Goal: Complete application form: Complete application form

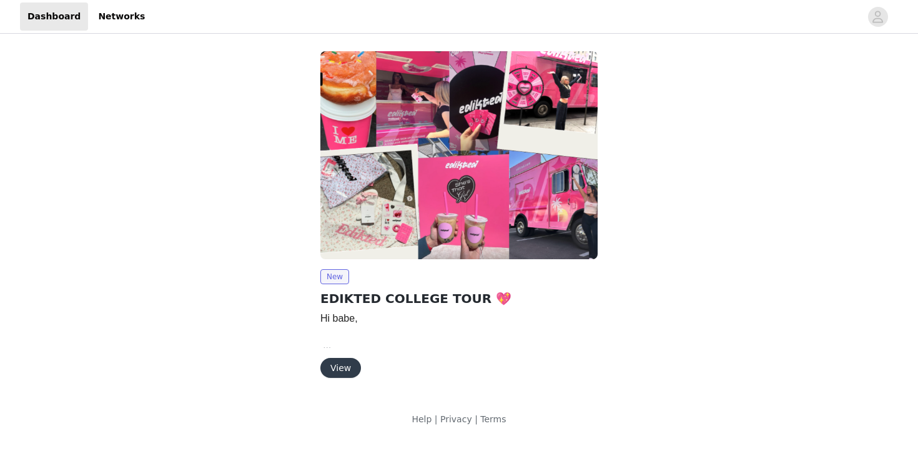
click at [348, 365] on button "View" at bounding box center [340, 368] width 41 height 20
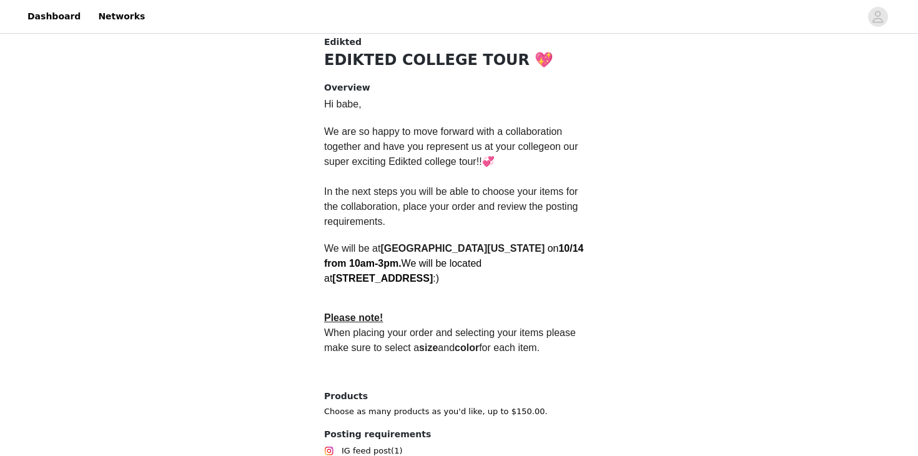
scroll to position [361, 0]
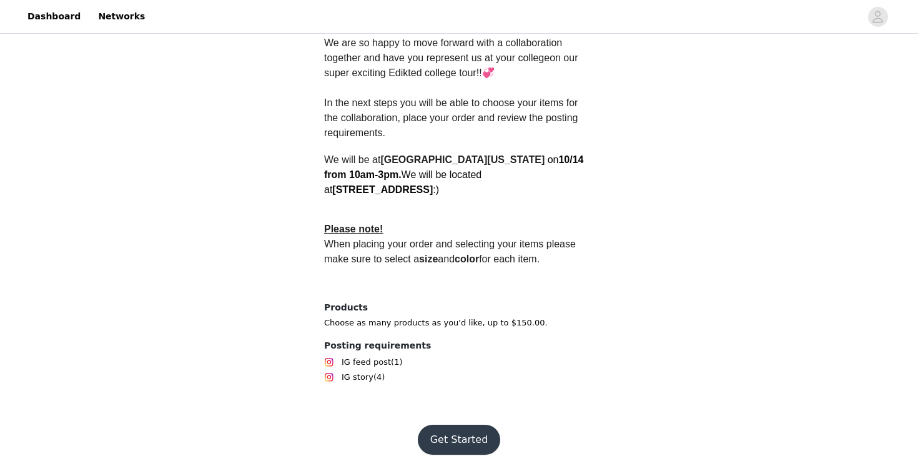
click at [456, 427] on button "Get Started" at bounding box center [459, 440] width 83 height 30
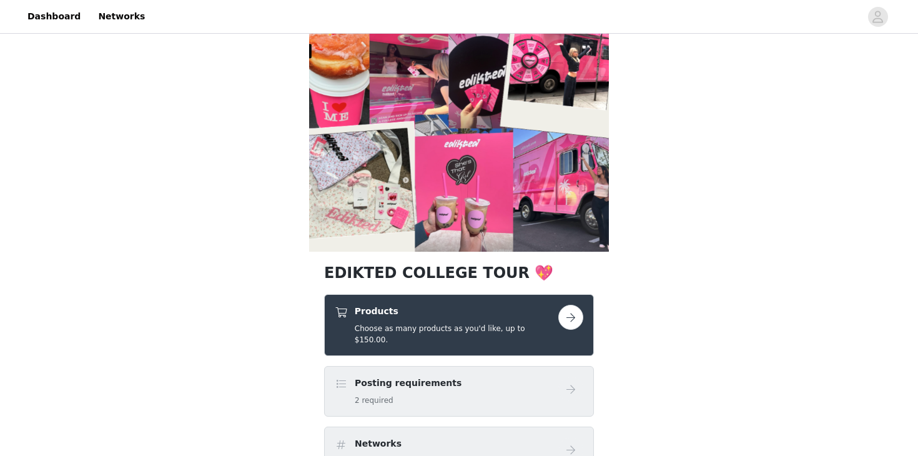
scroll to position [24, 0]
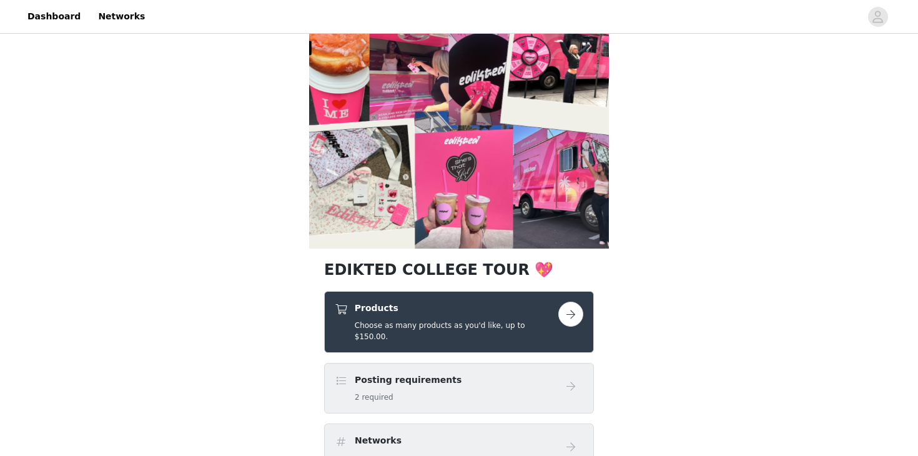
click at [545, 322] on h5 "Choose as many products as you'd like, up to $150.00." at bounding box center [457, 331] width 204 height 22
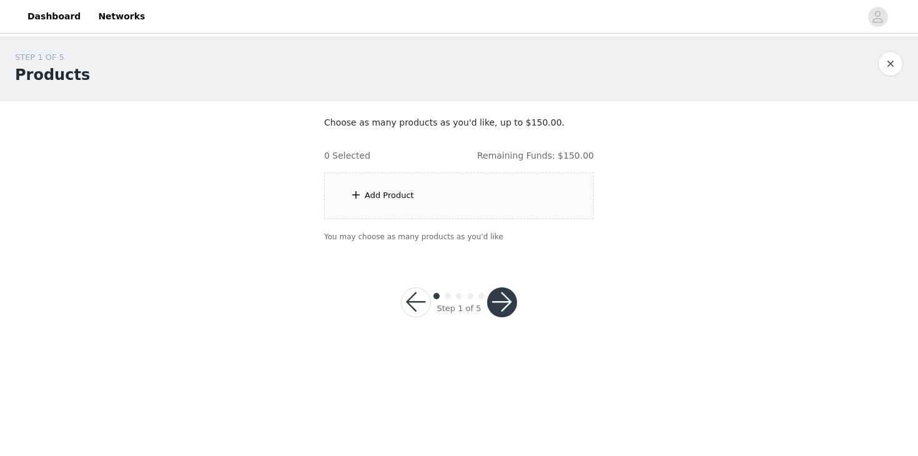
click at [395, 201] on div "Add Product" at bounding box center [459, 195] width 270 height 47
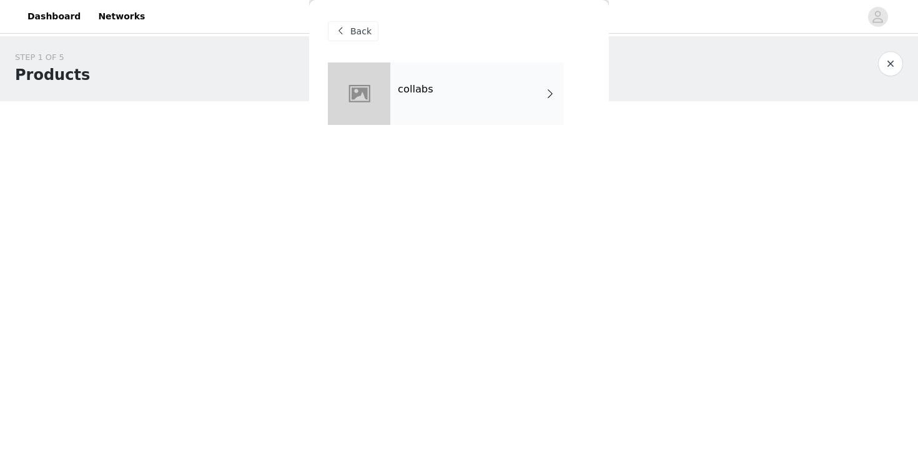
click at [438, 113] on div "collabs" at bounding box center [477, 93] width 174 height 62
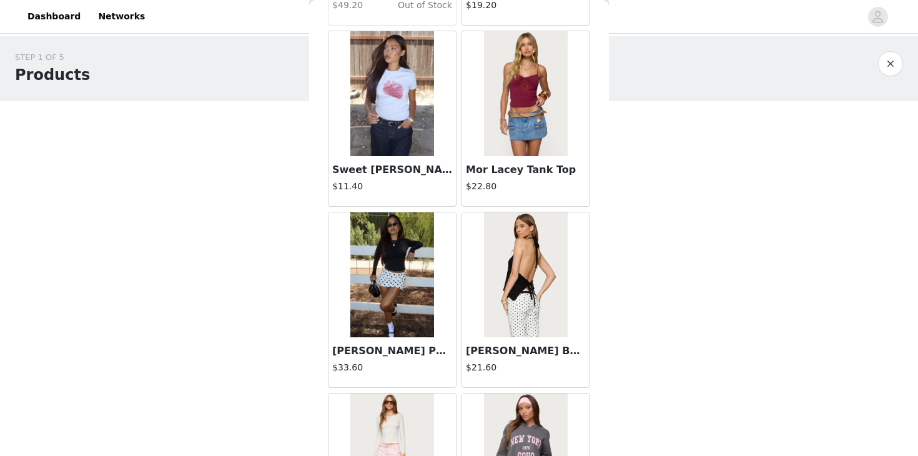
scroll to position [1455, 0]
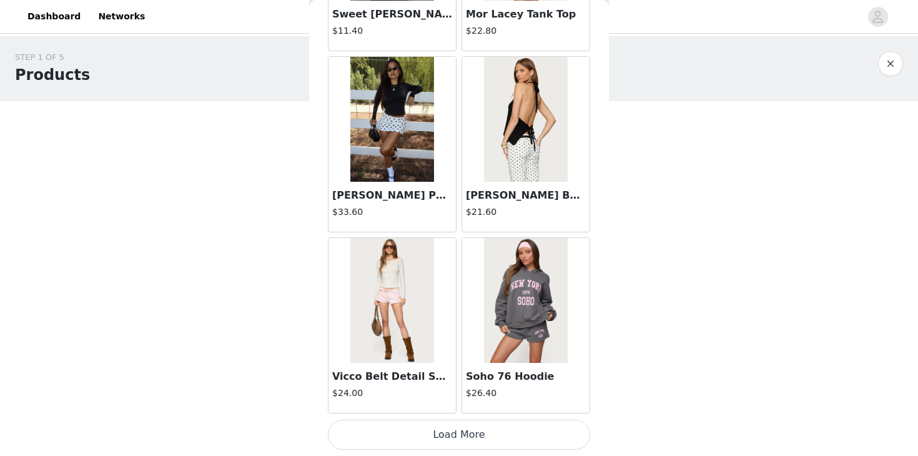
click at [438, 428] on button "Load More" at bounding box center [459, 435] width 262 height 30
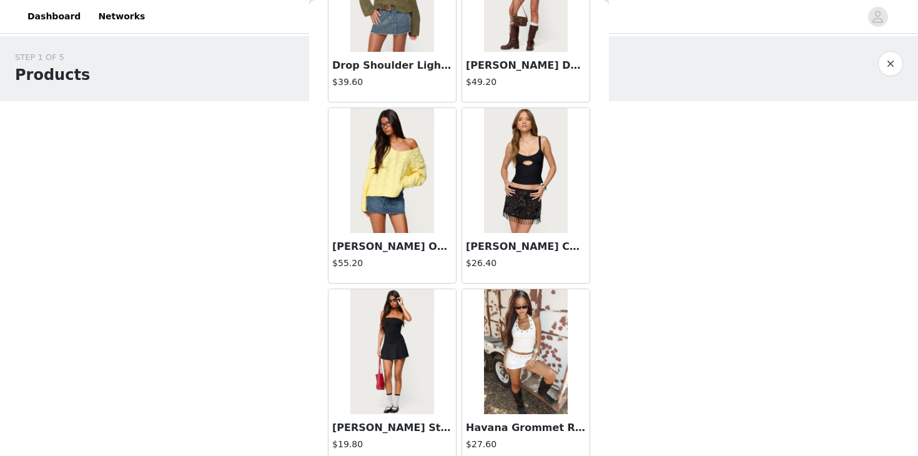
scroll to position [3266, 0]
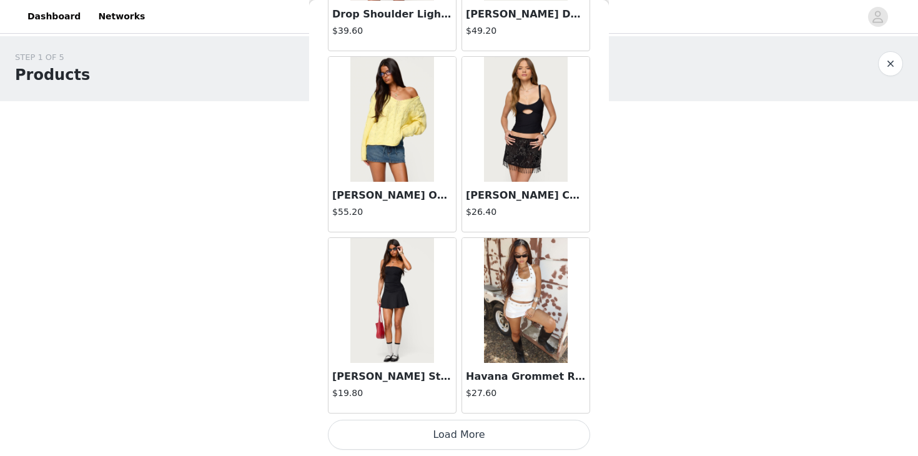
click at [415, 438] on button "Load More" at bounding box center [459, 435] width 262 height 30
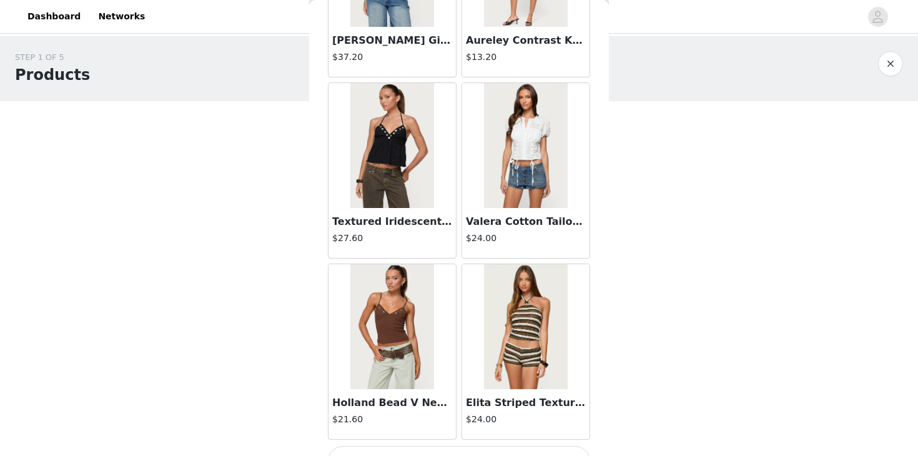
scroll to position [5077, 0]
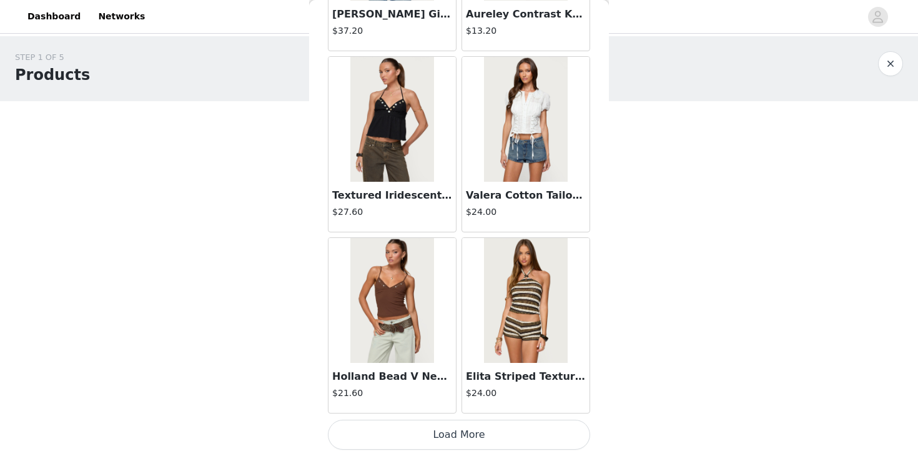
click at [422, 428] on button "Load More" at bounding box center [459, 435] width 262 height 30
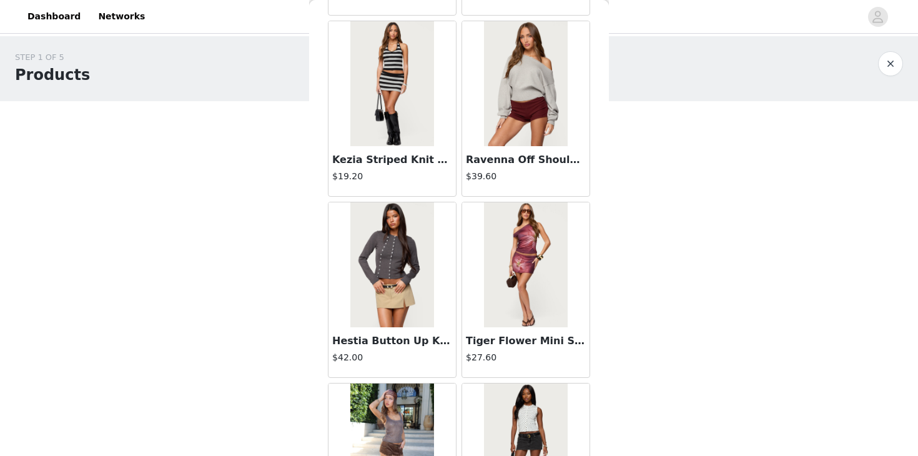
scroll to position [6888, 0]
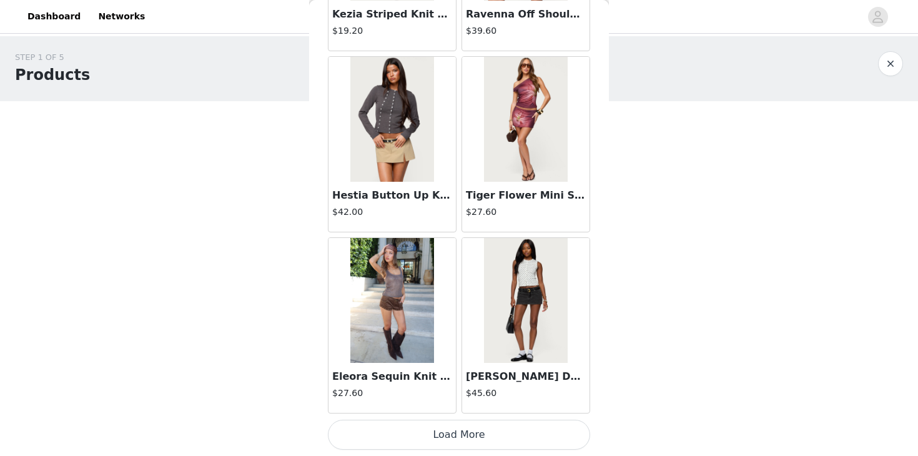
click at [410, 319] on img at bounding box center [391, 300] width 83 height 125
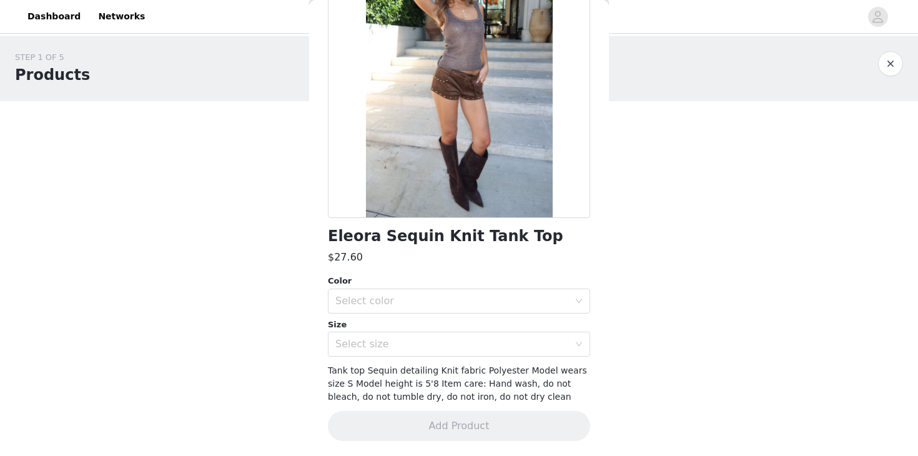
scroll to position [125, 0]
click at [437, 294] on div "Select color" at bounding box center [454, 302] width 239 height 24
click at [434, 331] on li "BROWN" at bounding box center [459, 329] width 262 height 20
click at [433, 346] on div "Select size" at bounding box center [452, 344] width 234 height 12
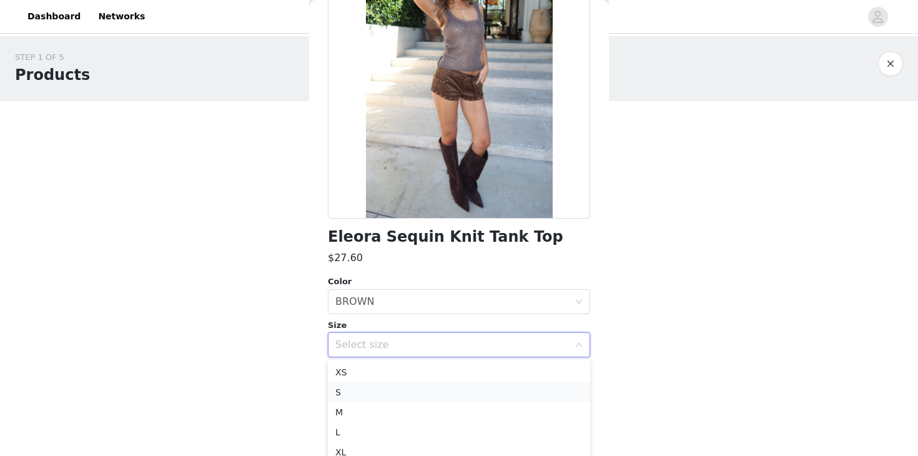
click at [415, 396] on li "S" at bounding box center [459, 392] width 262 height 20
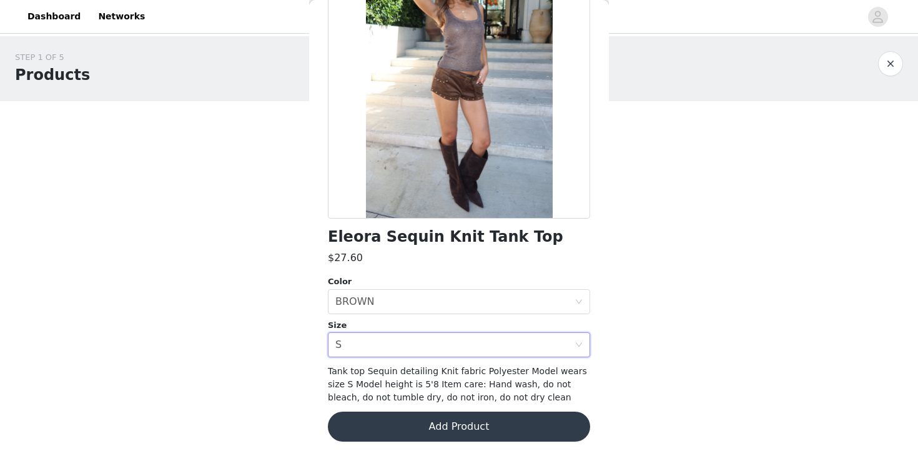
click at [420, 427] on button "Add Product" at bounding box center [459, 427] width 262 height 30
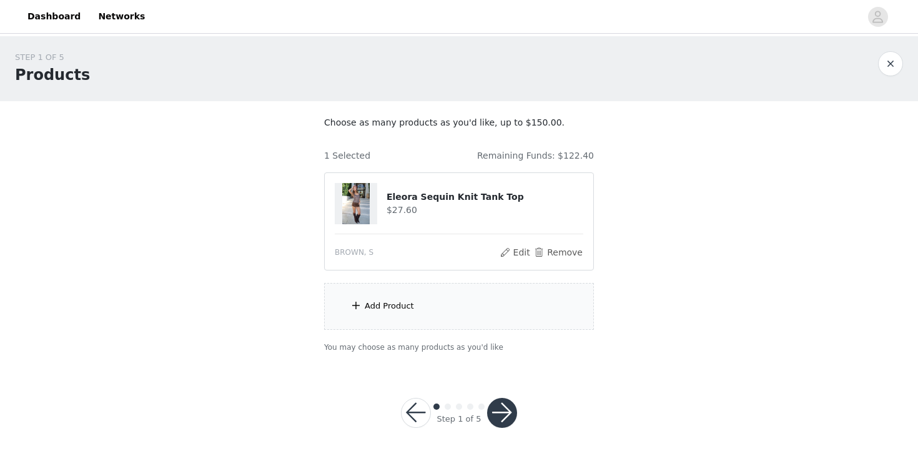
click at [410, 321] on div "Add Product" at bounding box center [459, 306] width 270 height 47
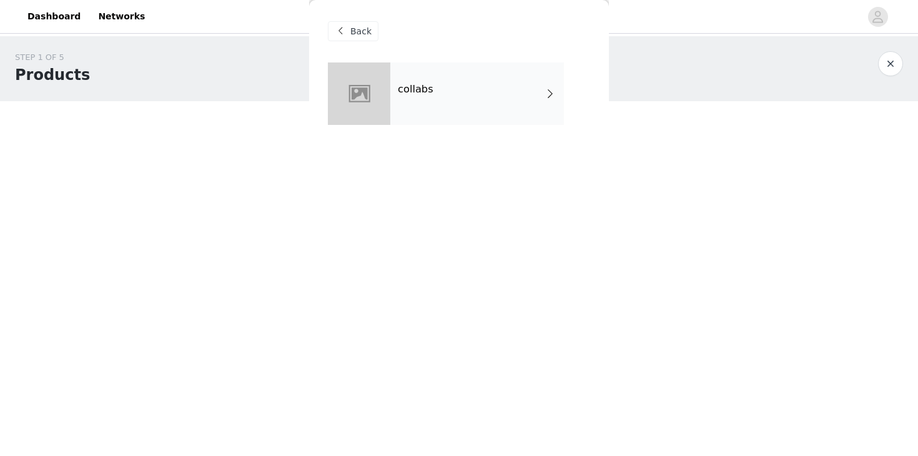
click at [454, 104] on div "collabs" at bounding box center [477, 93] width 174 height 62
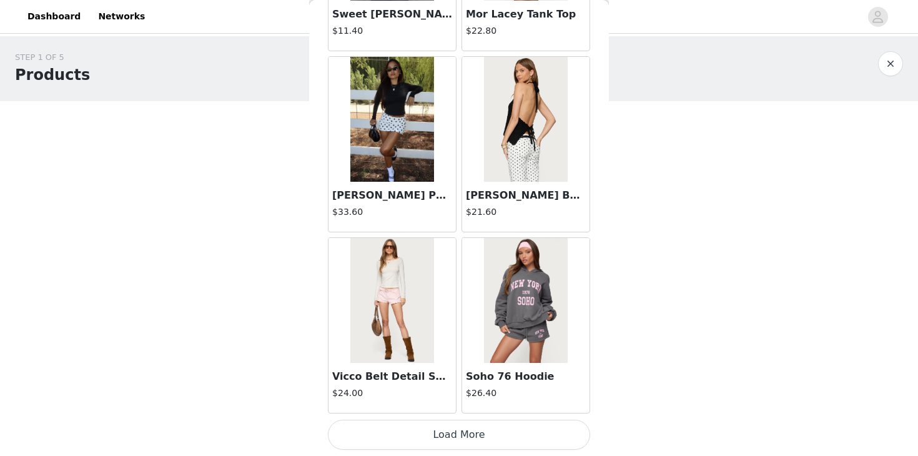
scroll to position [2, 0]
click at [442, 432] on button "Load More" at bounding box center [459, 435] width 262 height 30
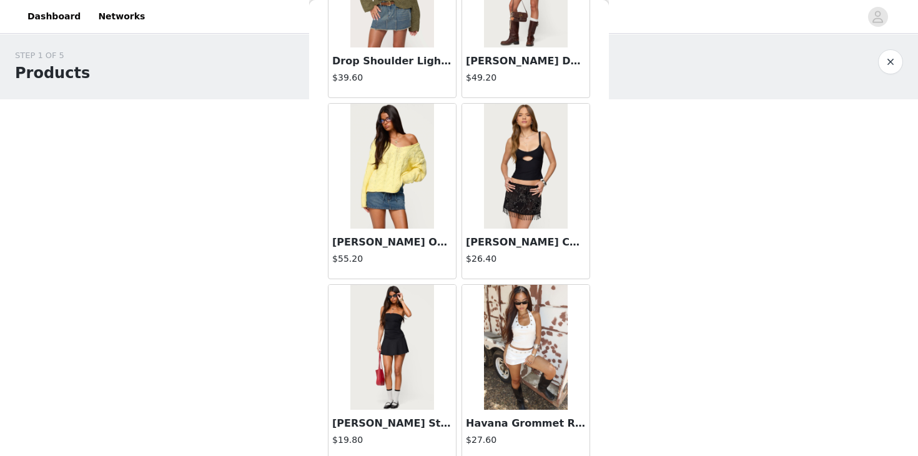
scroll to position [3266, 0]
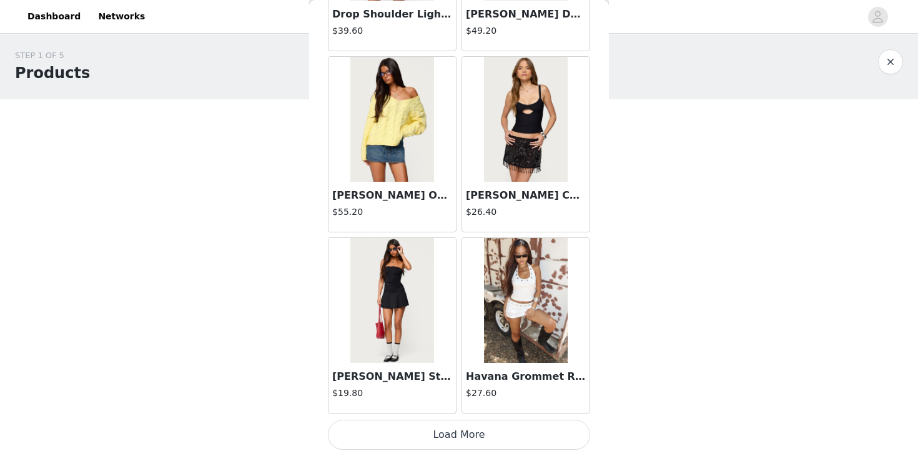
click at [450, 442] on button "Load More" at bounding box center [459, 435] width 262 height 30
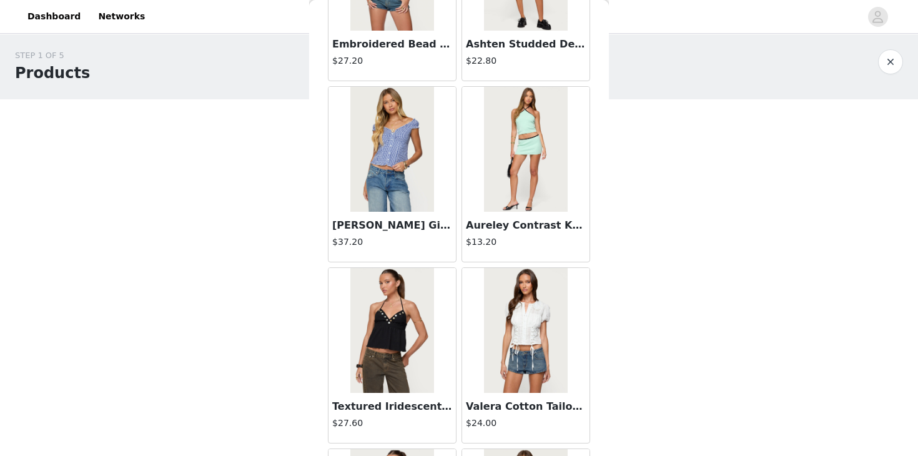
scroll to position [5077, 0]
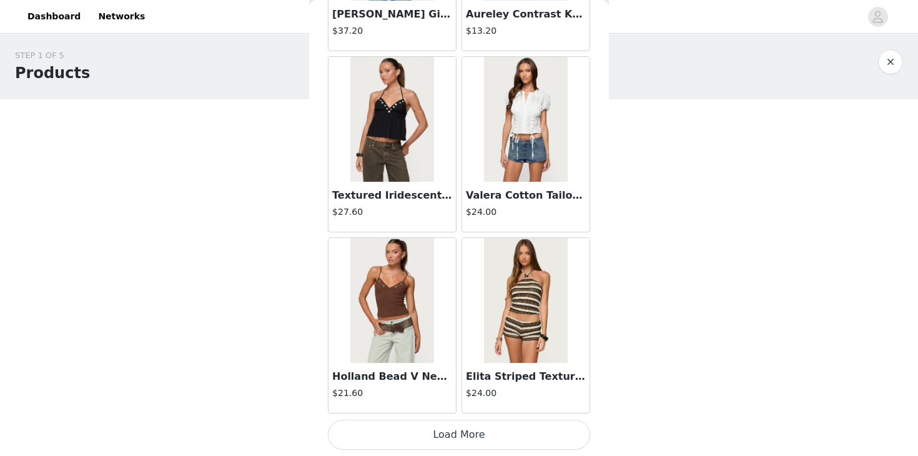
click at [467, 432] on button "Load More" at bounding box center [459, 435] width 262 height 30
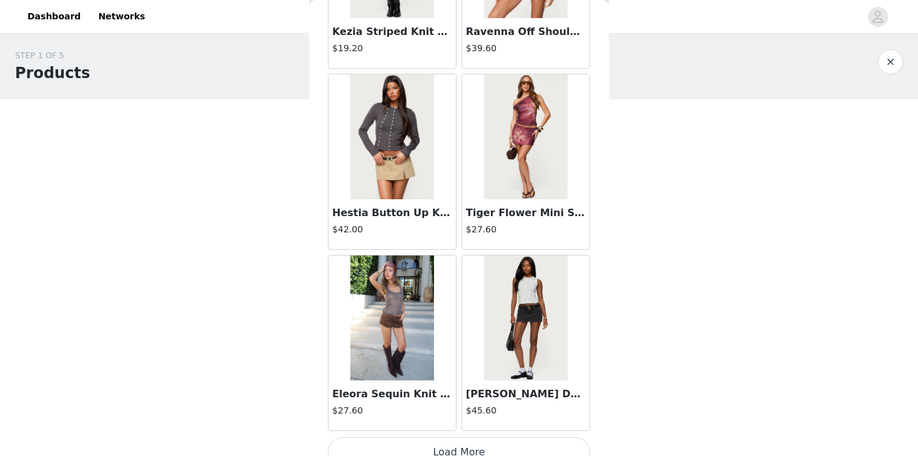
scroll to position [6888, 0]
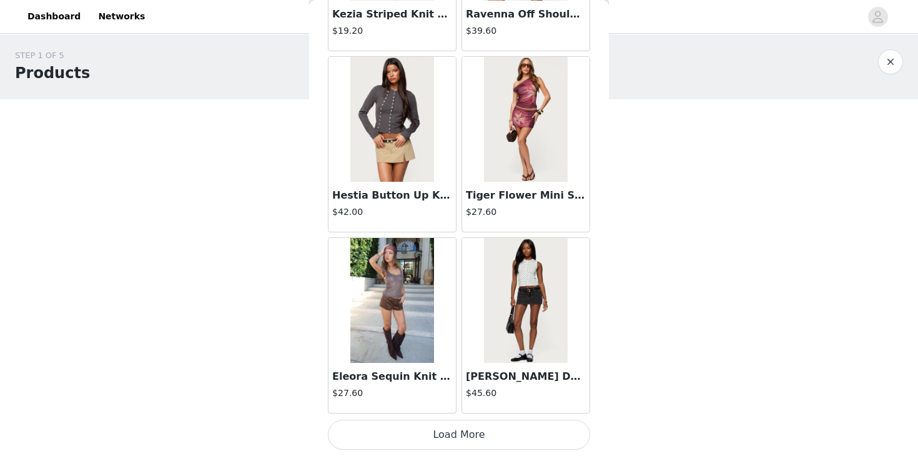
click at [446, 426] on button "Load More" at bounding box center [459, 435] width 262 height 30
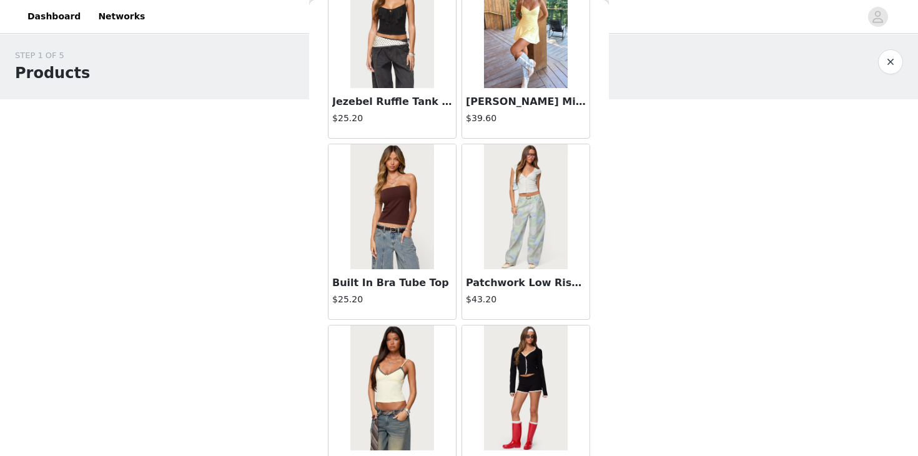
scroll to position [8699, 0]
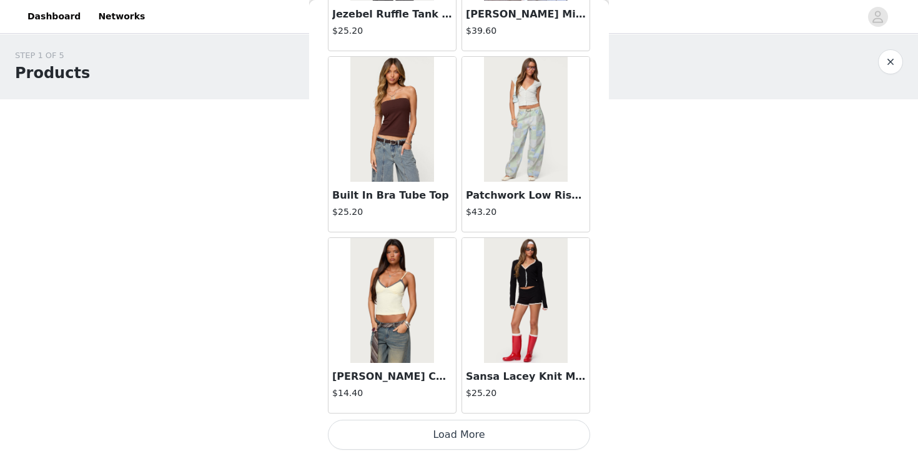
click at [427, 429] on button "Load More" at bounding box center [459, 435] width 262 height 30
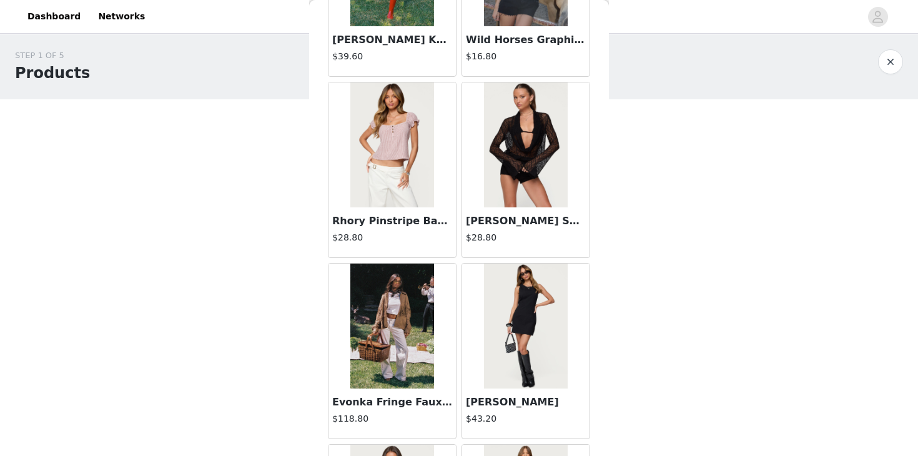
scroll to position [8808, 0]
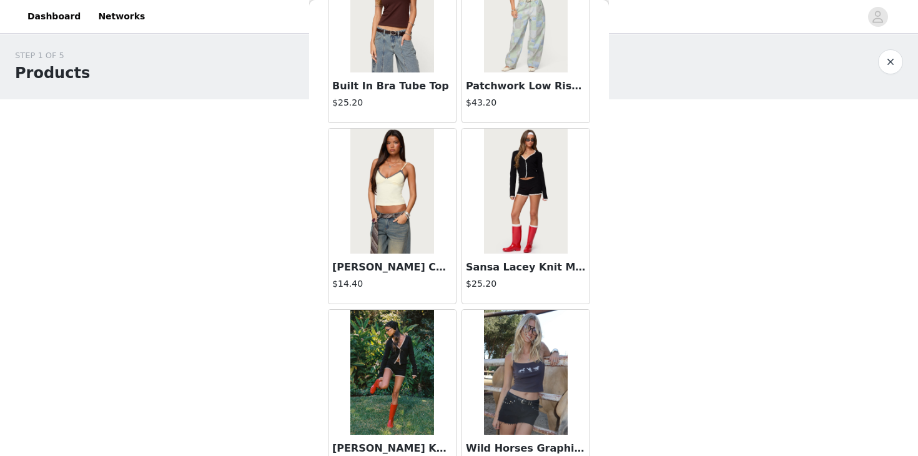
click at [507, 230] on img at bounding box center [525, 191] width 83 height 125
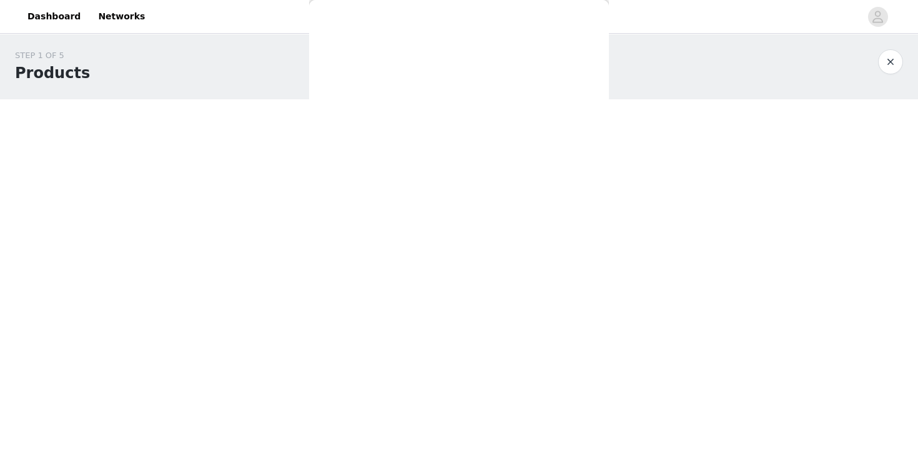
scroll to position [152, 0]
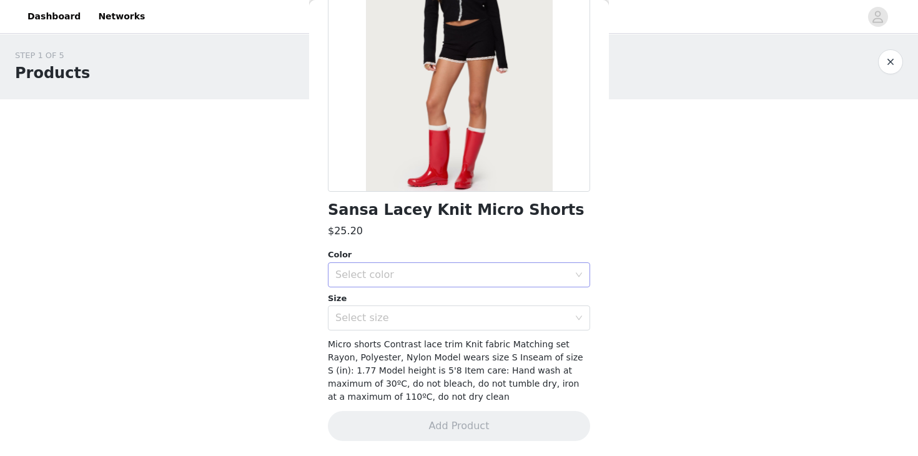
click at [430, 270] on div "Select color" at bounding box center [452, 275] width 234 height 12
click at [408, 304] on li "BLACK" at bounding box center [459, 302] width 262 height 20
click at [407, 314] on div "Select size" at bounding box center [452, 318] width 234 height 12
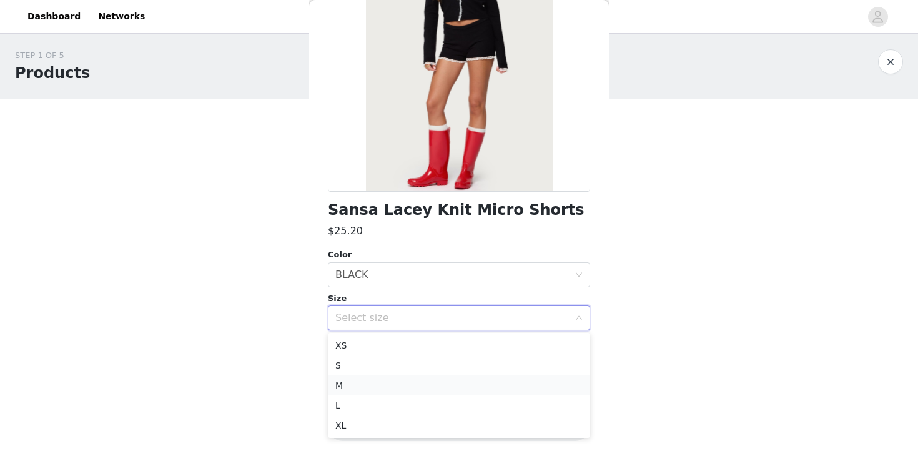
click at [382, 389] on li "M" at bounding box center [459, 385] width 262 height 20
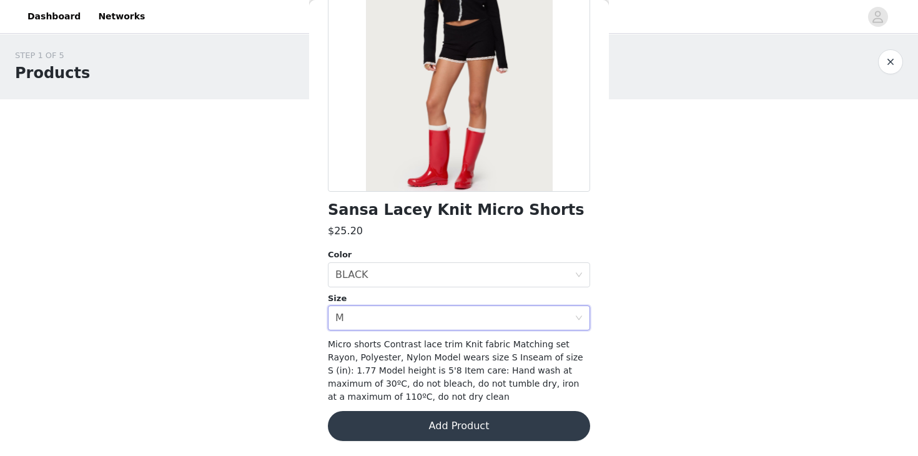
click at [390, 425] on button "Add Product" at bounding box center [459, 426] width 262 height 30
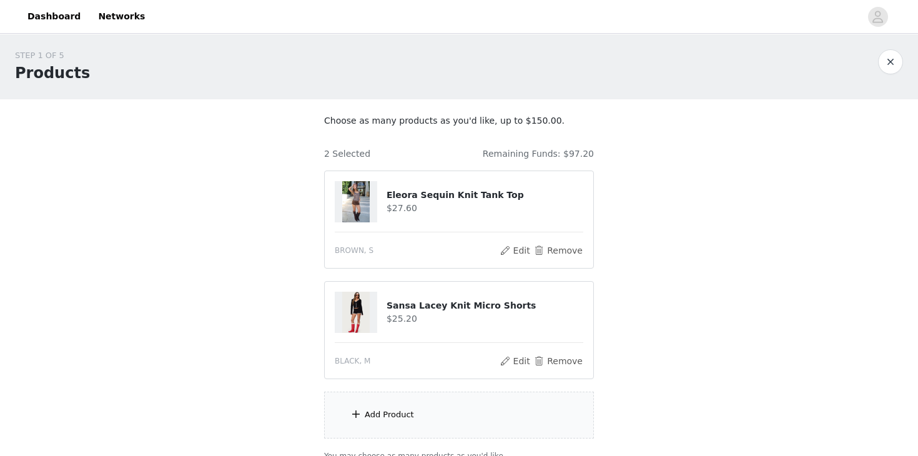
click at [417, 414] on div "Add Product" at bounding box center [459, 415] width 270 height 47
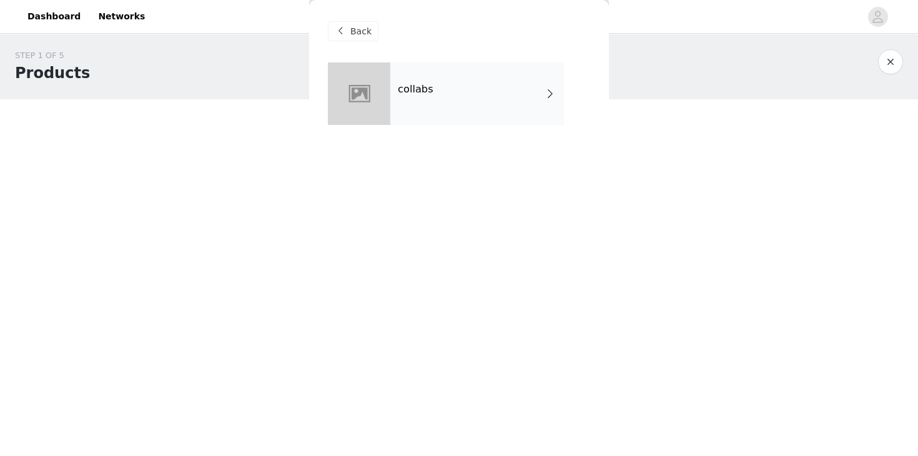
click at [409, 82] on div "collabs" at bounding box center [477, 93] width 174 height 62
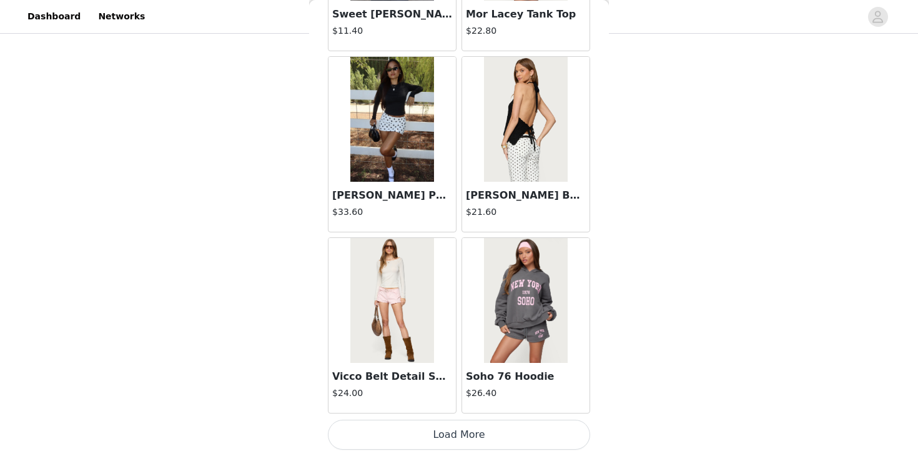
scroll to position [81, 0]
click at [413, 428] on button "Load More" at bounding box center [459, 435] width 262 height 30
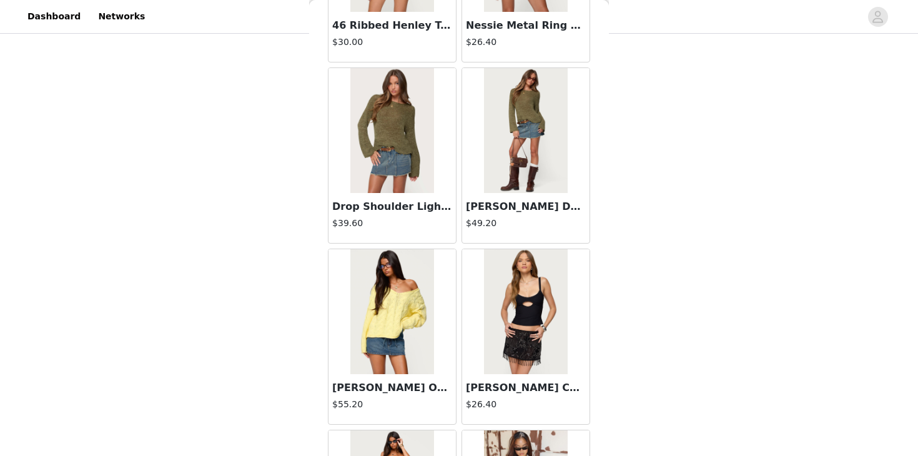
scroll to position [3266, 0]
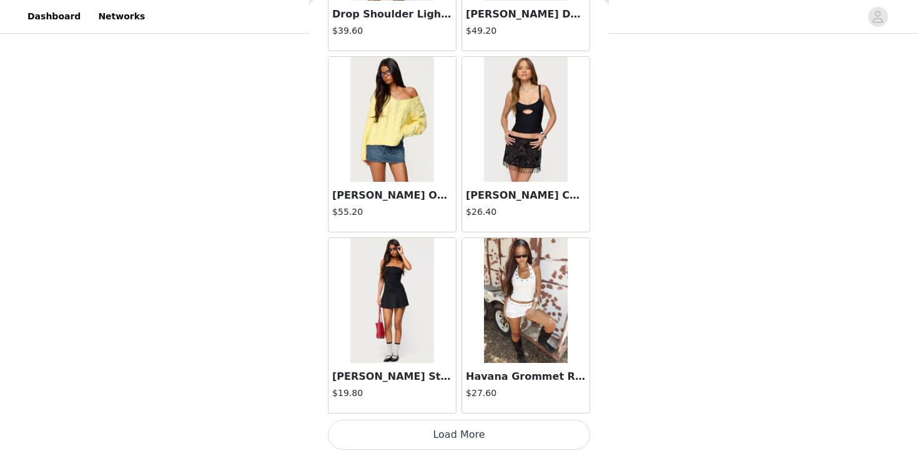
click at [430, 433] on button "Load More" at bounding box center [459, 435] width 262 height 30
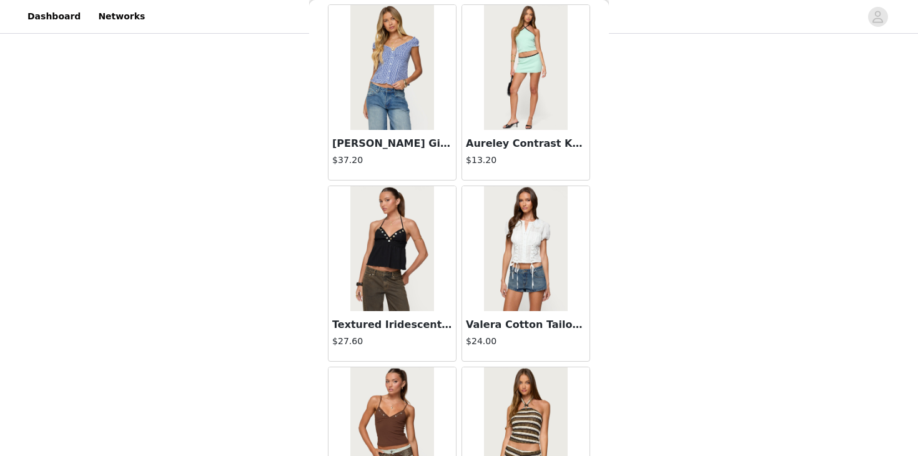
scroll to position [5077, 0]
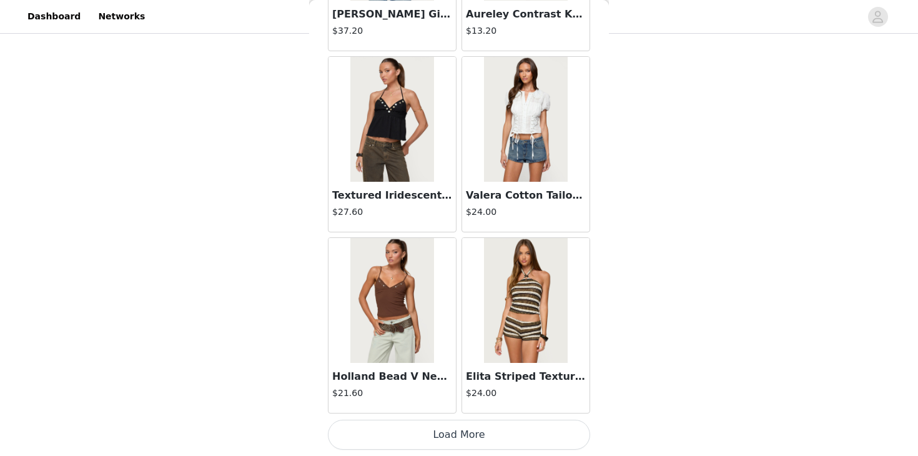
click at [403, 438] on button "Load More" at bounding box center [459, 435] width 262 height 30
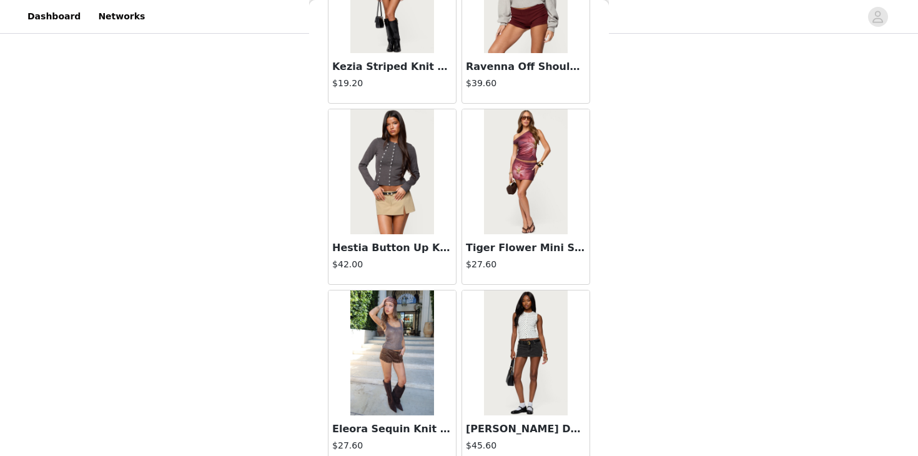
scroll to position [6888, 0]
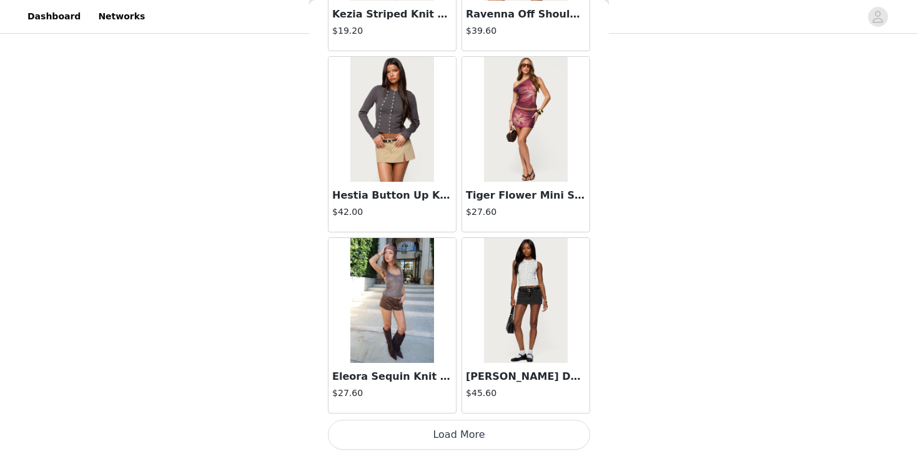
click at [388, 435] on button "Load More" at bounding box center [459, 435] width 262 height 30
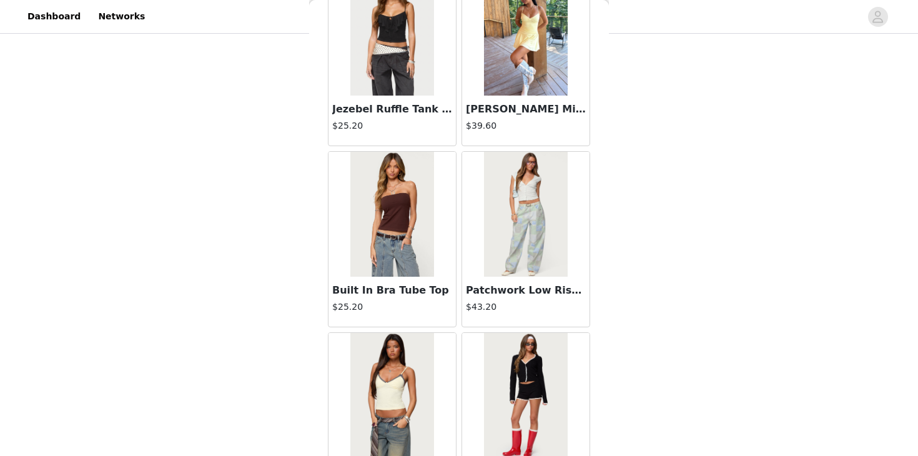
scroll to position [8699, 0]
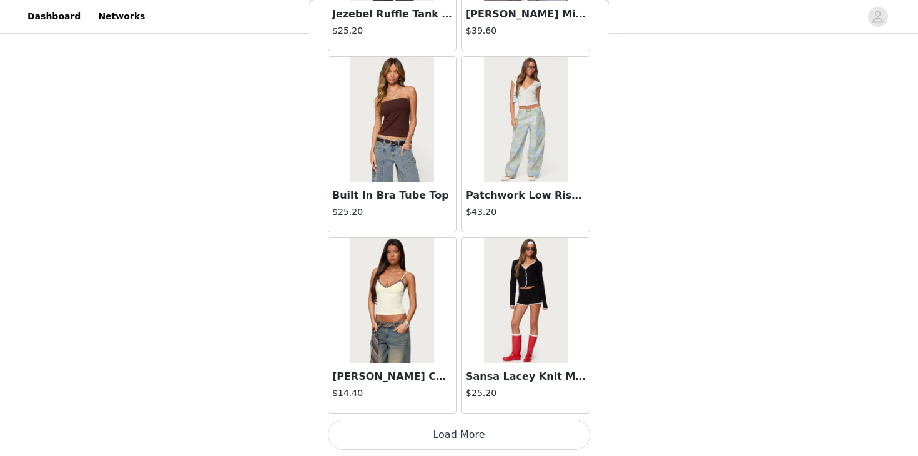
click at [450, 435] on button "Load More" at bounding box center [459, 435] width 262 height 30
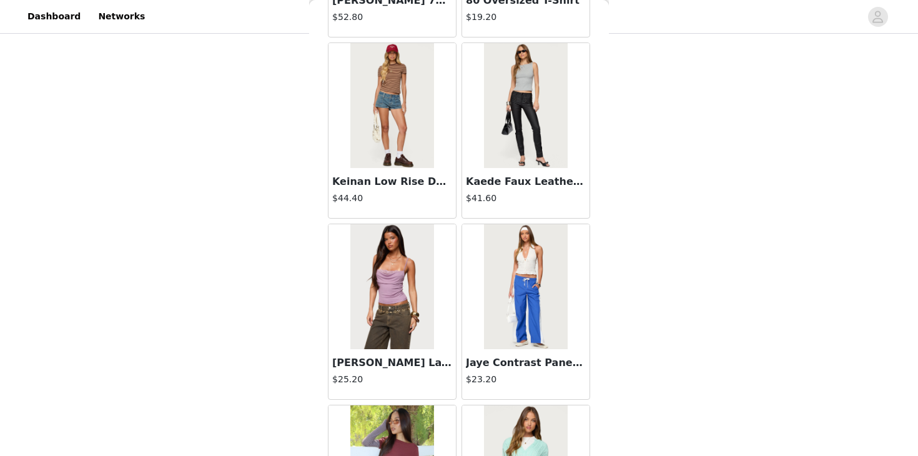
scroll to position [10510, 0]
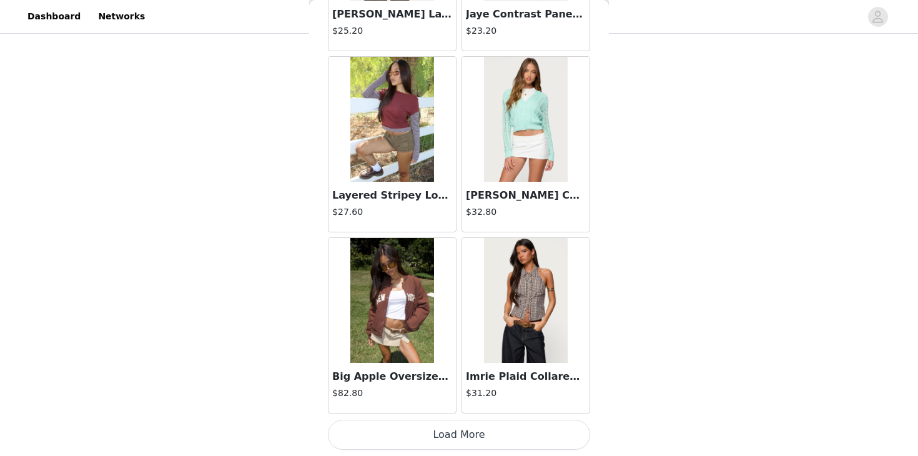
click at [452, 428] on button "Load More" at bounding box center [459, 435] width 262 height 30
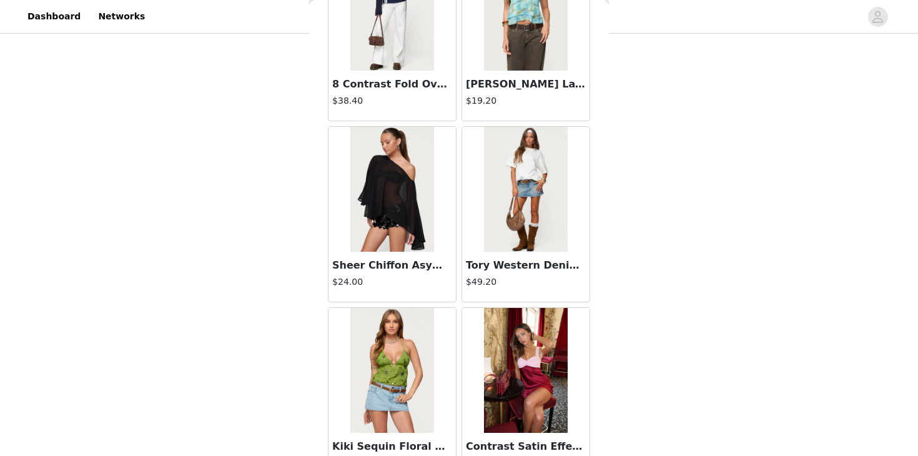
scroll to position [12321, 0]
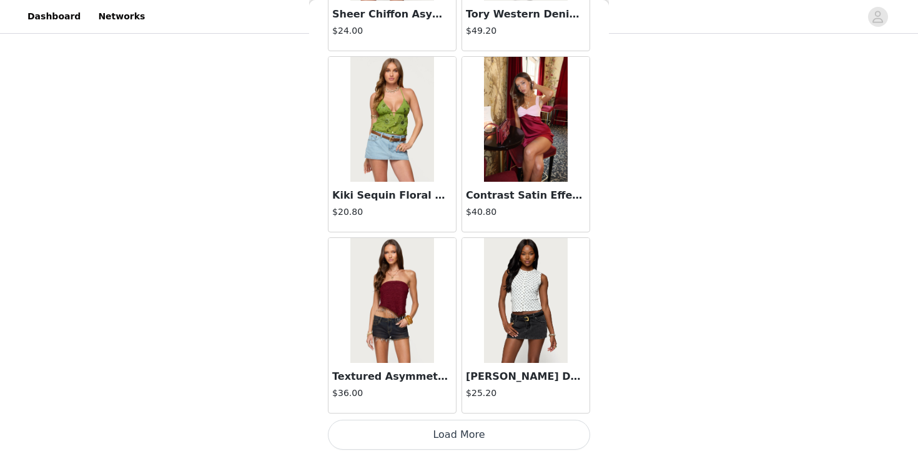
click at [442, 426] on button "Load More" at bounding box center [459, 435] width 262 height 30
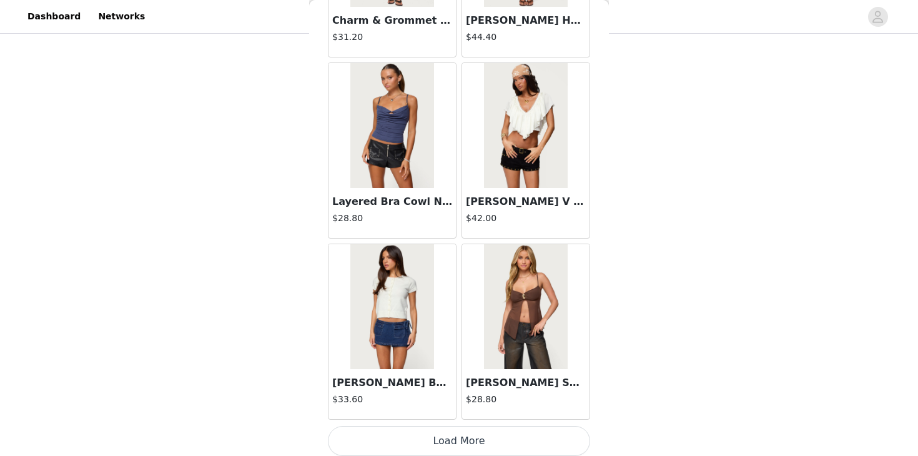
scroll to position [14132, 0]
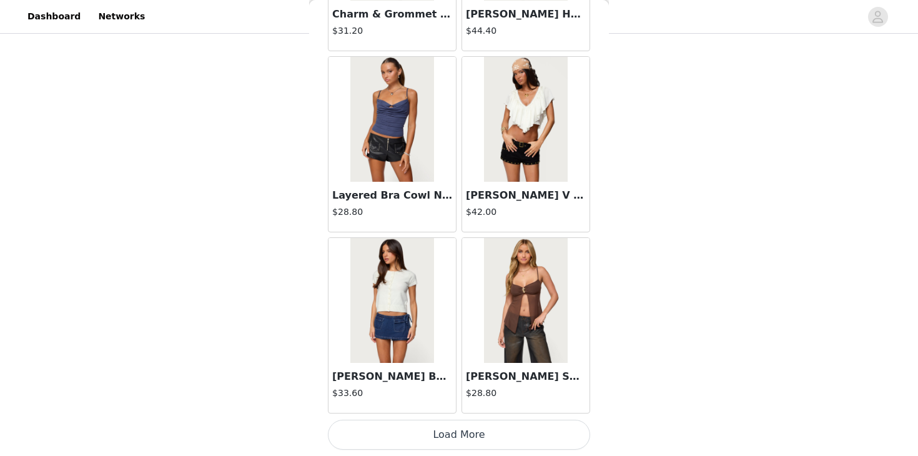
click at [443, 446] on button "Load More" at bounding box center [459, 435] width 262 height 30
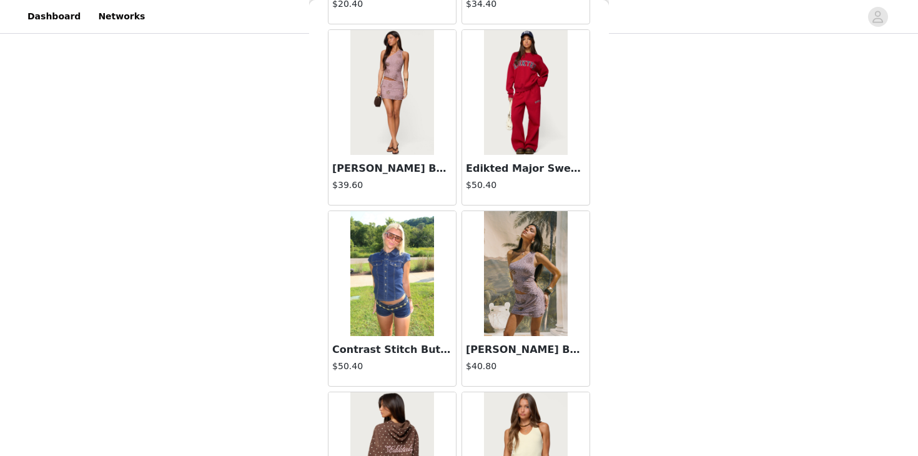
scroll to position [15943, 0]
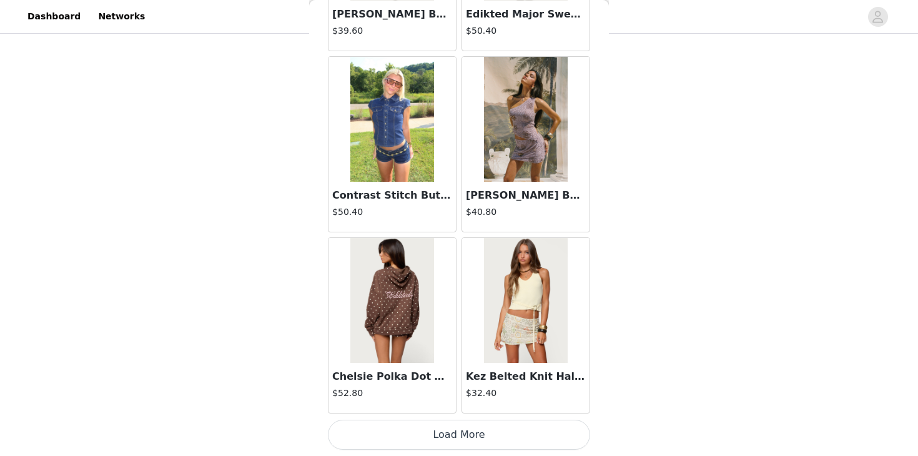
click at [455, 436] on button "Load More" at bounding box center [459, 435] width 262 height 30
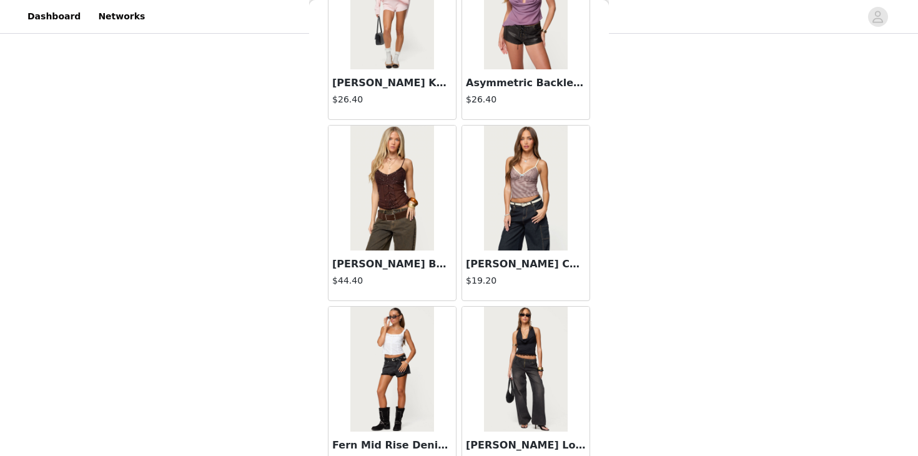
scroll to position [17754, 0]
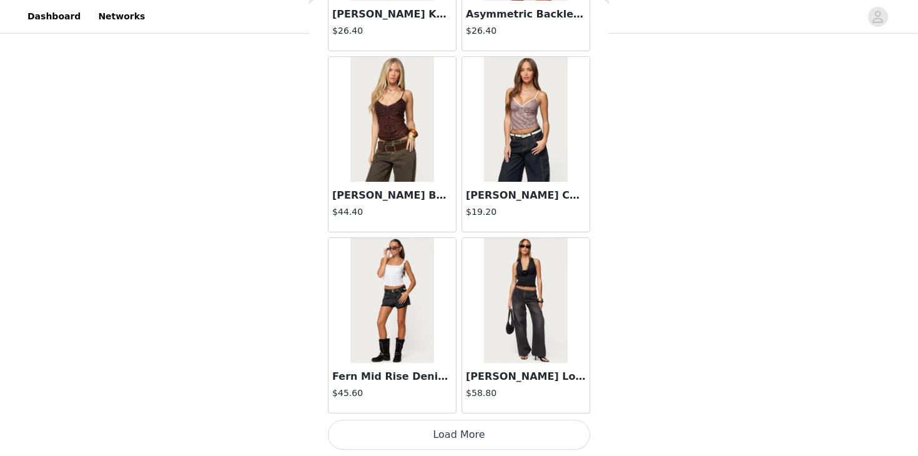
click at [429, 436] on button "Load More" at bounding box center [459, 435] width 262 height 30
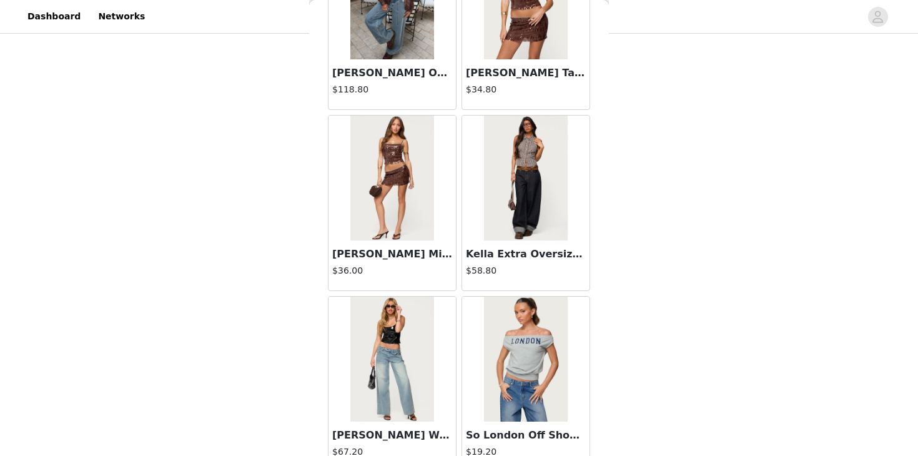
scroll to position [19565, 0]
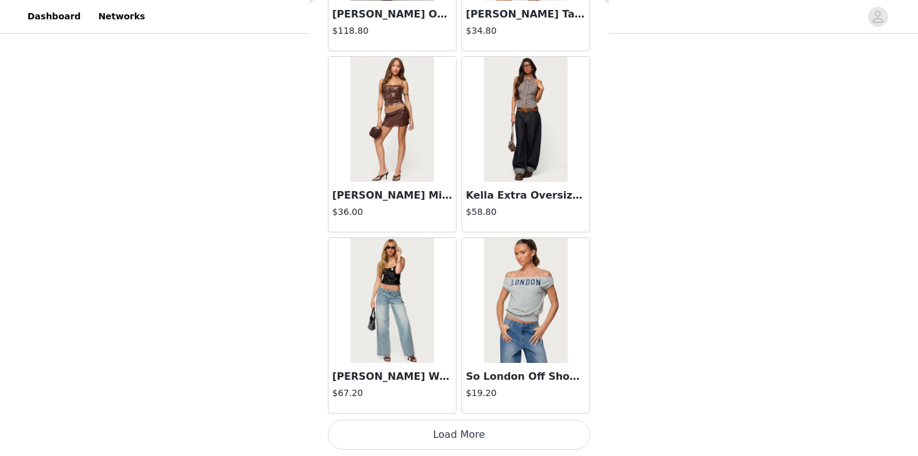
click at [427, 427] on button "Load More" at bounding box center [459, 435] width 262 height 30
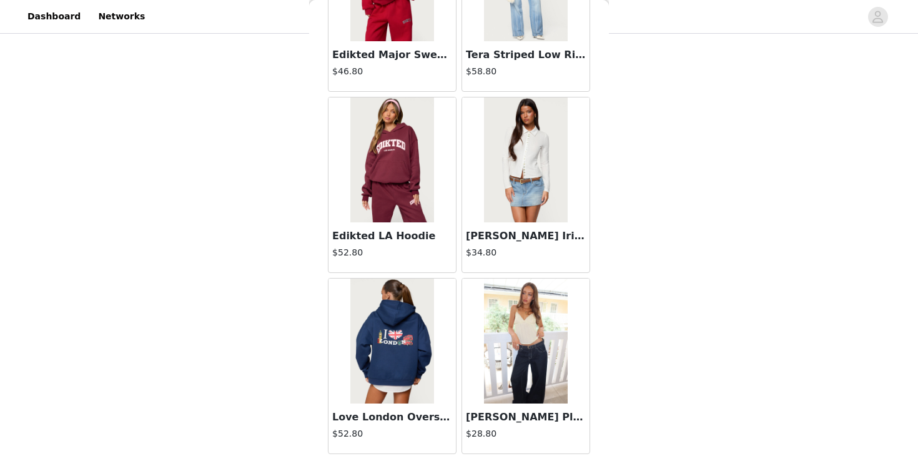
scroll to position [21376, 0]
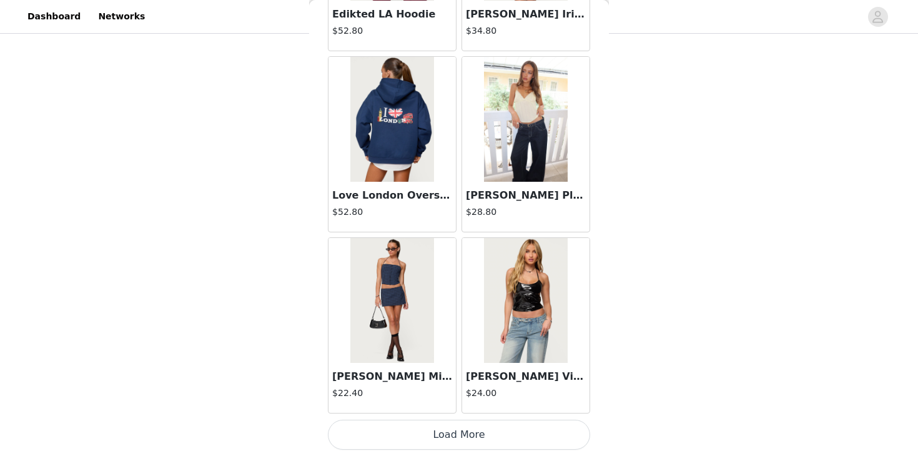
click at [407, 440] on button "Load More" at bounding box center [459, 435] width 262 height 30
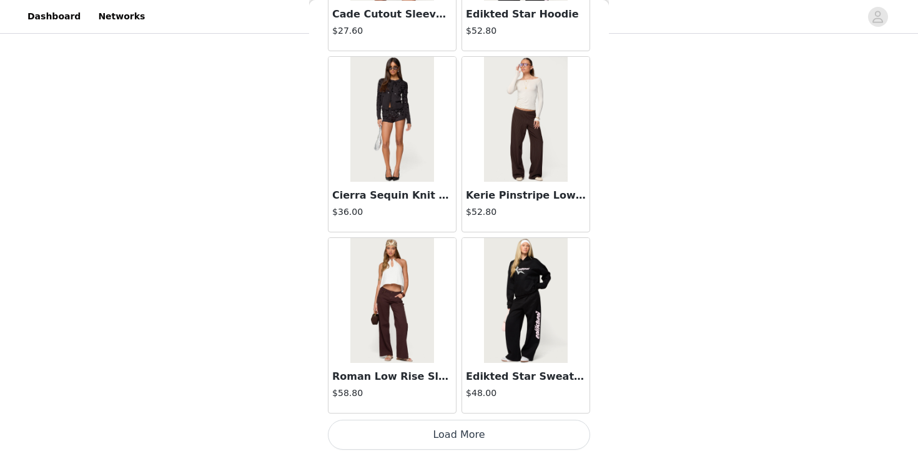
scroll to position [112, 0]
click at [436, 428] on button "Load More" at bounding box center [459, 435] width 262 height 30
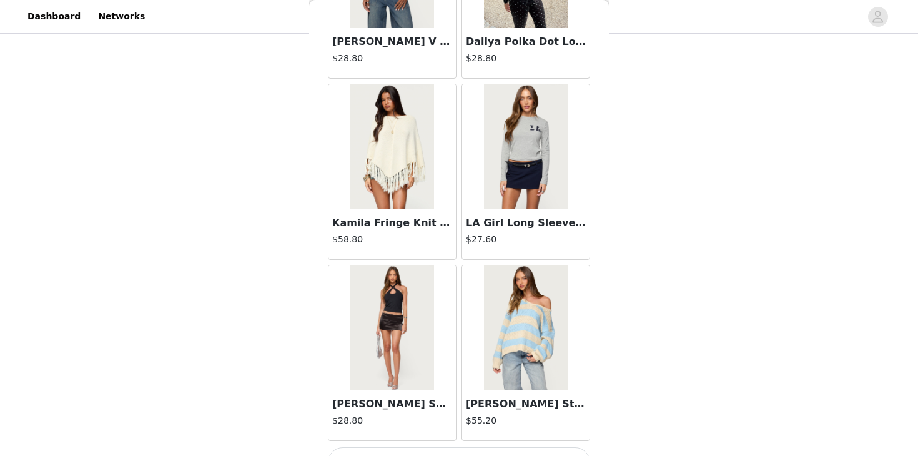
scroll to position [24998, 0]
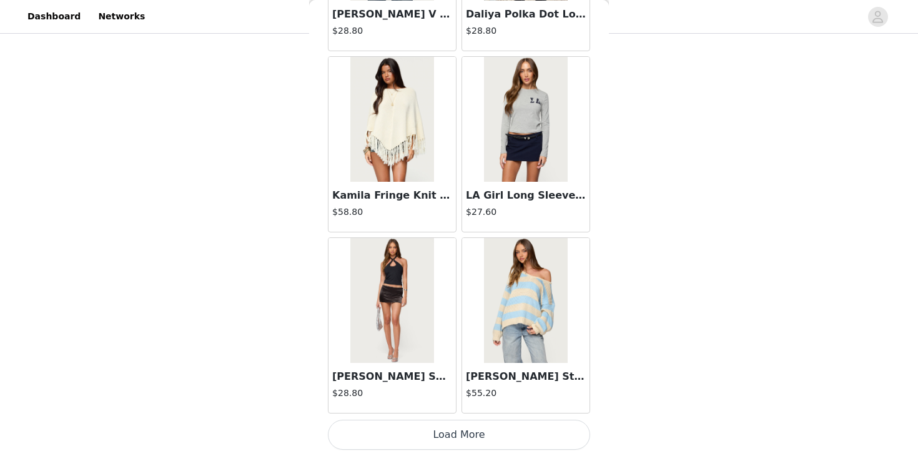
click at [426, 422] on button "Load More" at bounding box center [459, 435] width 262 height 30
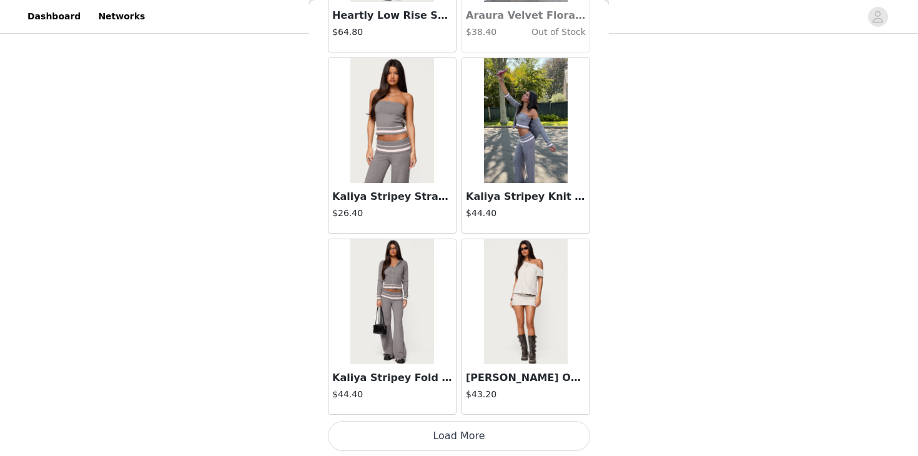
click at [435, 438] on button "Load More" at bounding box center [459, 436] width 262 height 30
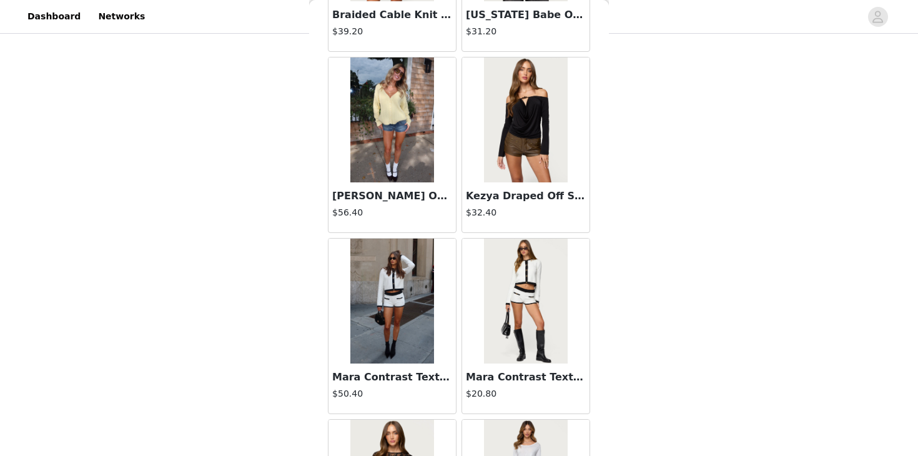
scroll to position [28620, 0]
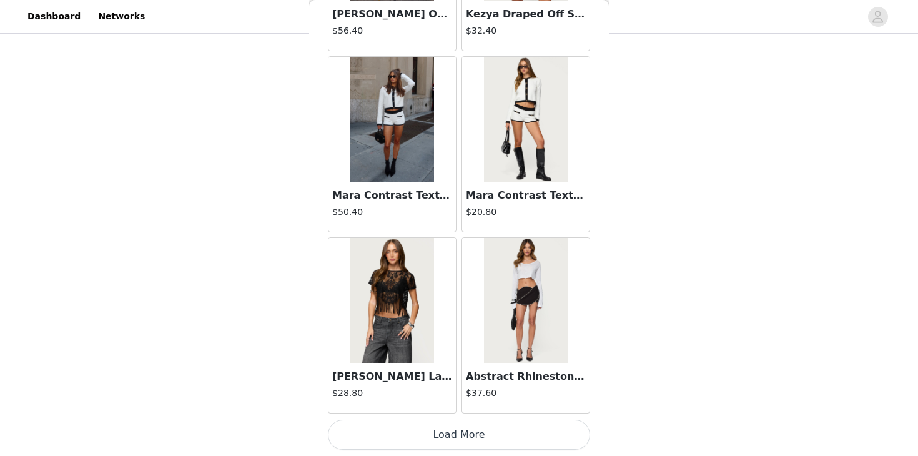
click at [409, 432] on button "Load More" at bounding box center [459, 435] width 262 height 30
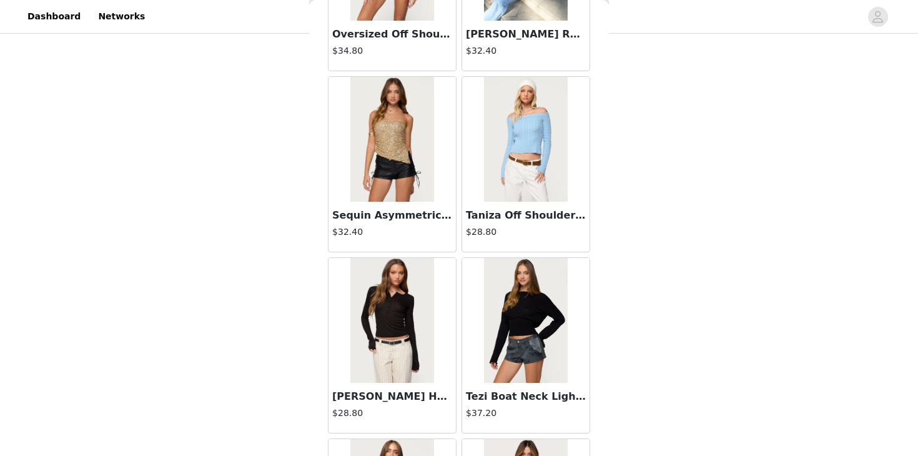
scroll to position [30431, 0]
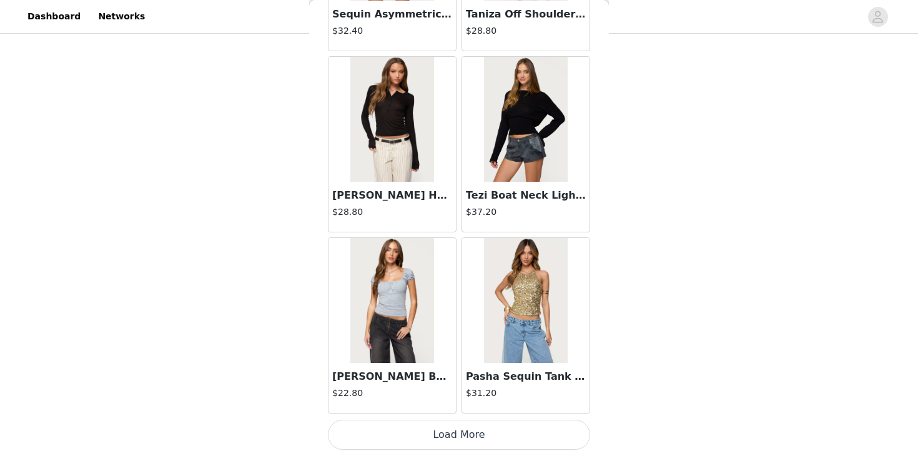
click at [432, 431] on button "Load More" at bounding box center [459, 435] width 262 height 30
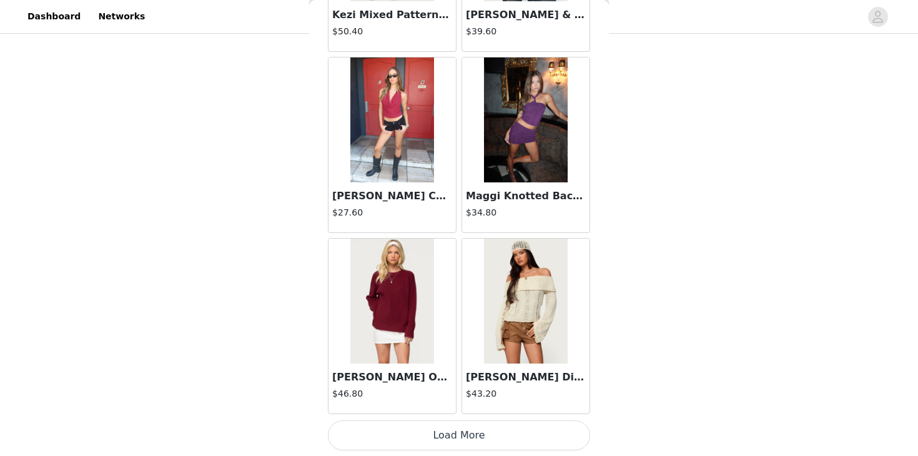
scroll to position [32243, 0]
click at [442, 434] on button "Load More" at bounding box center [459, 435] width 262 height 30
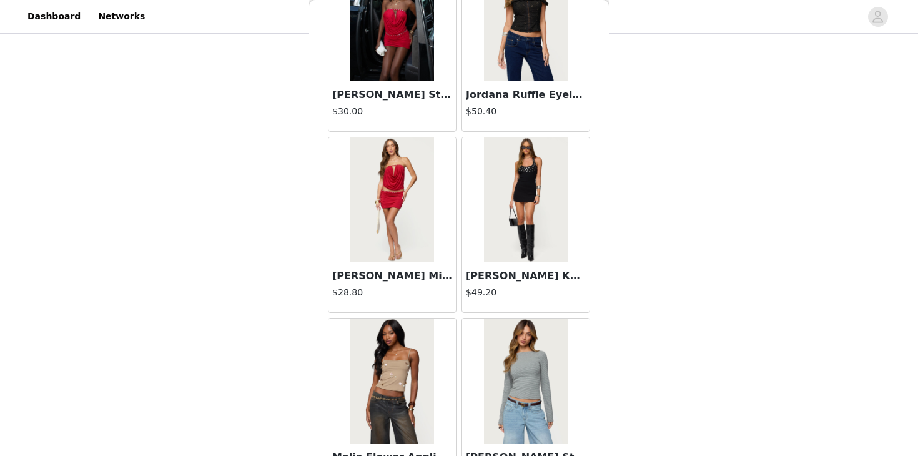
scroll to position [34054, 0]
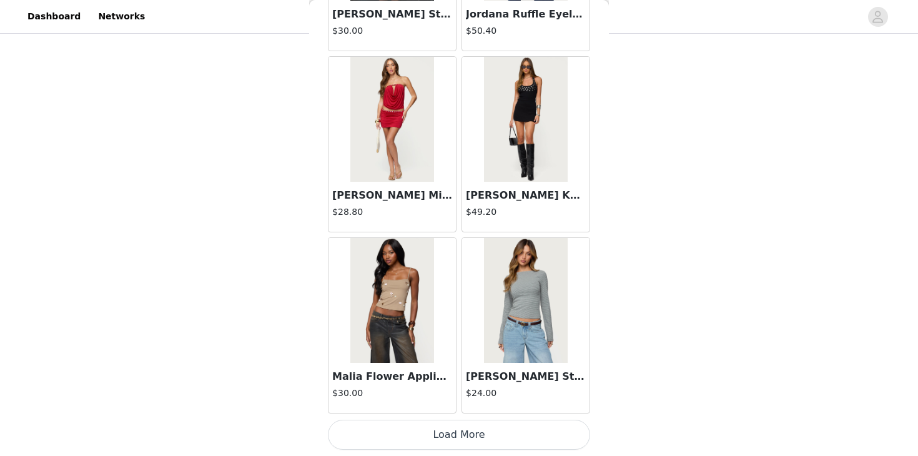
click at [440, 432] on button "Load More" at bounding box center [459, 435] width 262 height 30
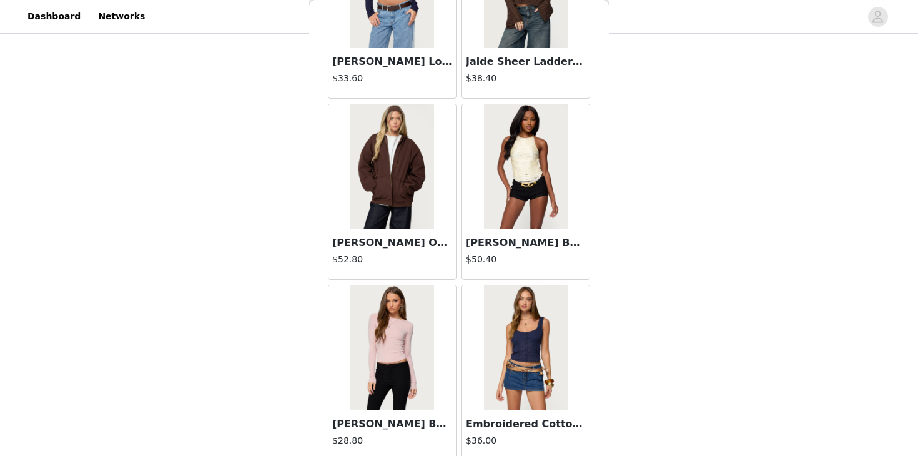
scroll to position [35865, 0]
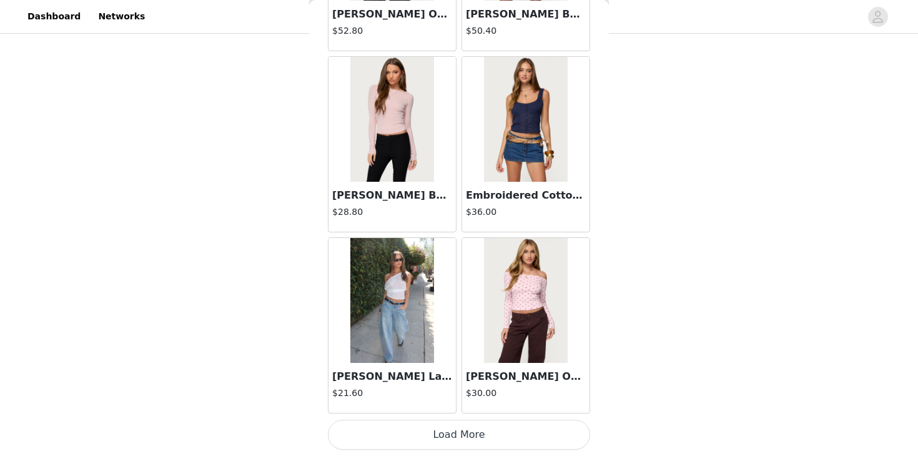
click at [448, 440] on button "Load More" at bounding box center [459, 435] width 262 height 30
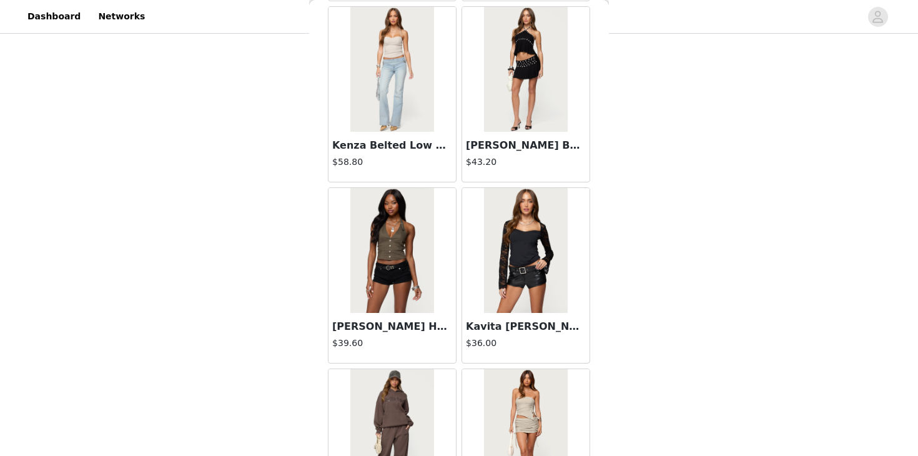
scroll to position [37676, 0]
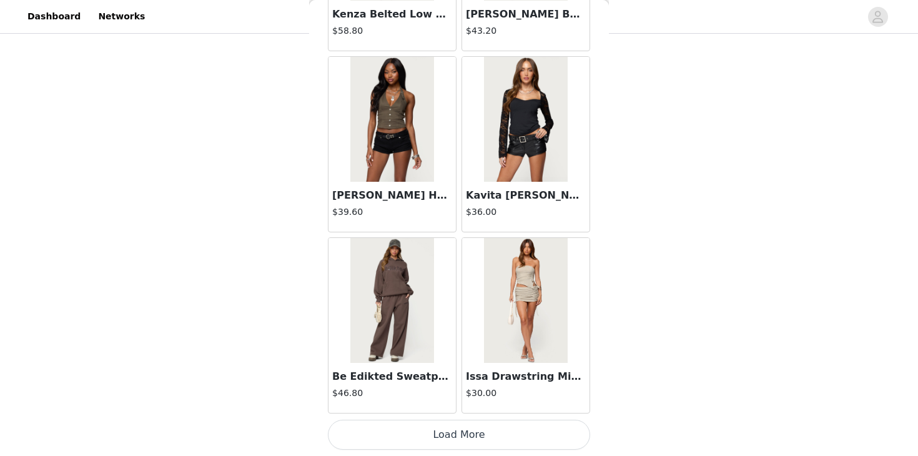
click at [471, 439] on button "Load More" at bounding box center [459, 435] width 262 height 30
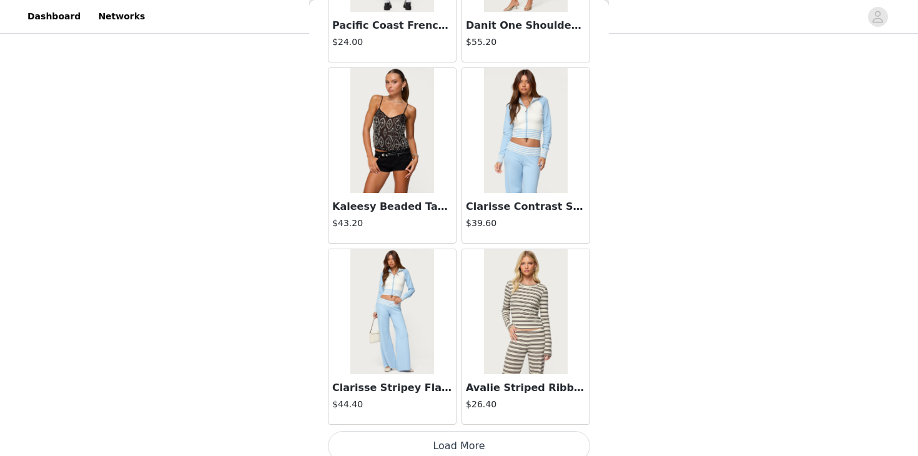
scroll to position [39487, 0]
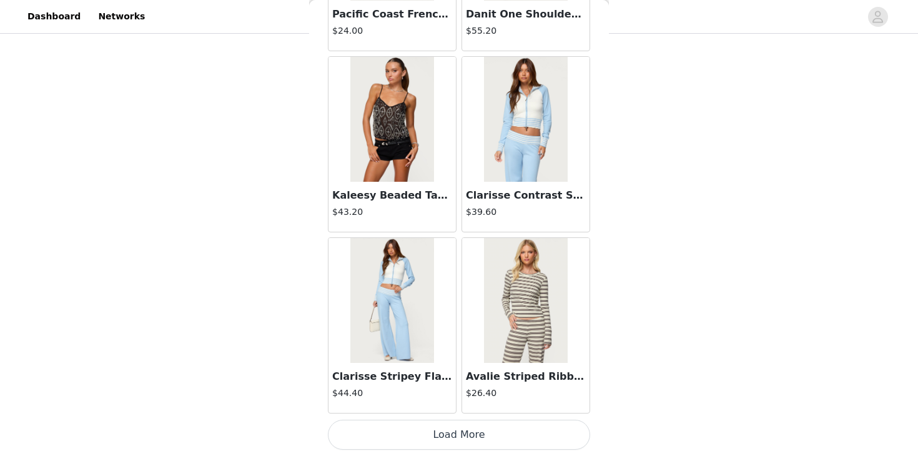
click at [469, 432] on button "Load More" at bounding box center [459, 435] width 262 height 30
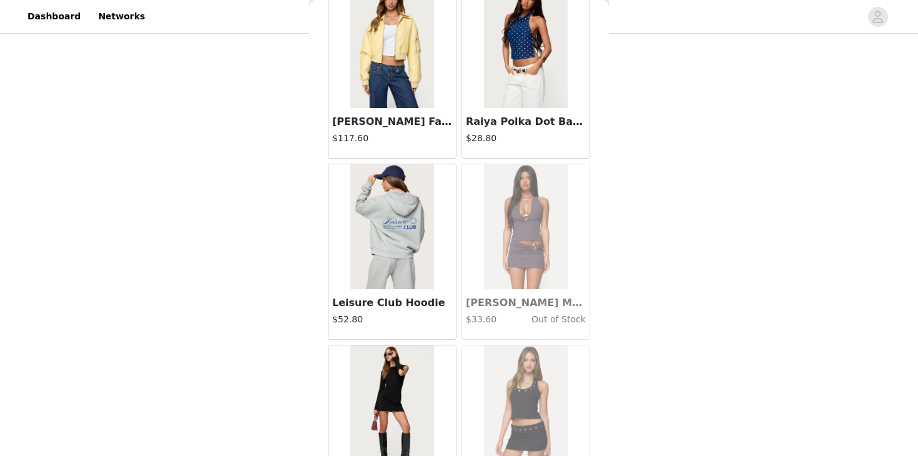
scroll to position [41298, 0]
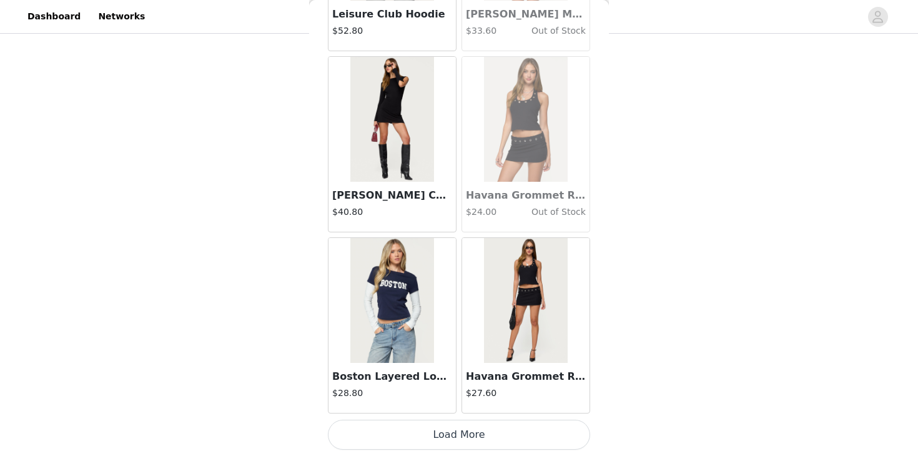
click at [481, 434] on button "Load More" at bounding box center [459, 435] width 262 height 30
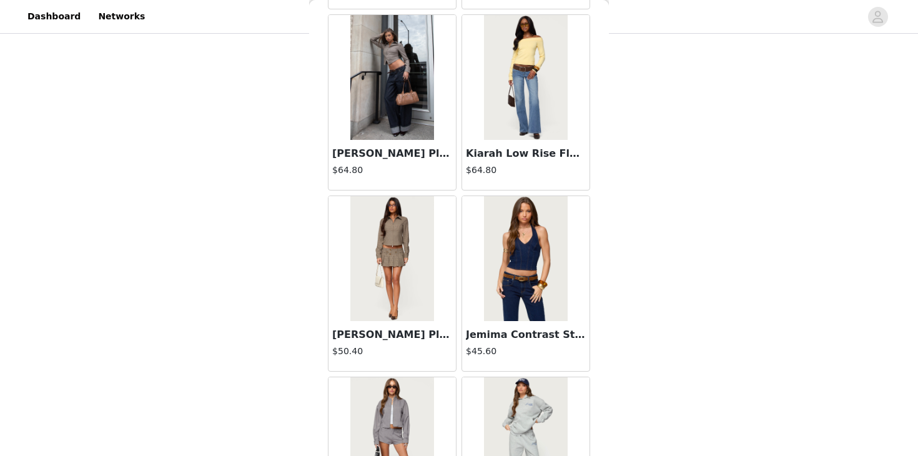
scroll to position [42888, 0]
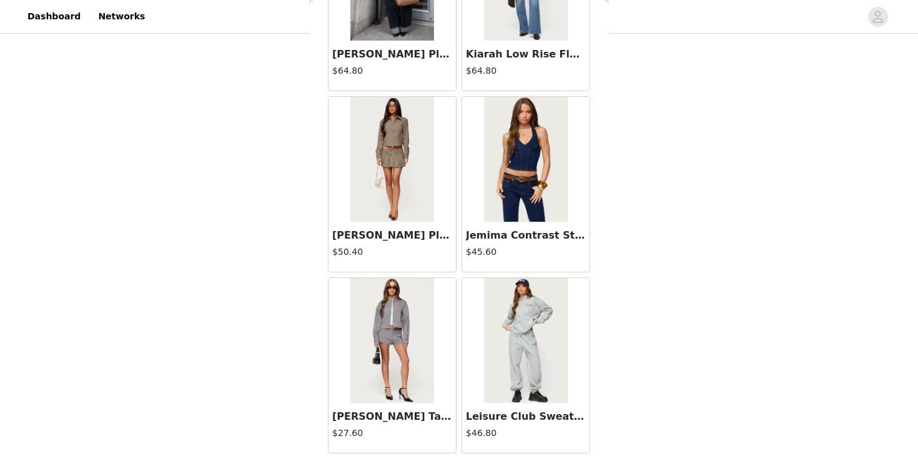
click at [403, 343] on img at bounding box center [391, 340] width 83 height 125
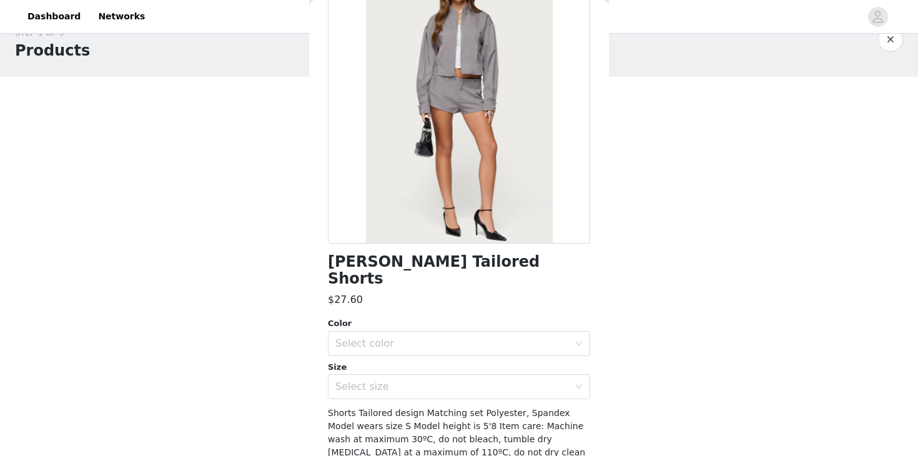
scroll to position [113, 0]
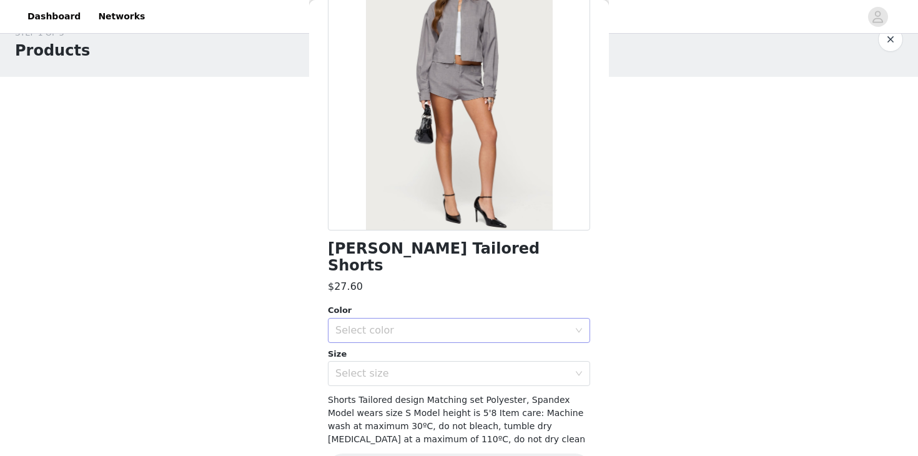
click at [436, 324] on div "Select color" at bounding box center [452, 330] width 234 height 12
click at [432, 340] on li "LIGHT-GRAY" at bounding box center [459, 341] width 262 height 20
click at [415, 367] on div "Select size" at bounding box center [452, 373] width 234 height 12
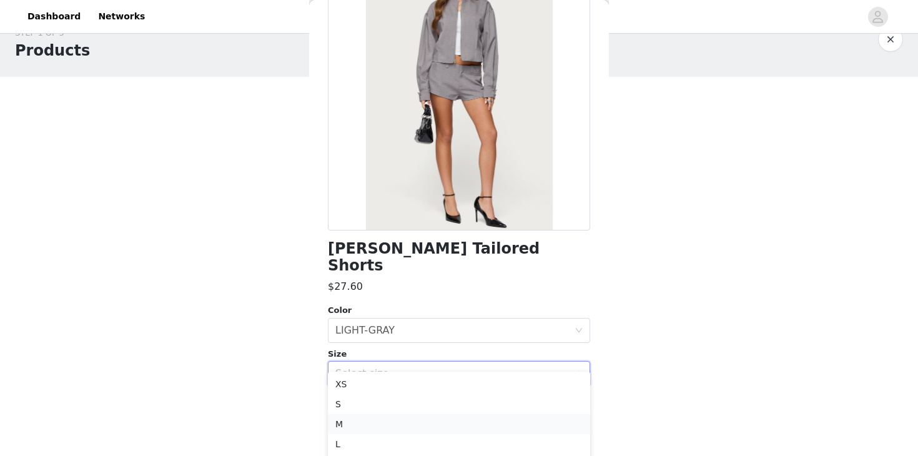
click at [393, 428] on li "M" at bounding box center [459, 424] width 262 height 20
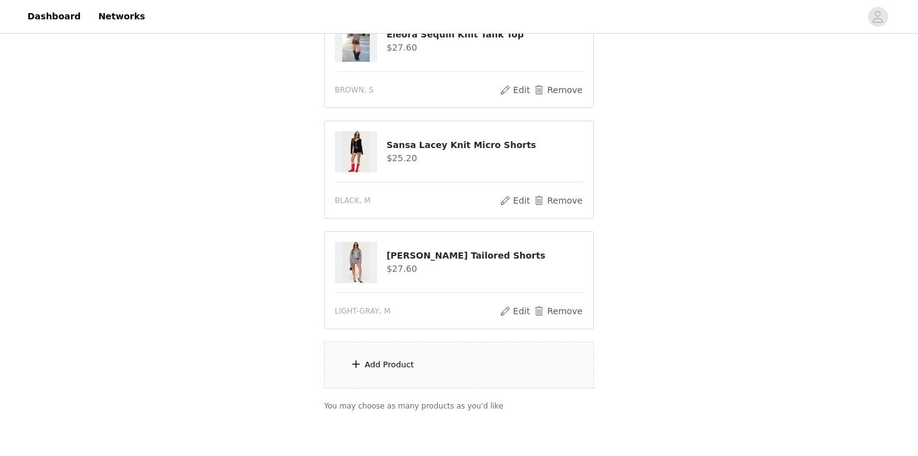
scroll to position [120, 0]
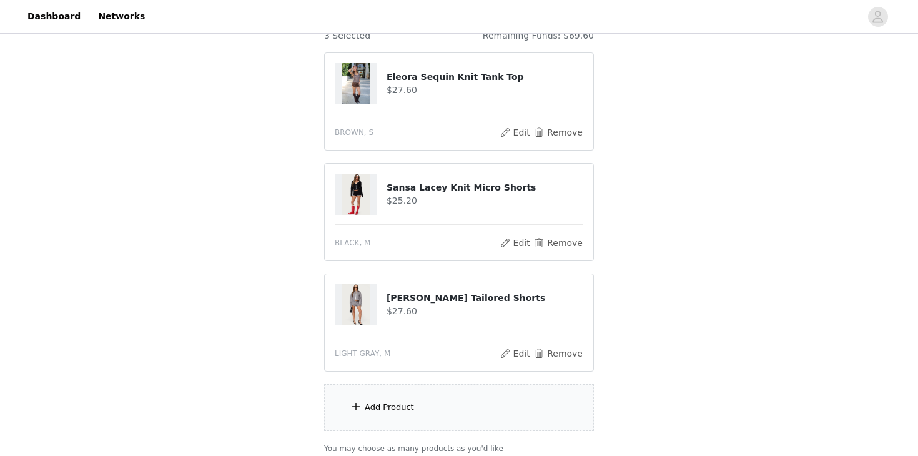
click at [420, 390] on div "Add Product" at bounding box center [459, 407] width 270 height 47
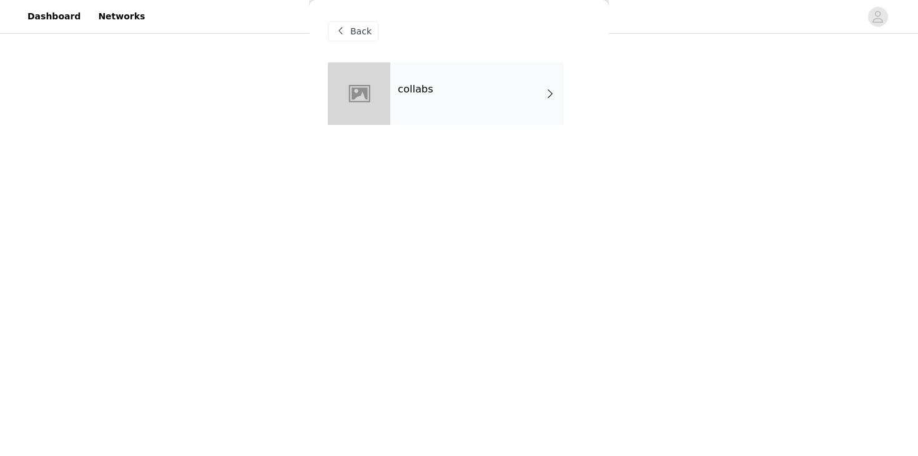
click at [475, 110] on div "collabs" at bounding box center [477, 93] width 174 height 62
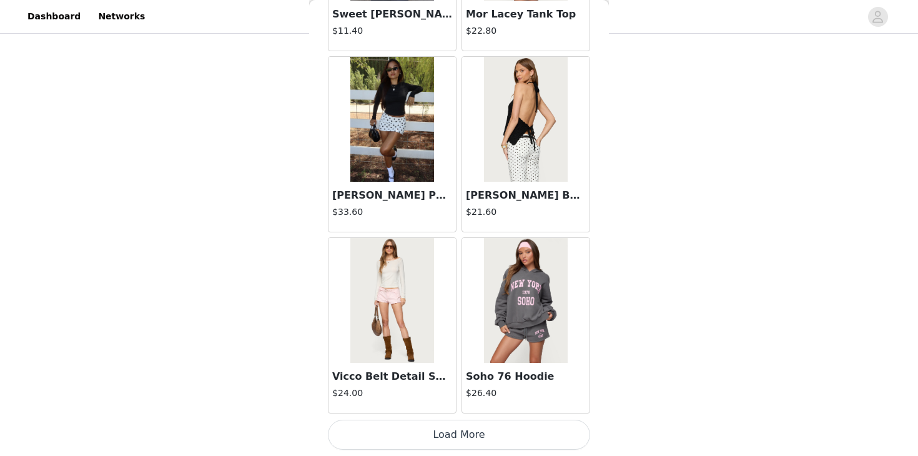
scroll to position [223, 0]
click at [429, 440] on button "Load More" at bounding box center [459, 435] width 262 height 30
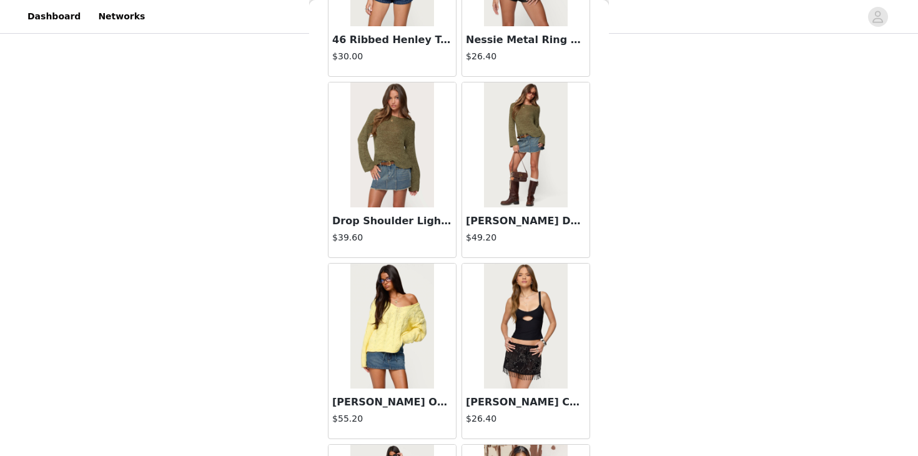
scroll to position [3266, 0]
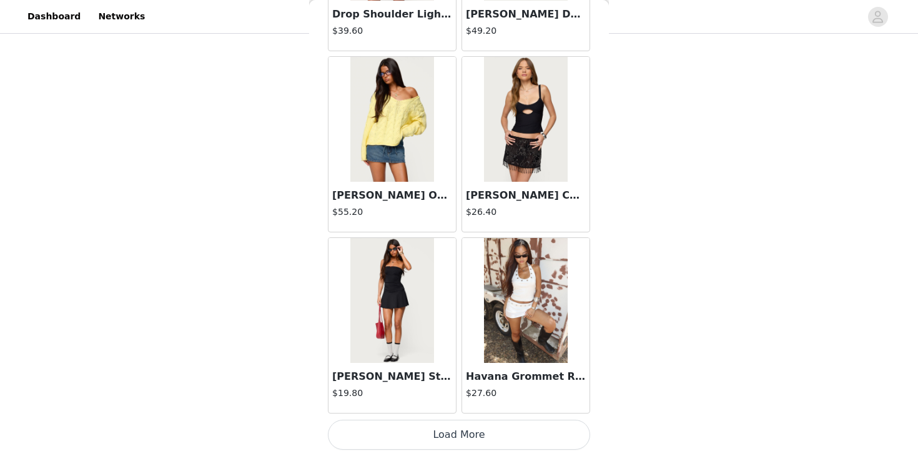
click at [430, 430] on button "Load More" at bounding box center [459, 435] width 262 height 30
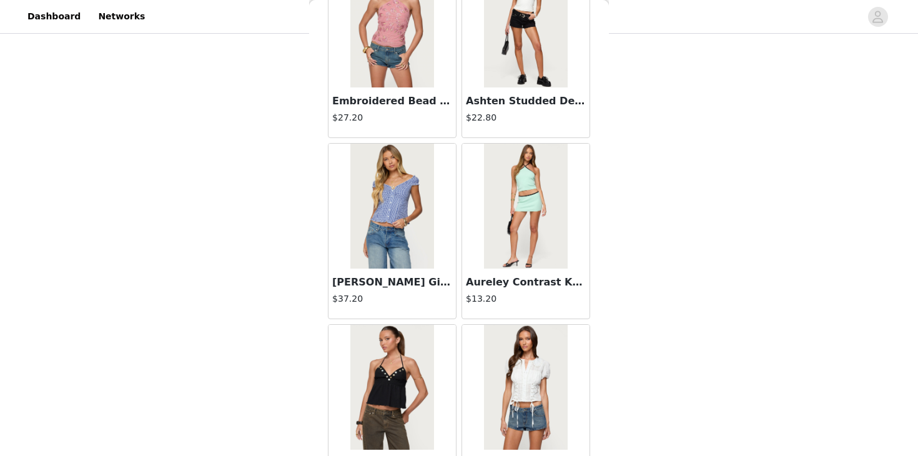
scroll to position [5077, 0]
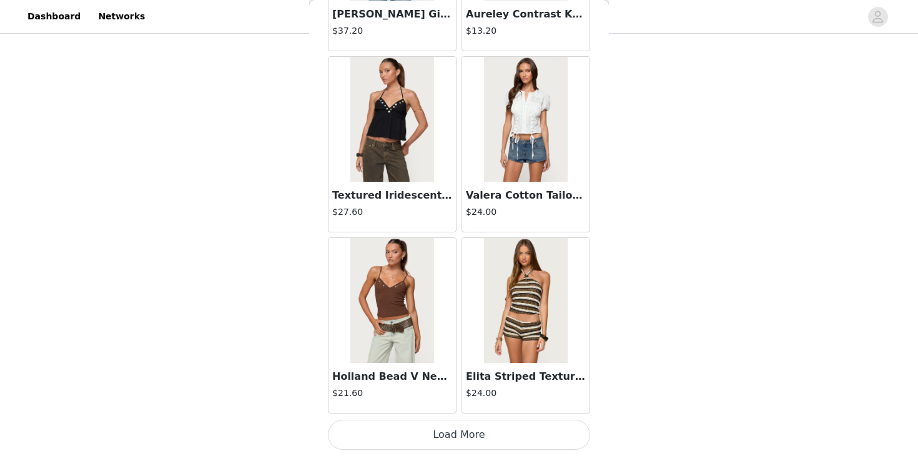
click at [432, 442] on button "Load More" at bounding box center [459, 435] width 262 height 30
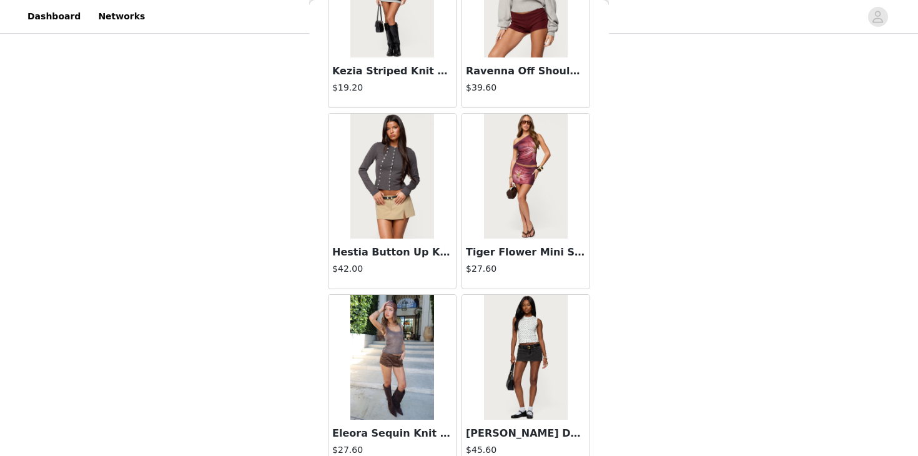
scroll to position [6888, 0]
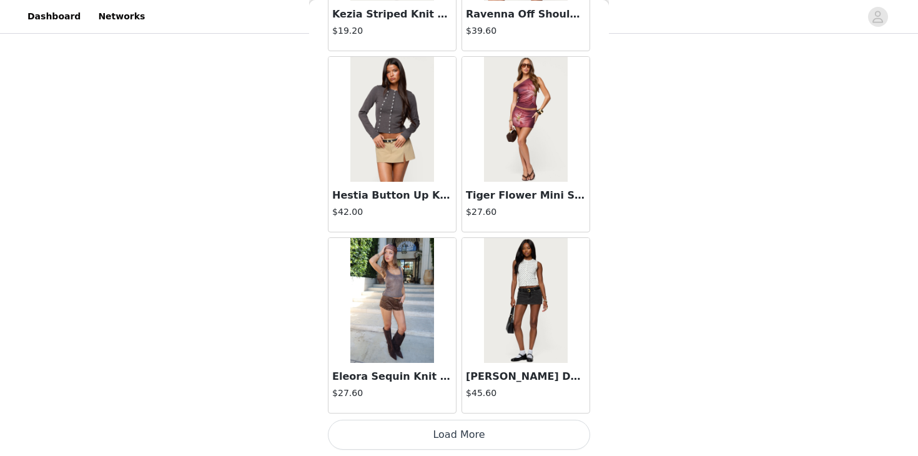
click at [440, 432] on button "Load More" at bounding box center [459, 435] width 262 height 30
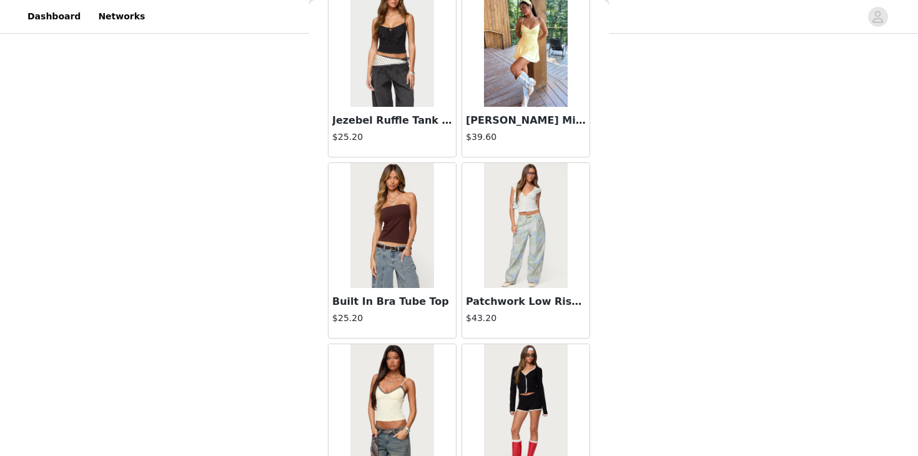
scroll to position [8699, 0]
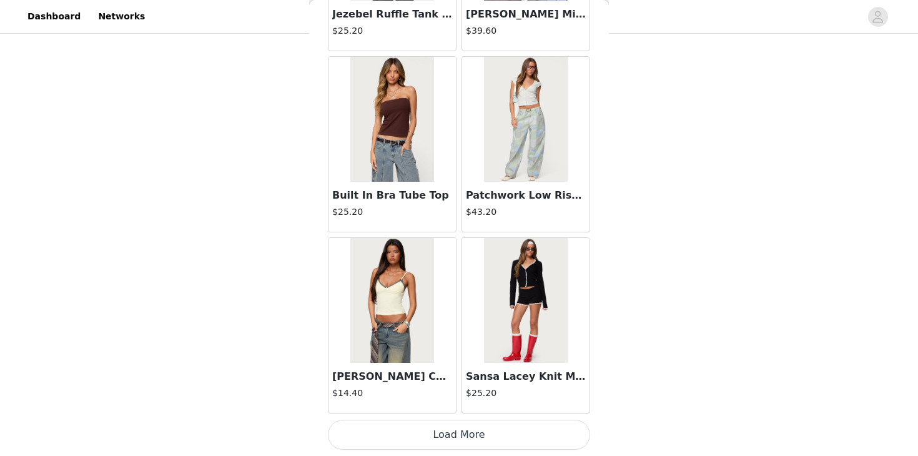
click at [440, 425] on button "Load More" at bounding box center [459, 435] width 262 height 30
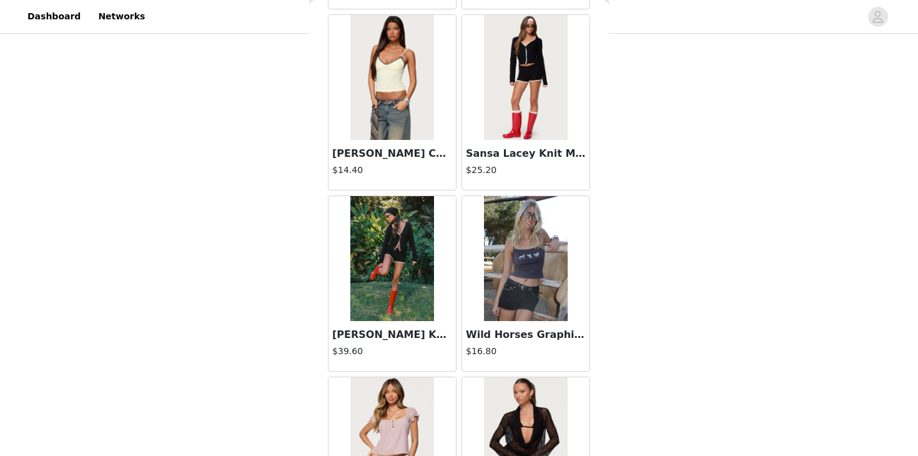
scroll to position [8952, 0]
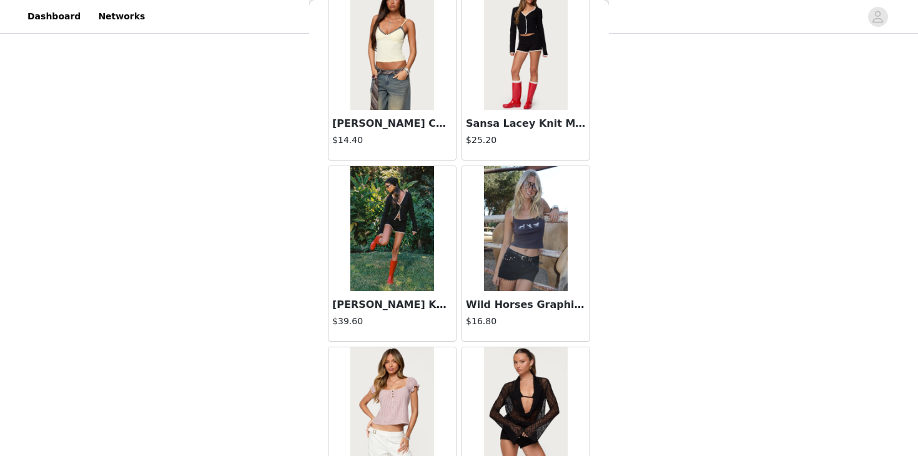
click at [407, 231] on img at bounding box center [391, 228] width 83 height 125
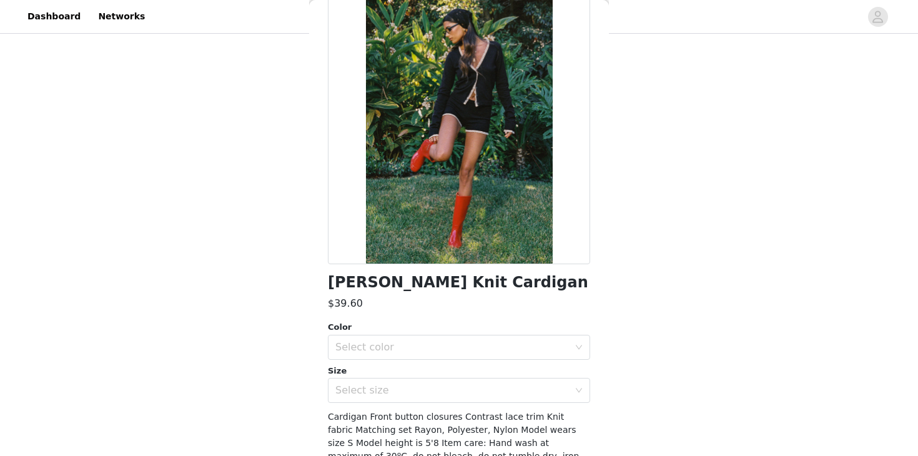
scroll to position [101, 0]
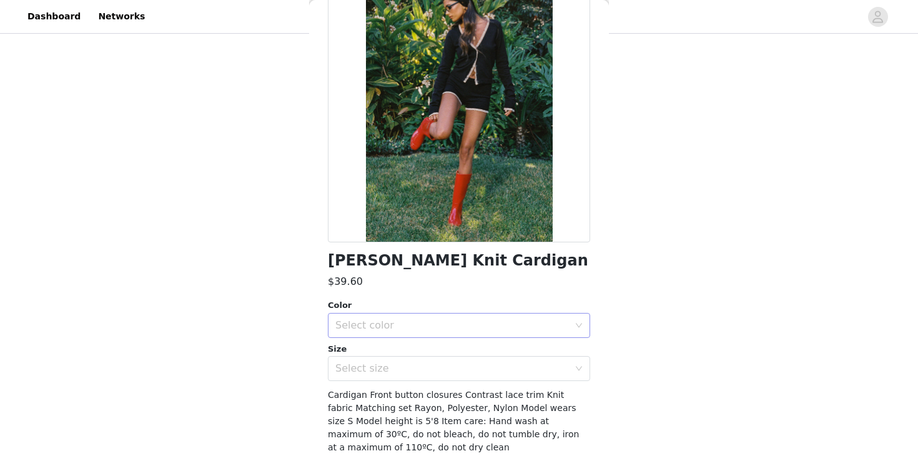
click at [402, 315] on div "Select color" at bounding box center [454, 325] width 239 height 24
click at [398, 358] on li "BLACK" at bounding box center [459, 353] width 262 height 20
click at [398, 362] on div "Select size" at bounding box center [454, 369] width 239 height 24
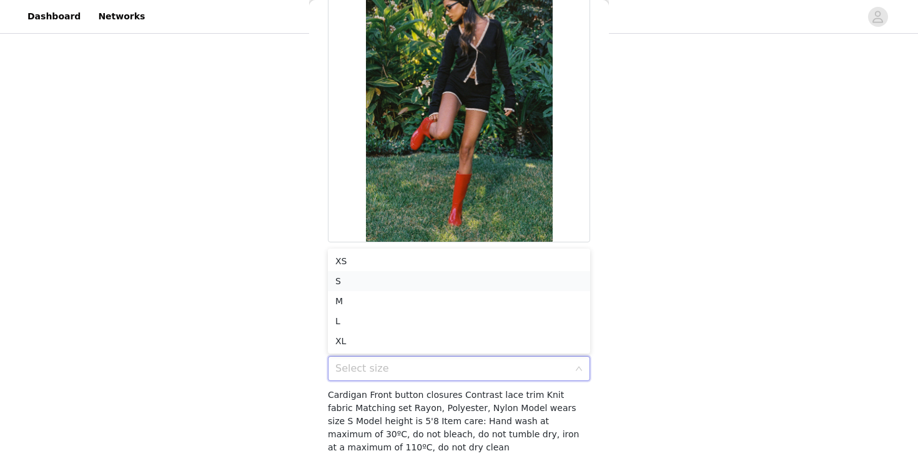
click at [390, 282] on li "S" at bounding box center [459, 281] width 262 height 20
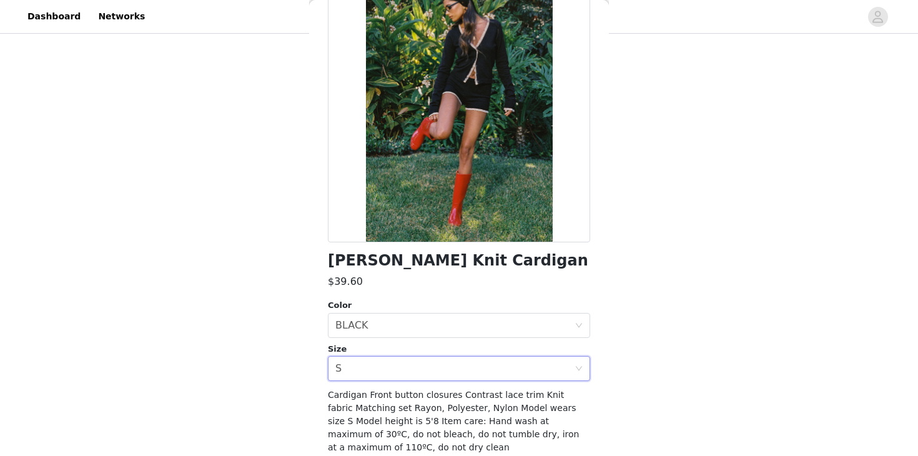
scroll to position [0, 0]
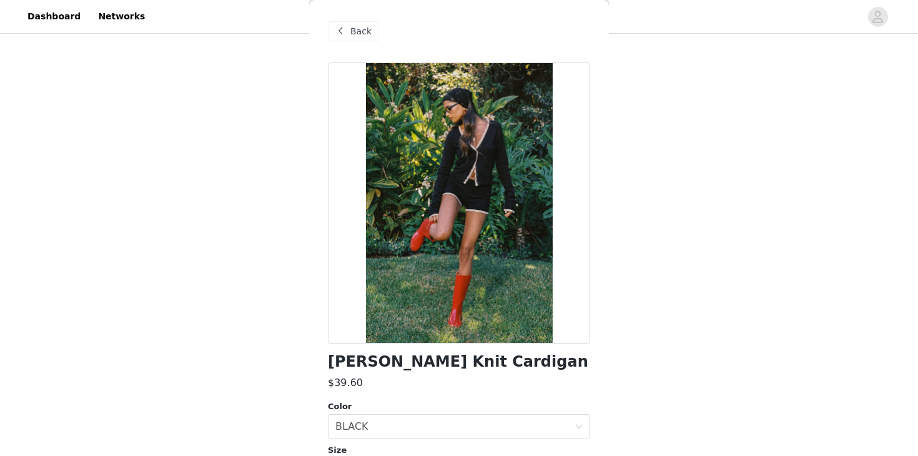
click at [360, 26] on span "Back" at bounding box center [360, 31] width 21 height 13
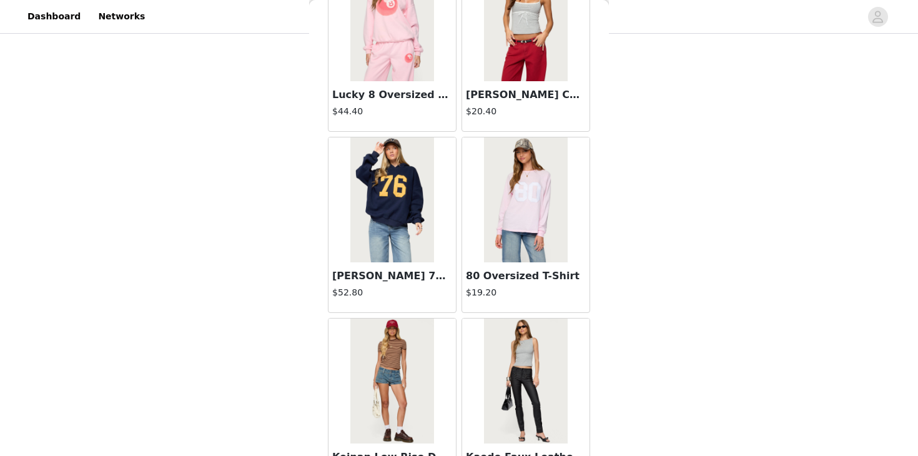
scroll to position [10510, 0]
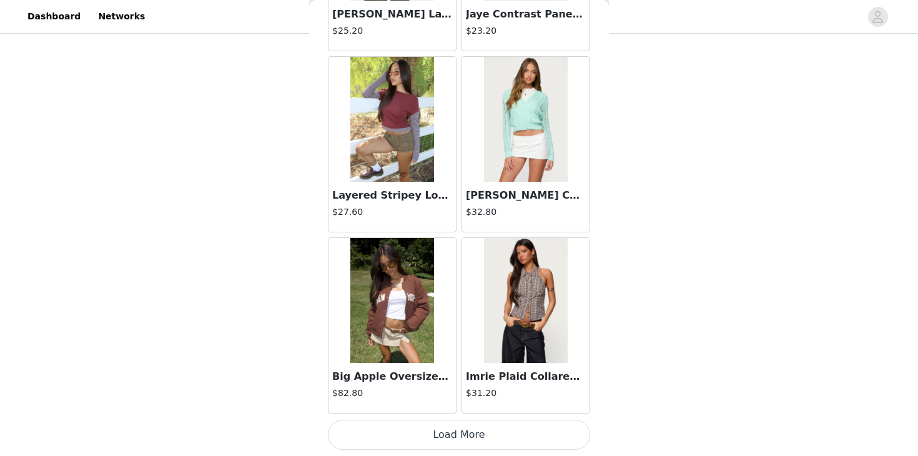
click at [440, 443] on button "Load More" at bounding box center [459, 435] width 262 height 30
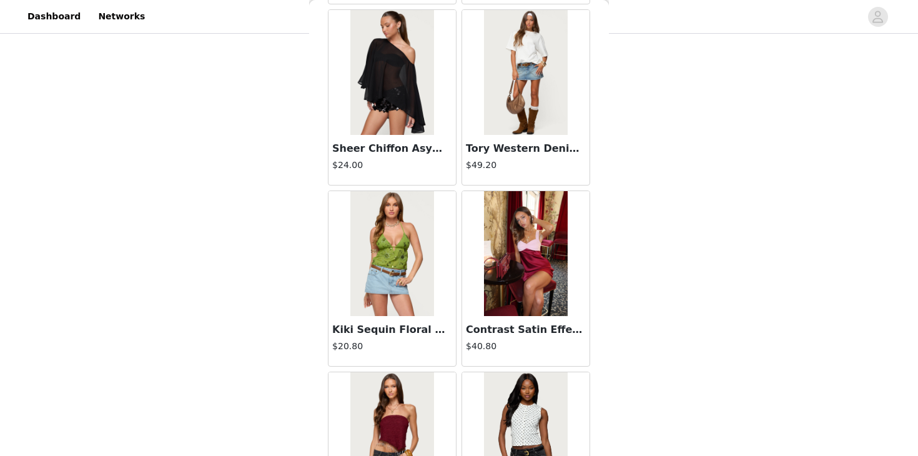
scroll to position [12321, 0]
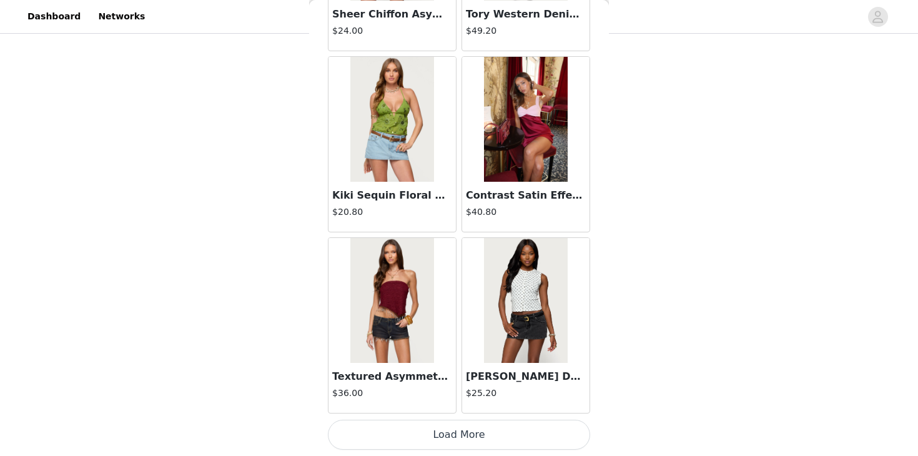
click at [426, 430] on button "Load More" at bounding box center [459, 435] width 262 height 30
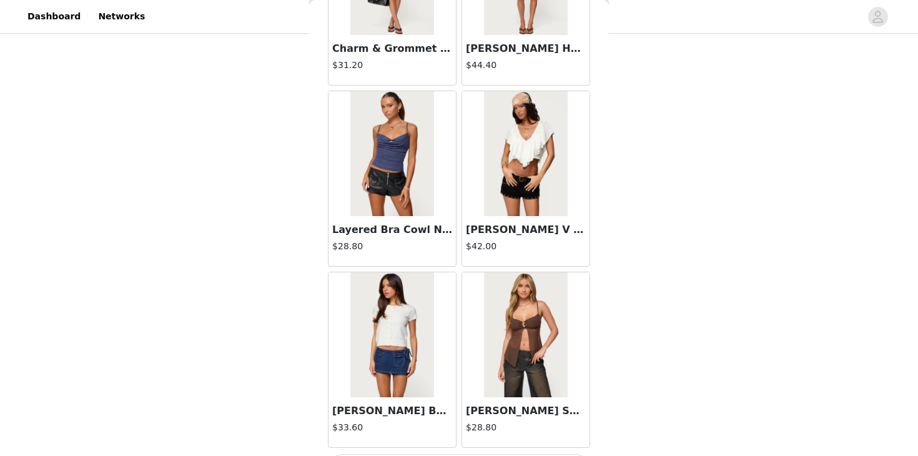
scroll to position [14132, 0]
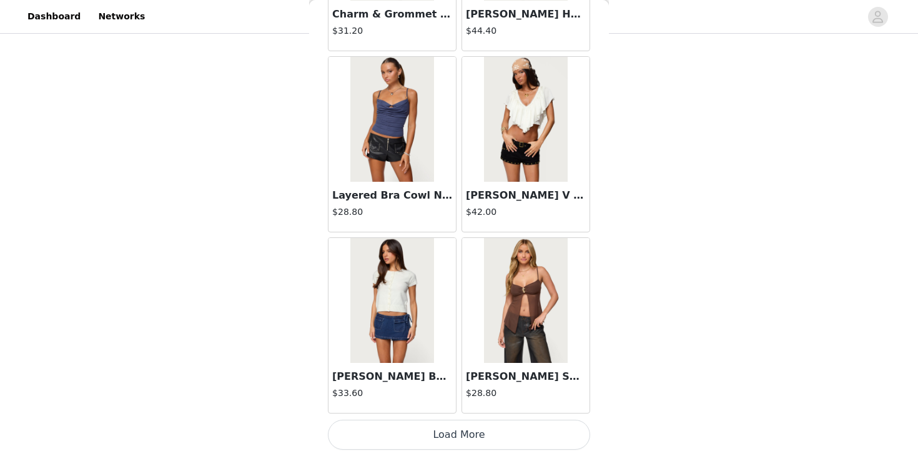
click at [412, 439] on button "Load More" at bounding box center [459, 435] width 262 height 30
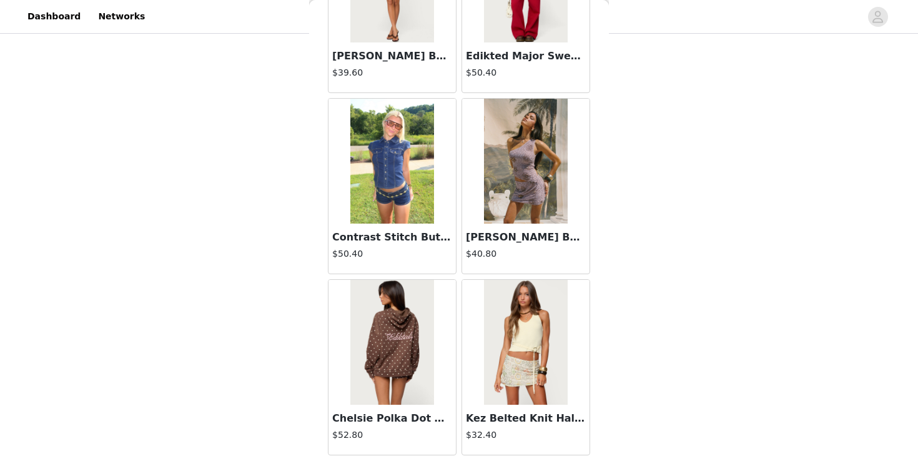
scroll to position [15943, 0]
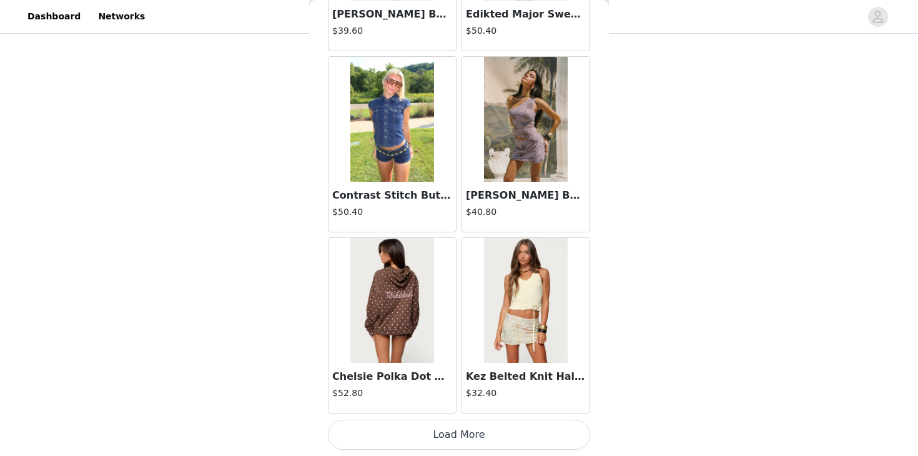
click at [434, 436] on button "Load More" at bounding box center [459, 435] width 262 height 30
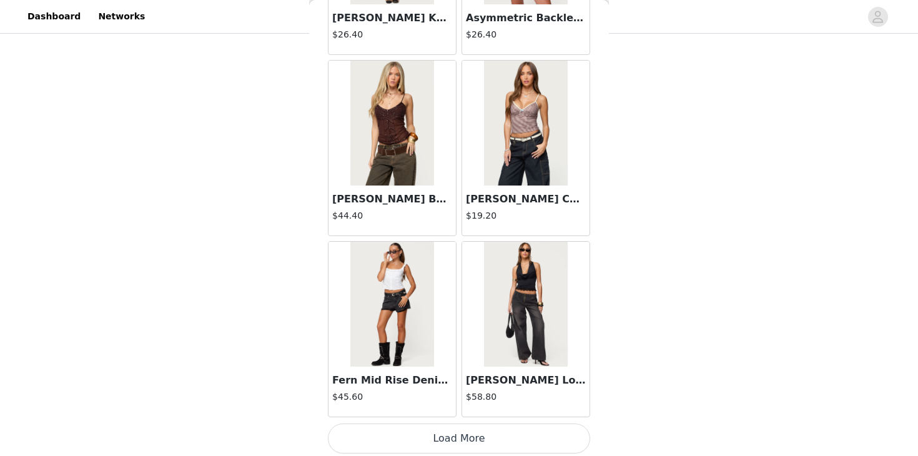
scroll to position [17754, 0]
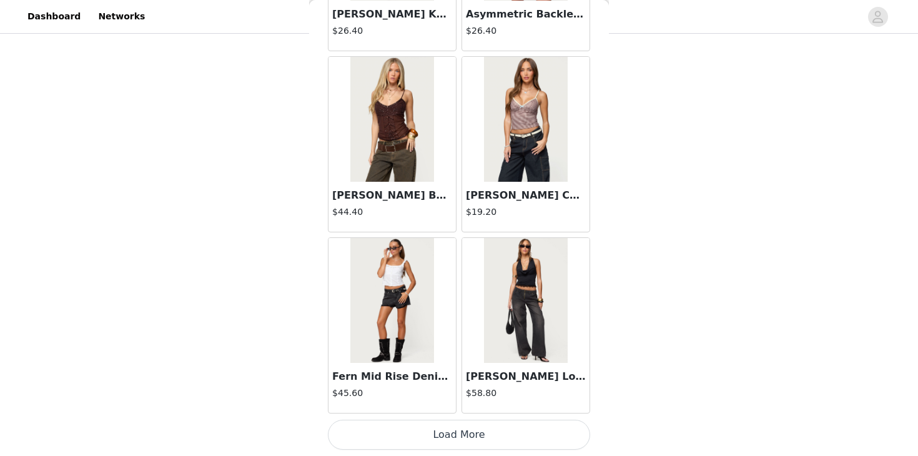
click at [433, 425] on button "Load More" at bounding box center [459, 435] width 262 height 30
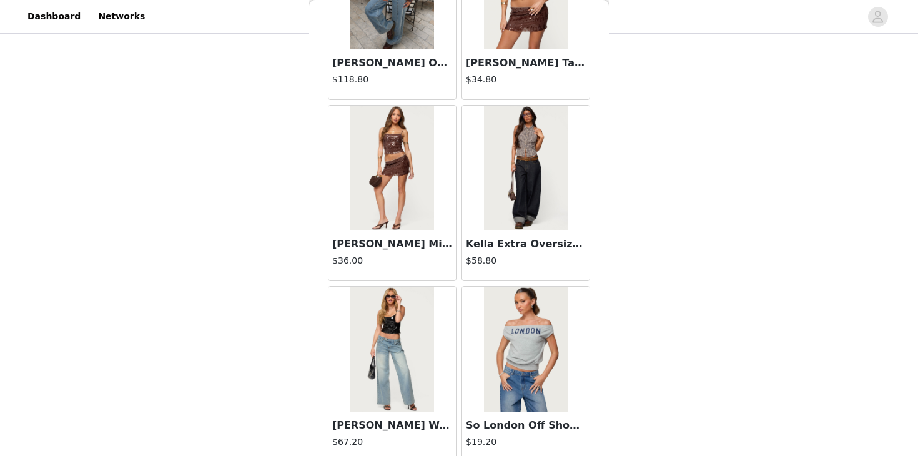
scroll to position [19565, 0]
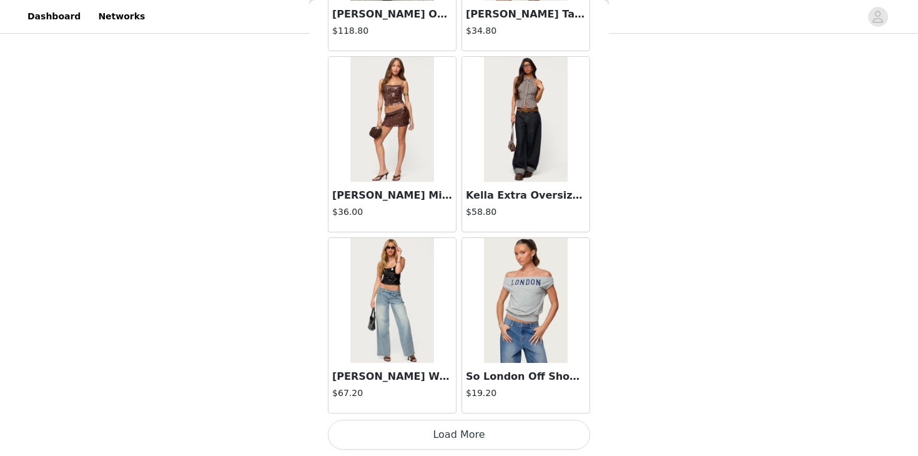
click at [446, 431] on button "Load More" at bounding box center [459, 435] width 262 height 30
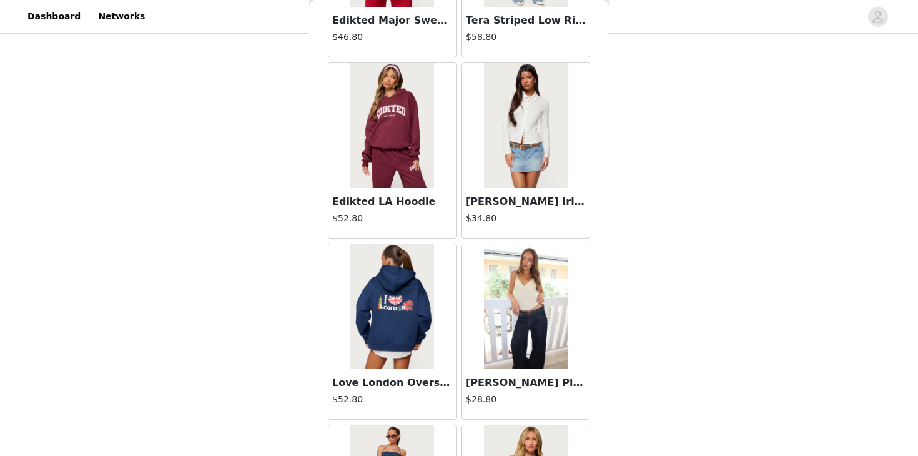
scroll to position [21376, 0]
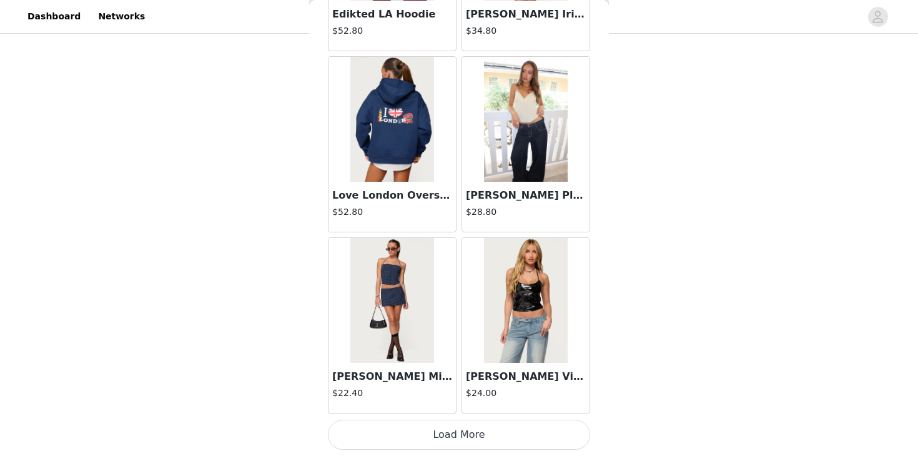
click at [435, 431] on button "Load More" at bounding box center [459, 435] width 262 height 30
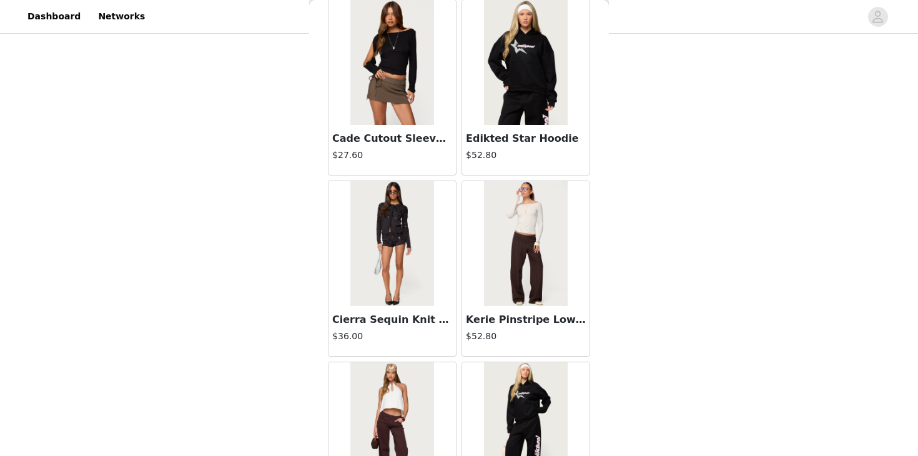
scroll to position [23187, 0]
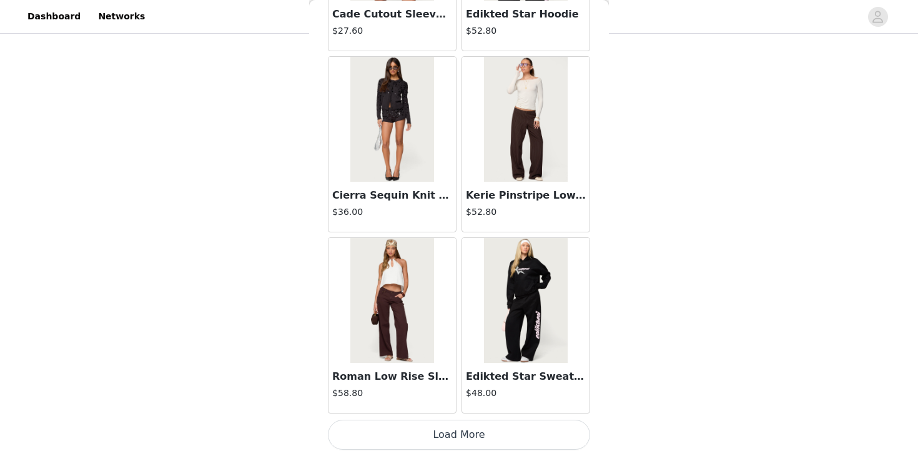
click at [413, 438] on button "Load More" at bounding box center [459, 435] width 262 height 30
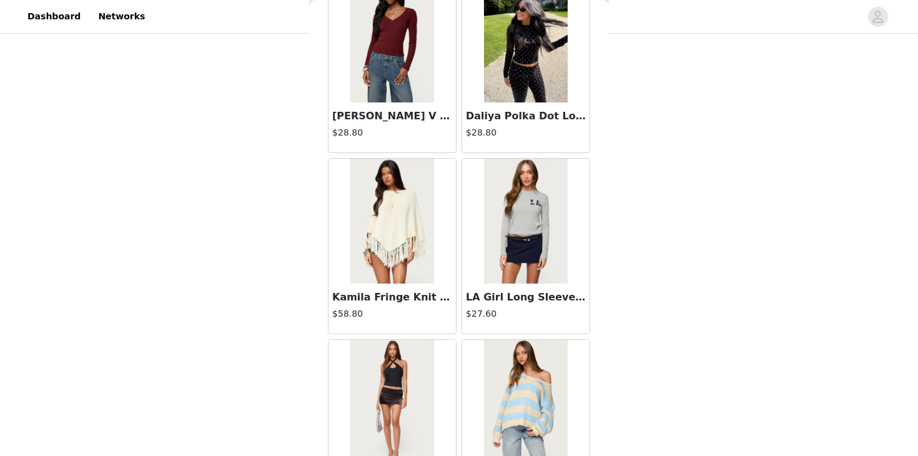
scroll to position [24998, 0]
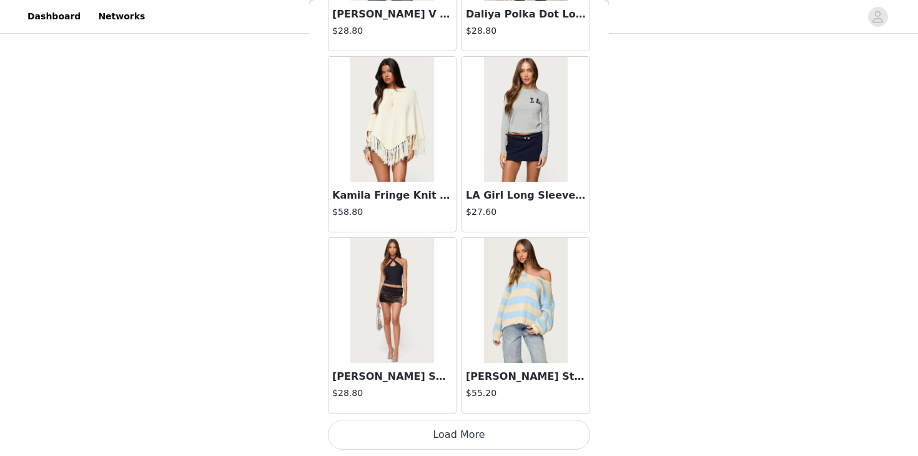
click at [418, 423] on button "Load More" at bounding box center [459, 435] width 262 height 30
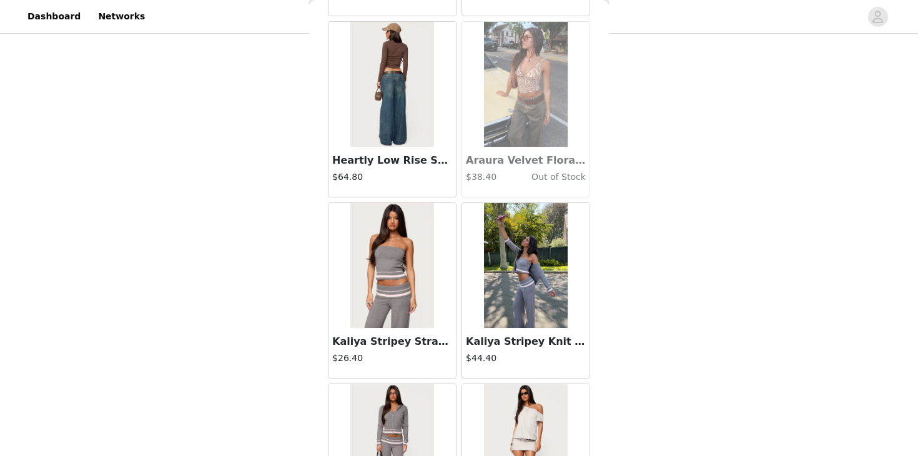
scroll to position [26809, 0]
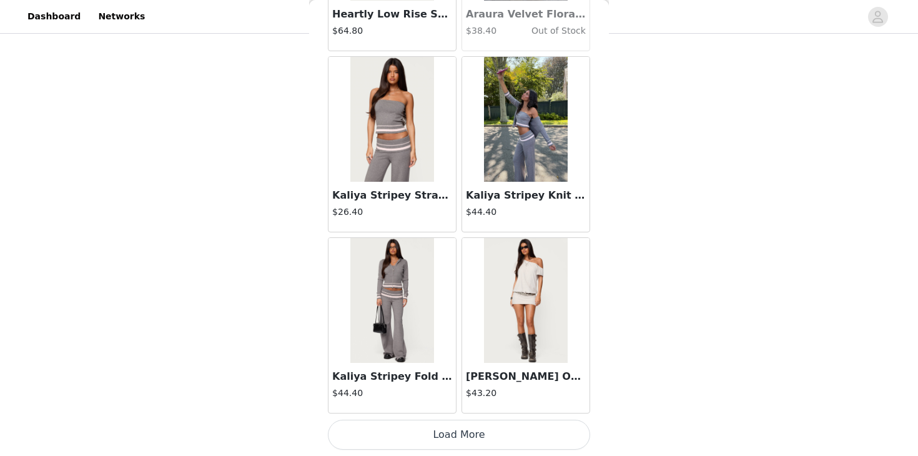
click at [427, 433] on button "Load More" at bounding box center [459, 435] width 262 height 30
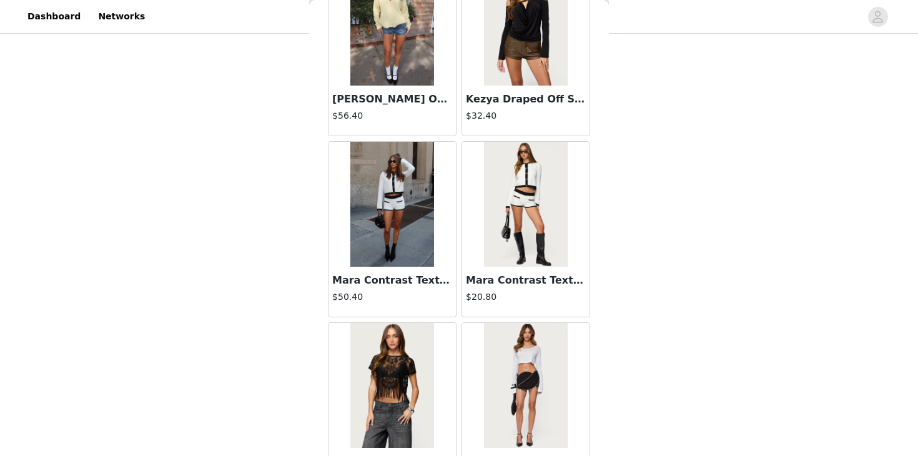
scroll to position [28620, 0]
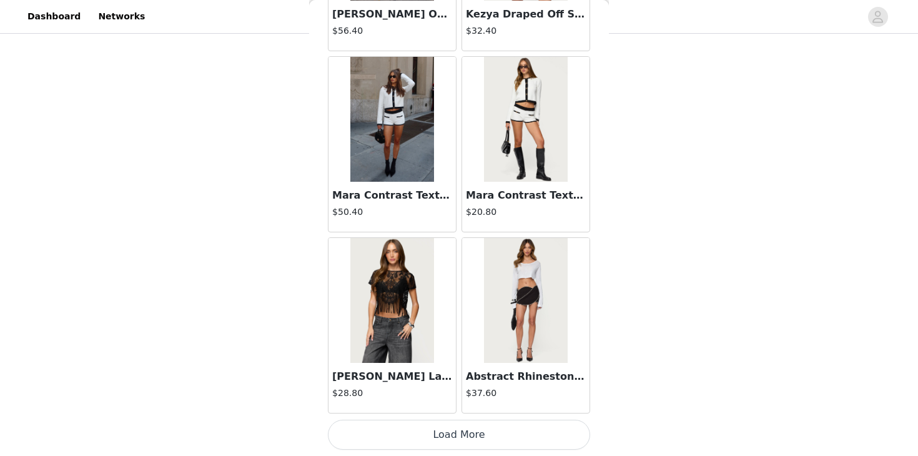
click at [438, 428] on button "Load More" at bounding box center [459, 435] width 262 height 30
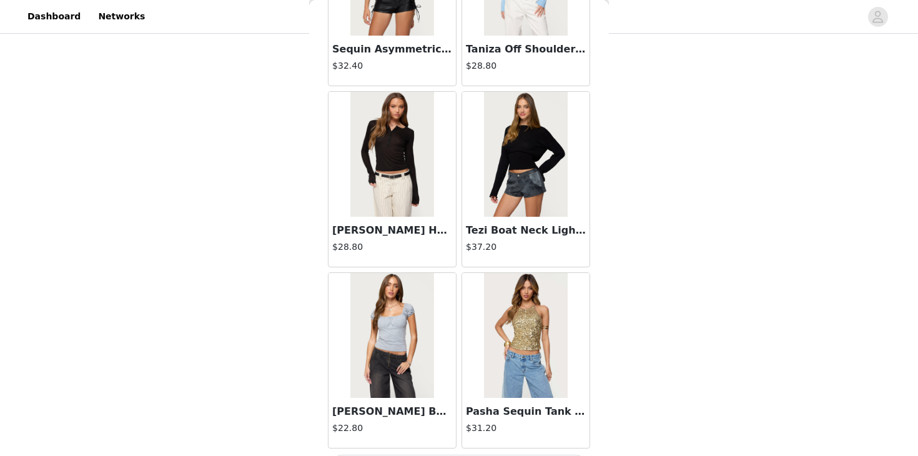
scroll to position [30431, 0]
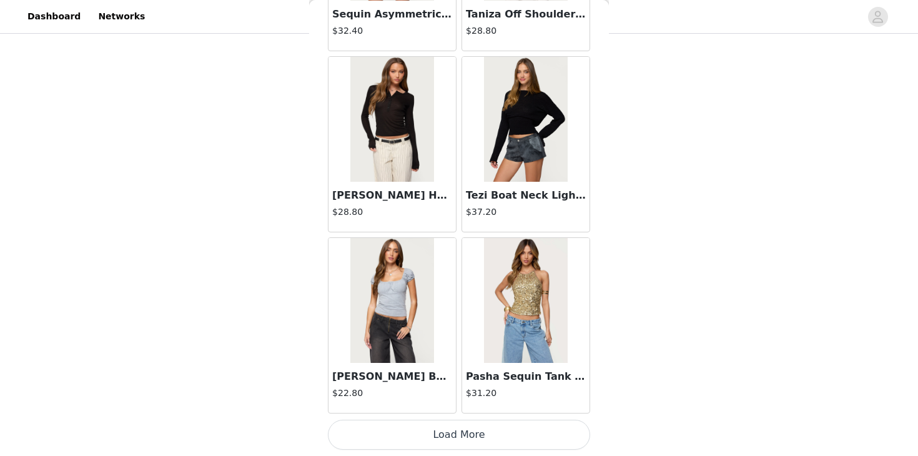
click at [455, 423] on button "Load More" at bounding box center [459, 435] width 262 height 30
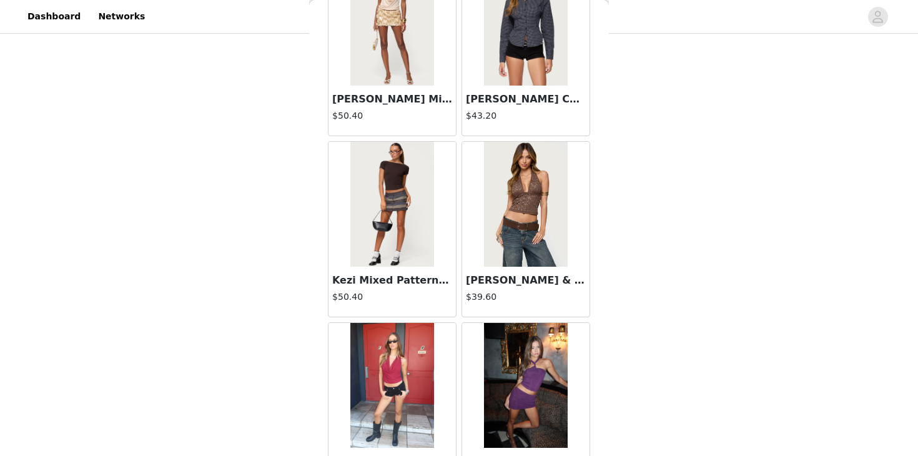
scroll to position [32243, 0]
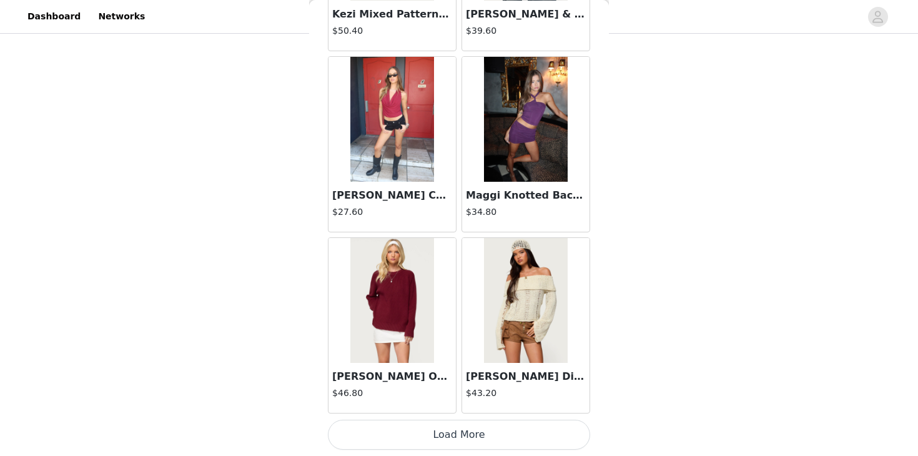
click at [420, 430] on button "Load More" at bounding box center [459, 435] width 262 height 30
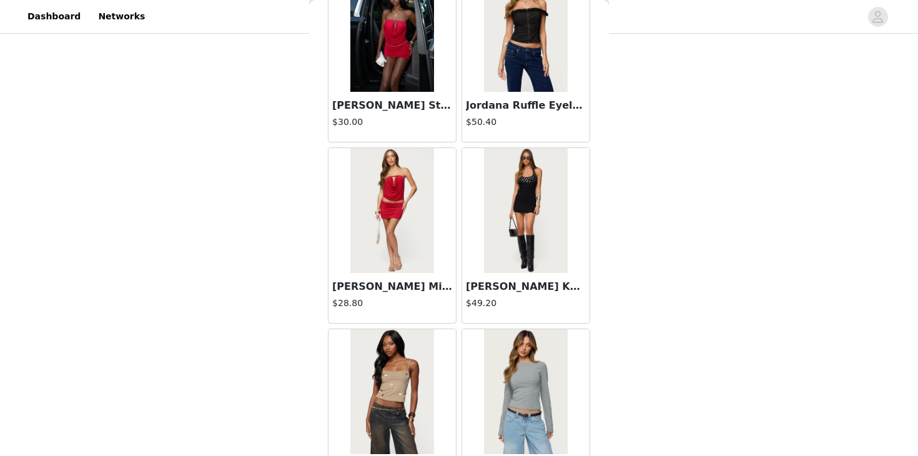
scroll to position [34054, 0]
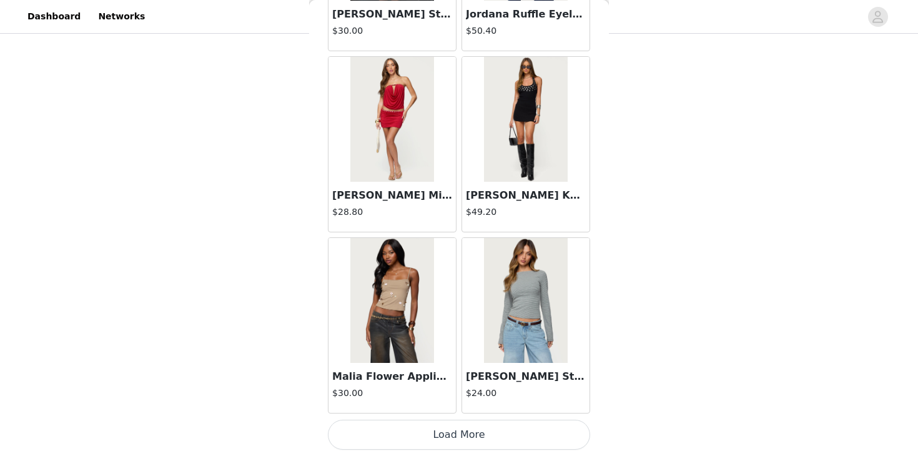
click at [435, 443] on button "Load More" at bounding box center [459, 435] width 262 height 30
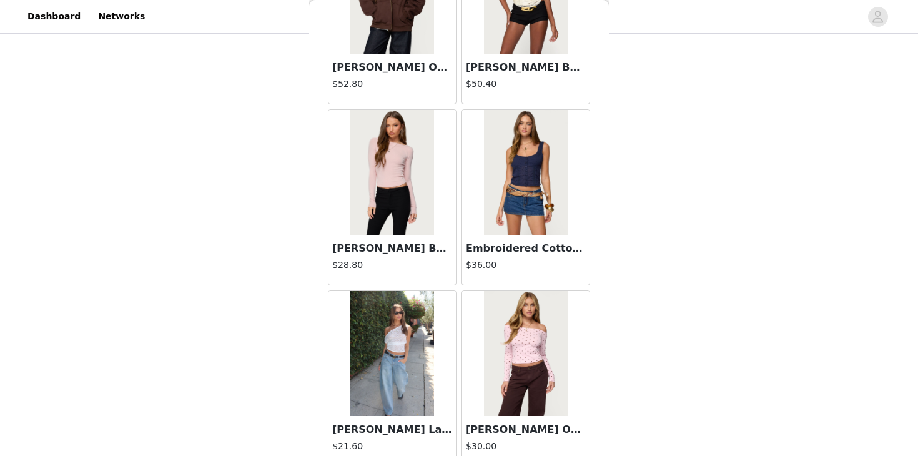
scroll to position [35865, 0]
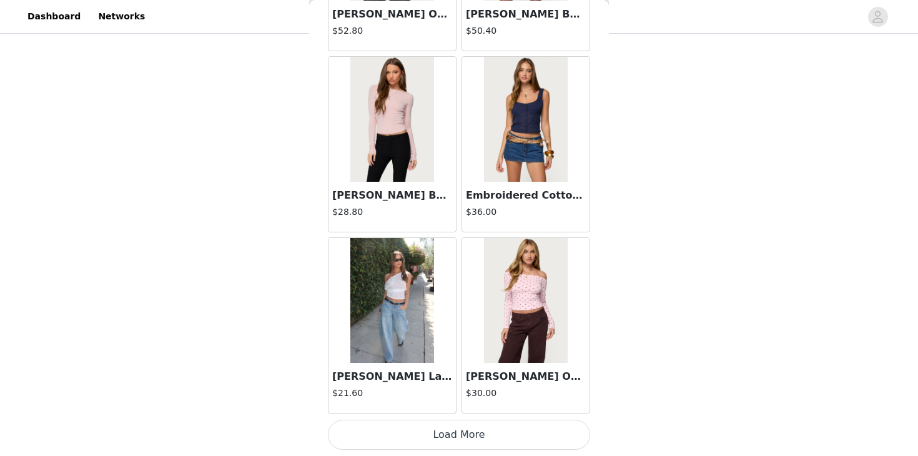
click at [412, 435] on button "Load More" at bounding box center [459, 435] width 262 height 30
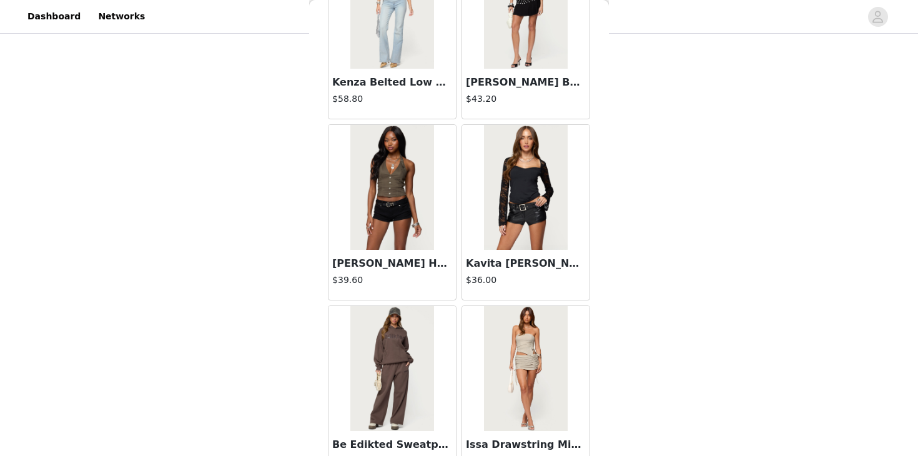
scroll to position [37676, 0]
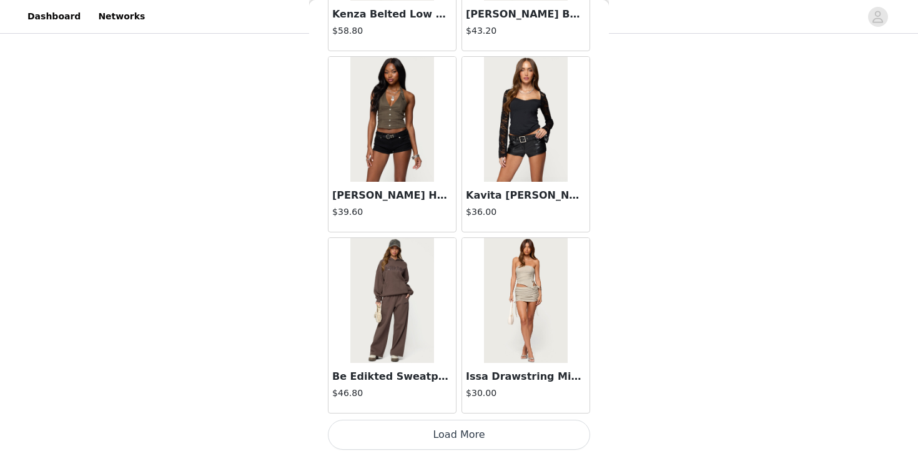
click at [433, 437] on button "Load More" at bounding box center [459, 435] width 262 height 30
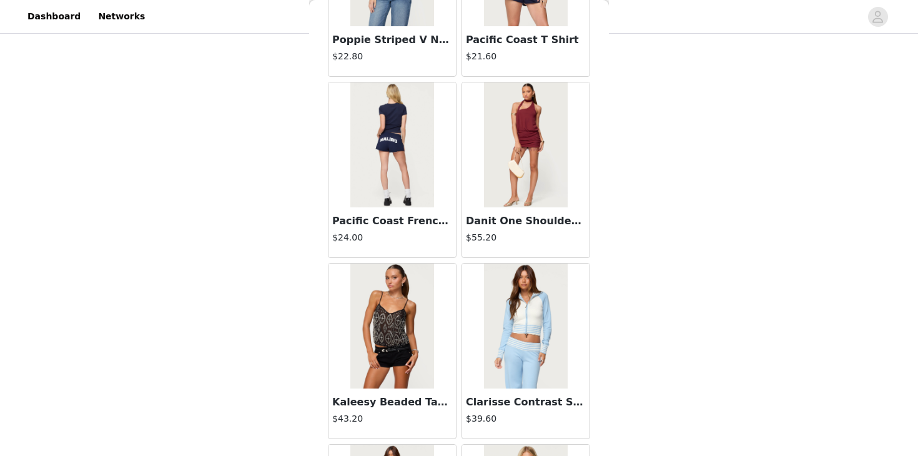
scroll to position [39487, 0]
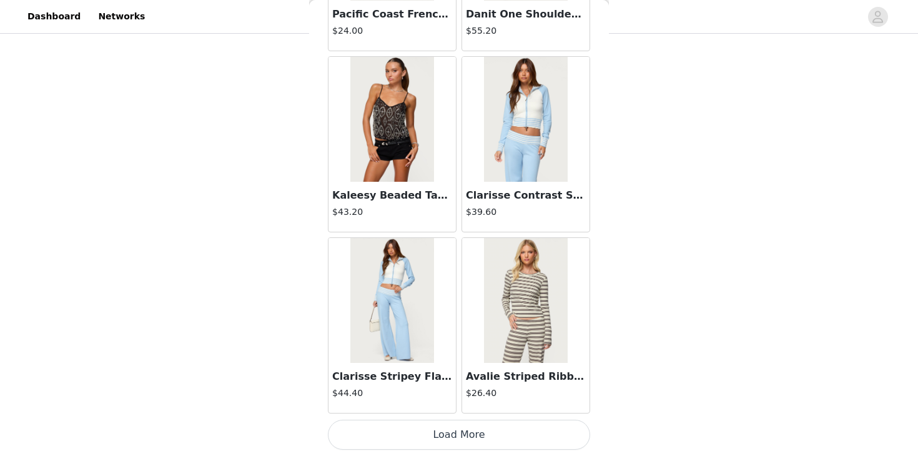
click at [440, 428] on button "Load More" at bounding box center [459, 435] width 262 height 30
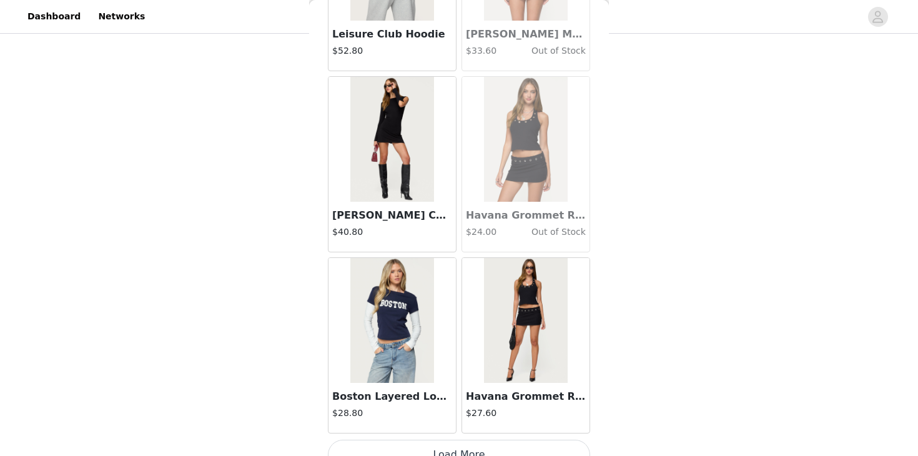
scroll to position [41298, 0]
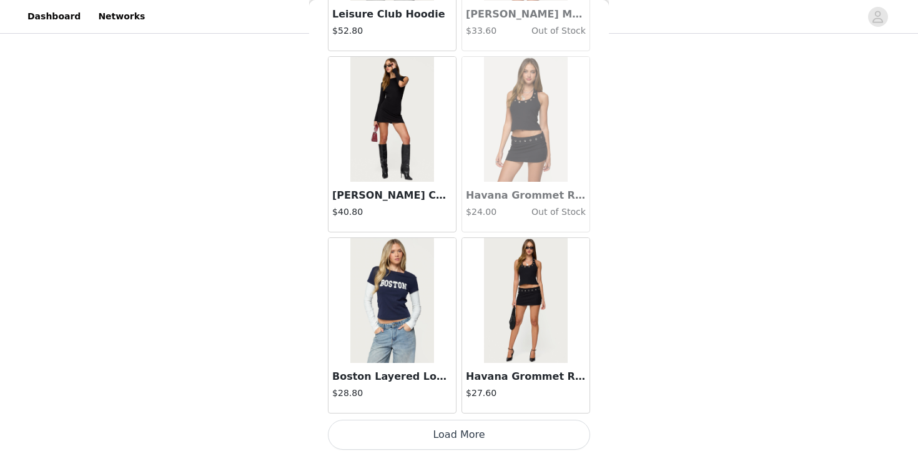
click at [443, 428] on button "Load More" at bounding box center [459, 435] width 262 height 30
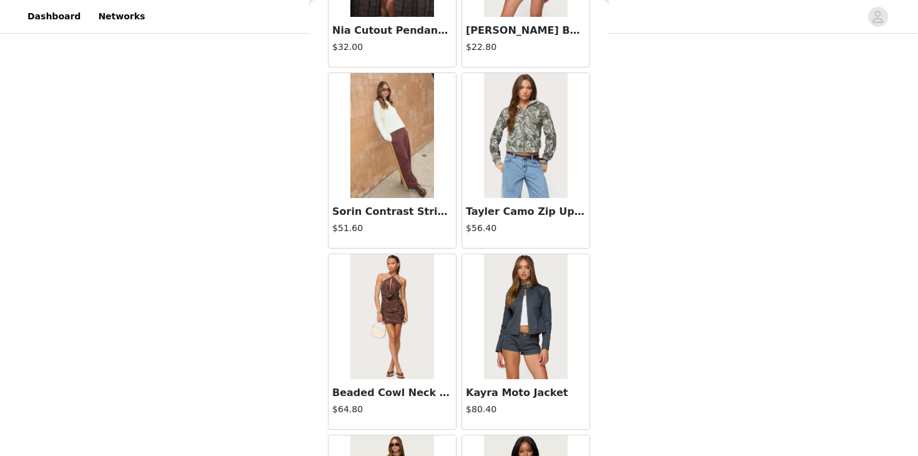
scroll to position [31045, 0]
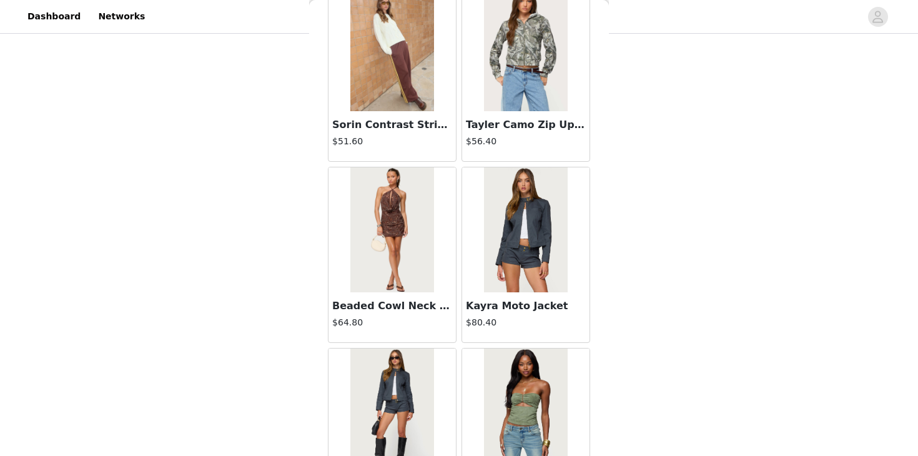
click at [393, 388] on img at bounding box center [391, 410] width 83 height 125
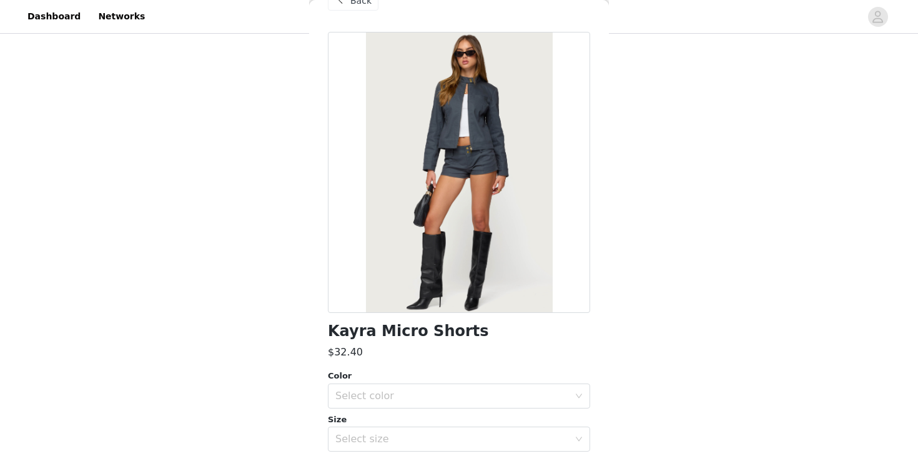
scroll to position [139, 0]
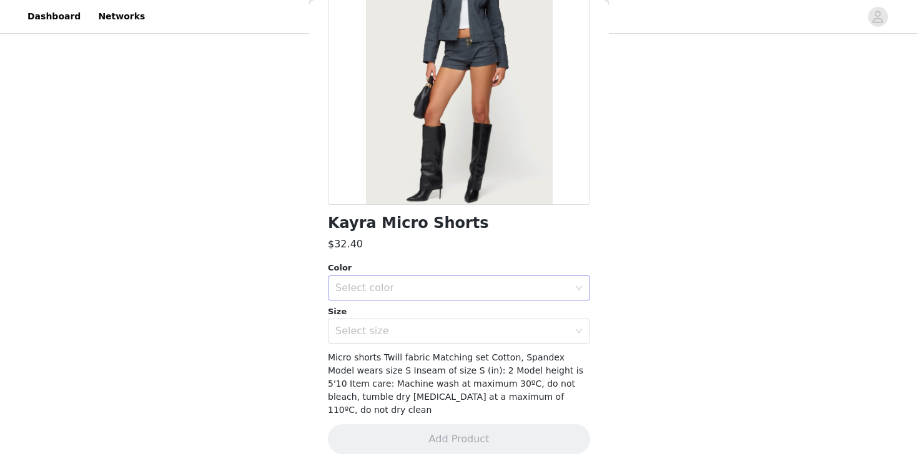
click at [401, 282] on div "Select color" at bounding box center [452, 288] width 234 height 12
click at [393, 309] on li "DARK-GRAY" at bounding box center [459, 315] width 262 height 20
click at [390, 332] on div "Select size" at bounding box center [452, 331] width 234 height 12
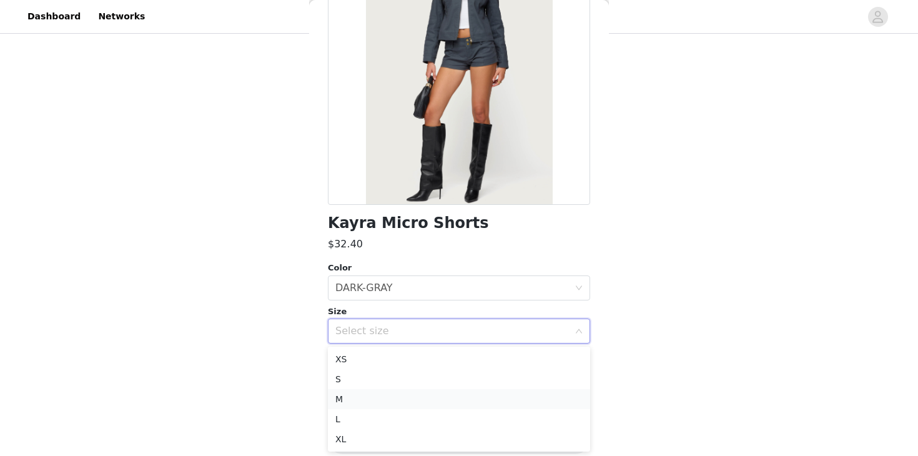
click at [379, 405] on li "M" at bounding box center [459, 399] width 262 height 20
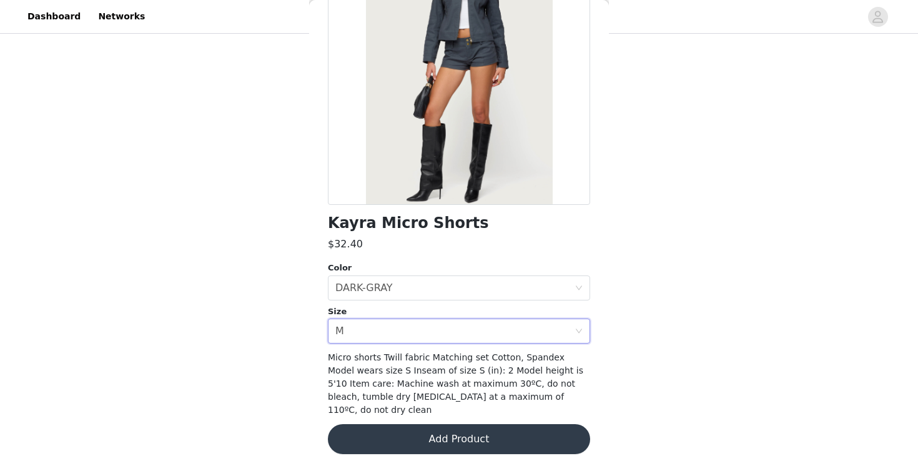
click at [410, 424] on button "Add Product" at bounding box center [459, 439] width 262 height 30
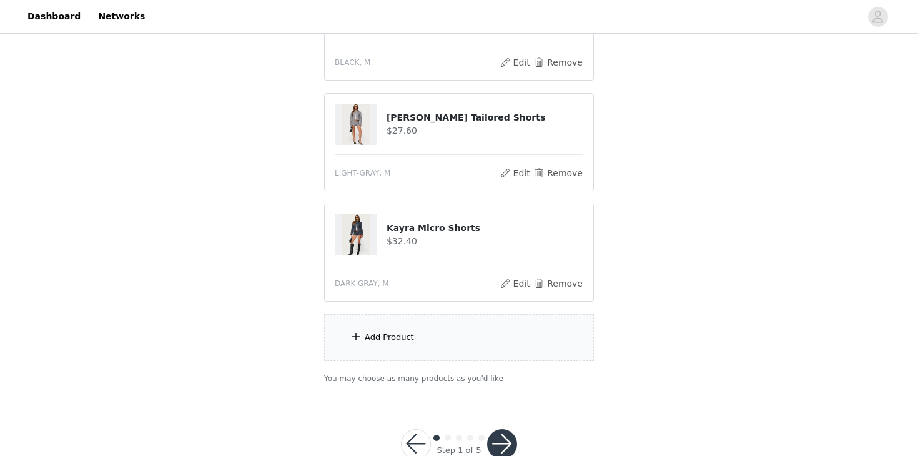
scroll to position [301, 0]
click at [406, 348] on div "Add Product" at bounding box center [459, 336] width 270 height 47
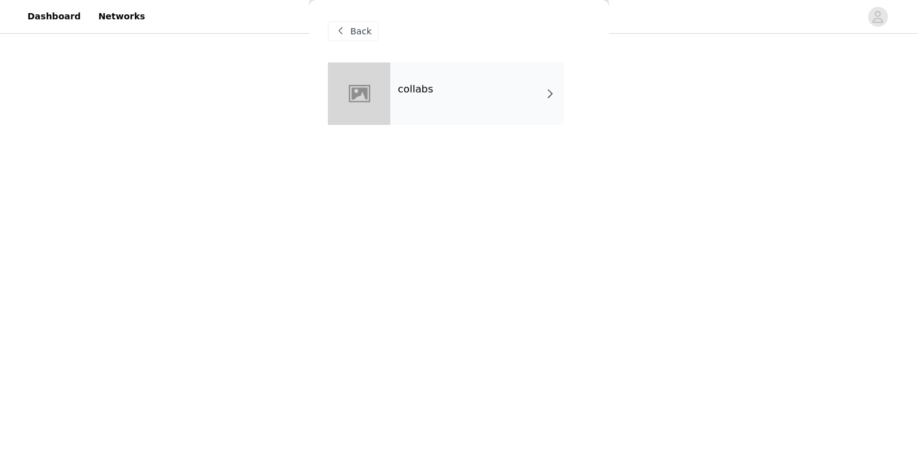
click at [448, 109] on div "collabs" at bounding box center [477, 93] width 174 height 62
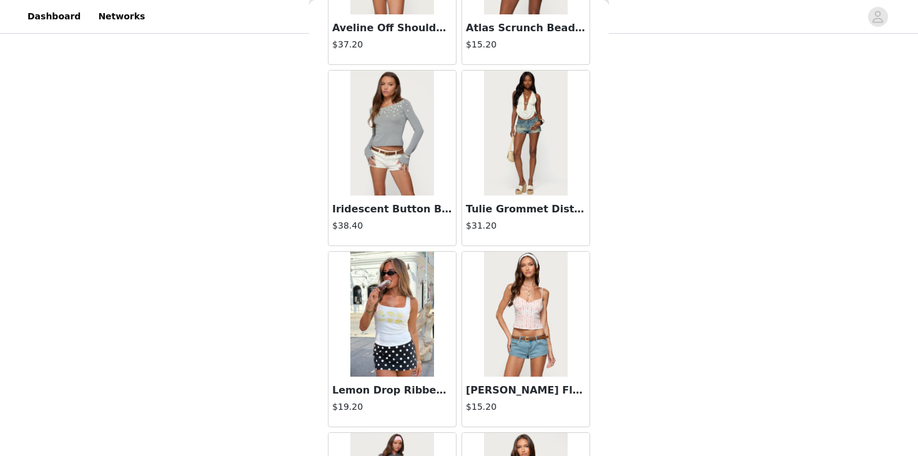
scroll to position [0, 0]
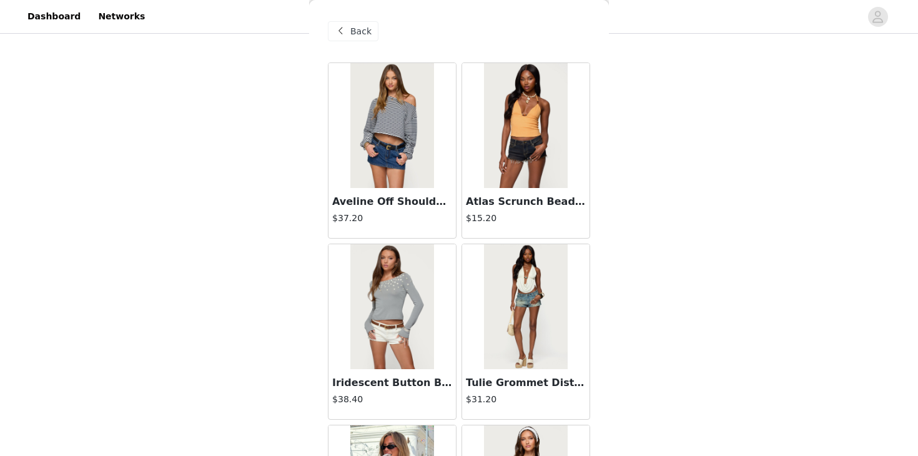
click at [362, 36] on span "Back" at bounding box center [360, 31] width 21 height 13
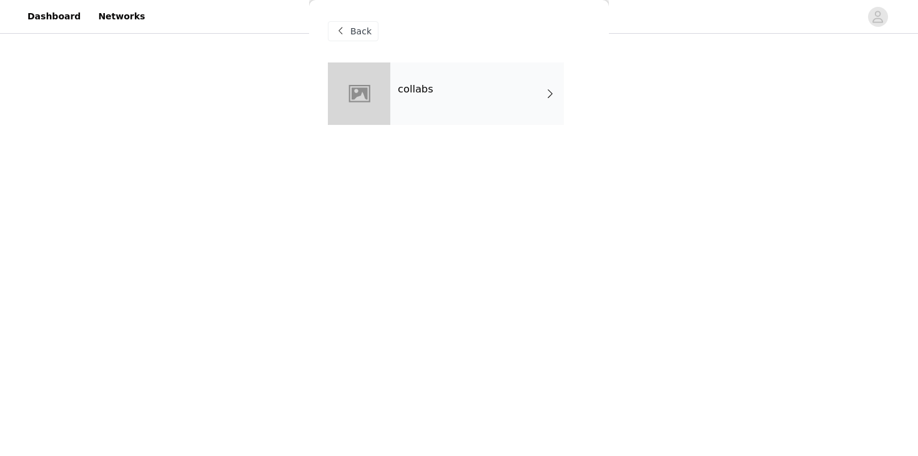
click at [352, 21] on div "Back" at bounding box center [353, 31] width 51 height 20
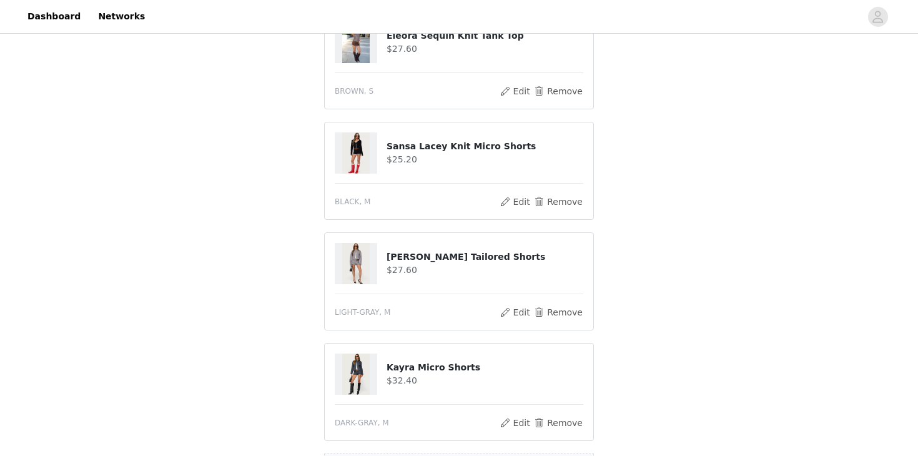
scroll to position [333, 0]
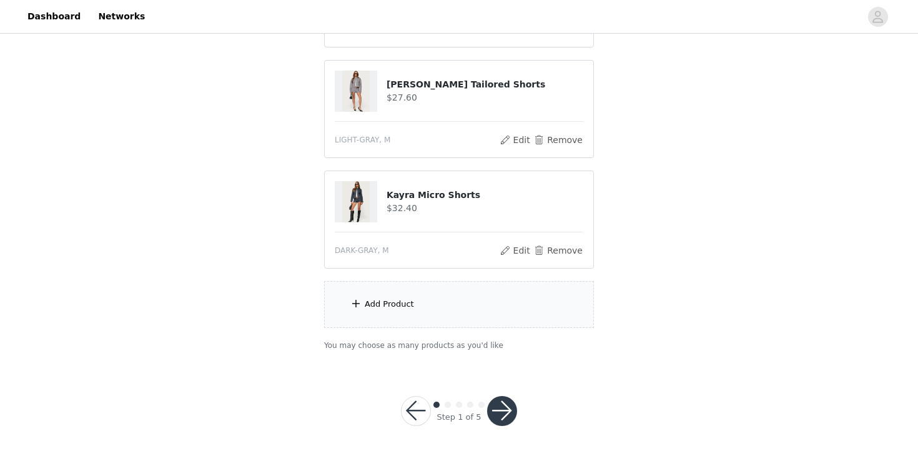
click at [393, 303] on div "Add Product" at bounding box center [389, 304] width 49 height 12
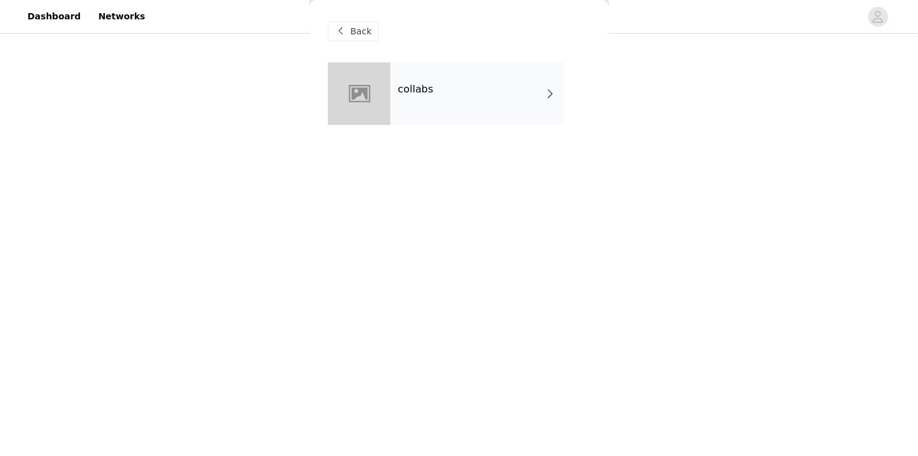
click at [447, 94] on div "collabs" at bounding box center [477, 93] width 174 height 62
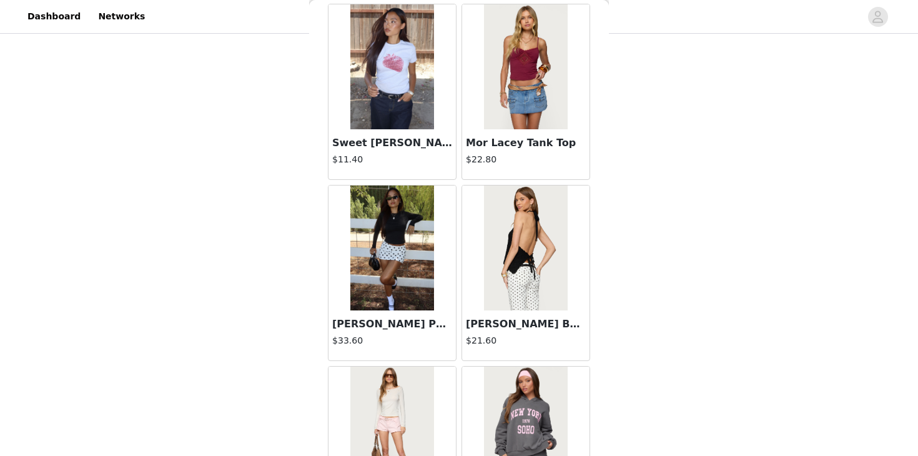
scroll to position [1455, 0]
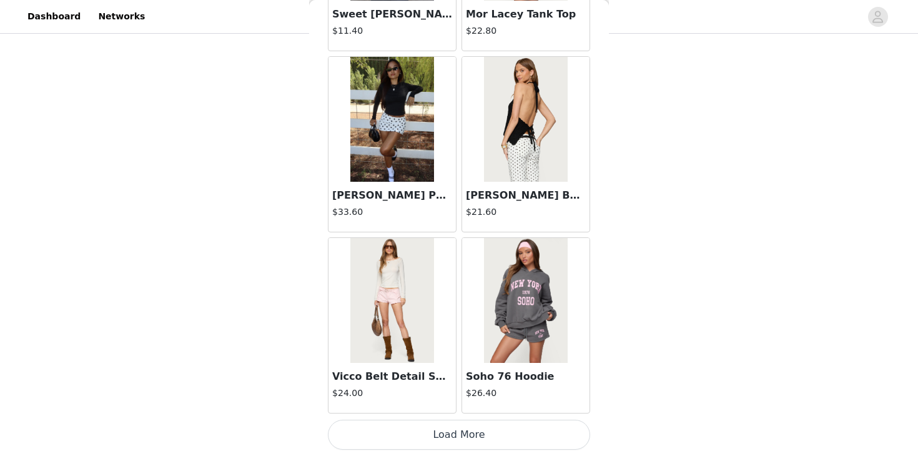
click at [414, 430] on button "Load More" at bounding box center [459, 435] width 262 height 30
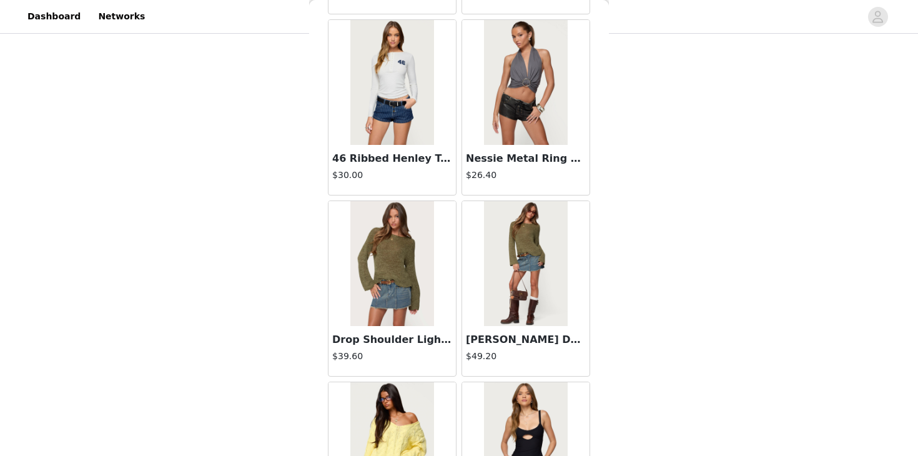
scroll to position [3008, 0]
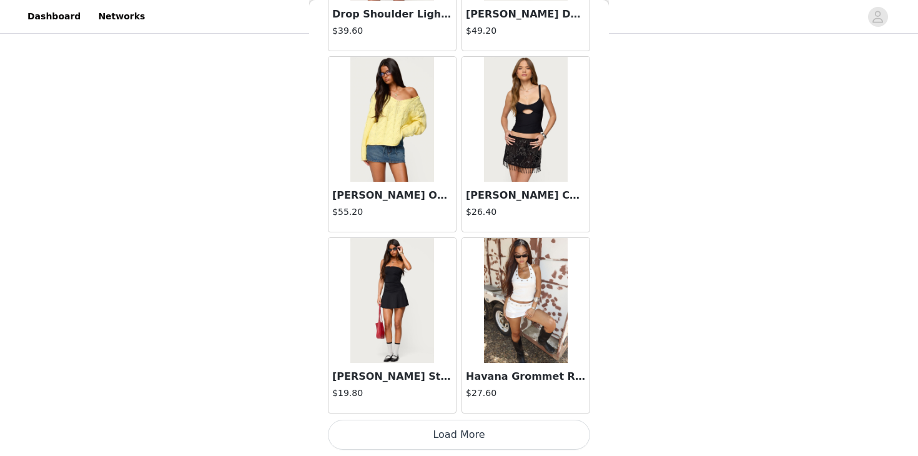
click at [421, 428] on button "Load More" at bounding box center [459, 435] width 262 height 30
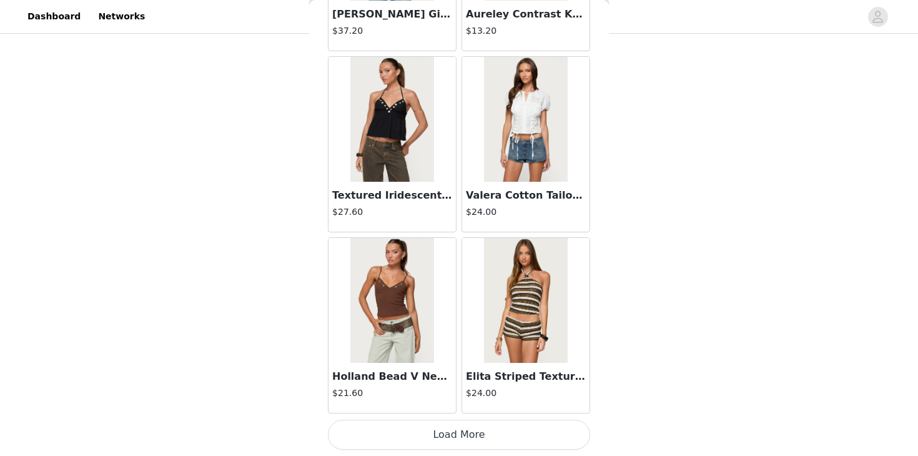
click at [424, 432] on button "Load More" at bounding box center [459, 435] width 262 height 30
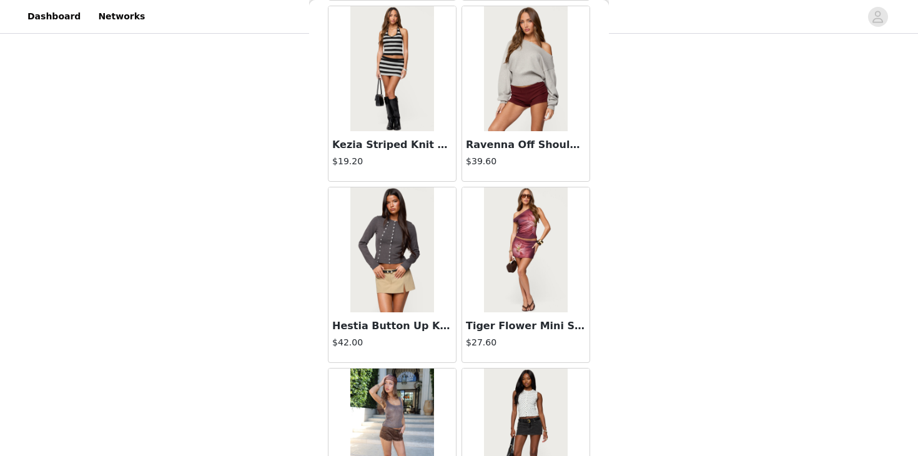
scroll to position [6888, 0]
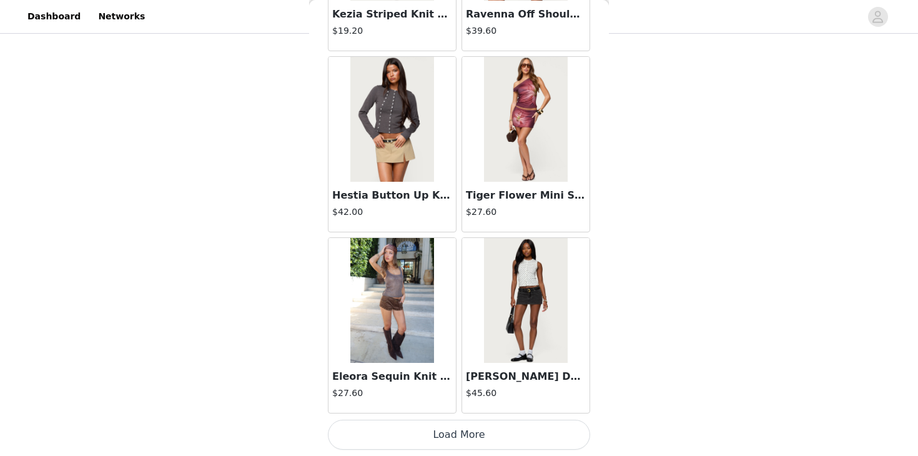
click at [422, 427] on button "Load More" at bounding box center [459, 435] width 262 height 30
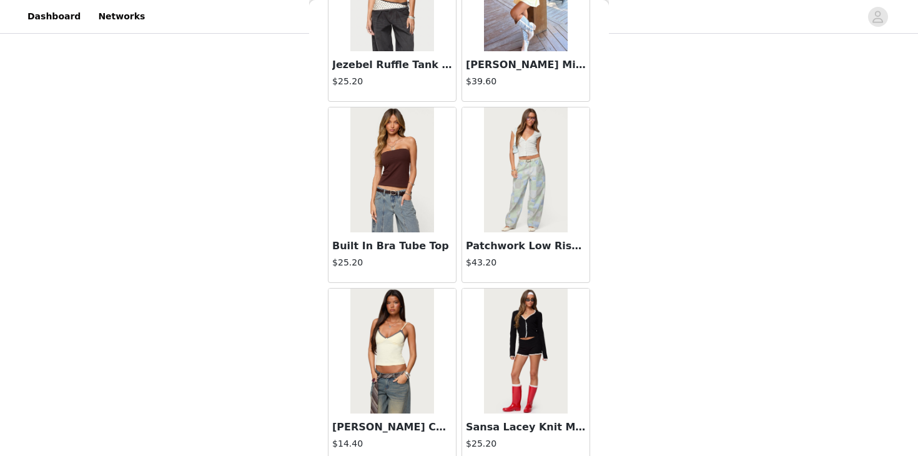
scroll to position [8696, 0]
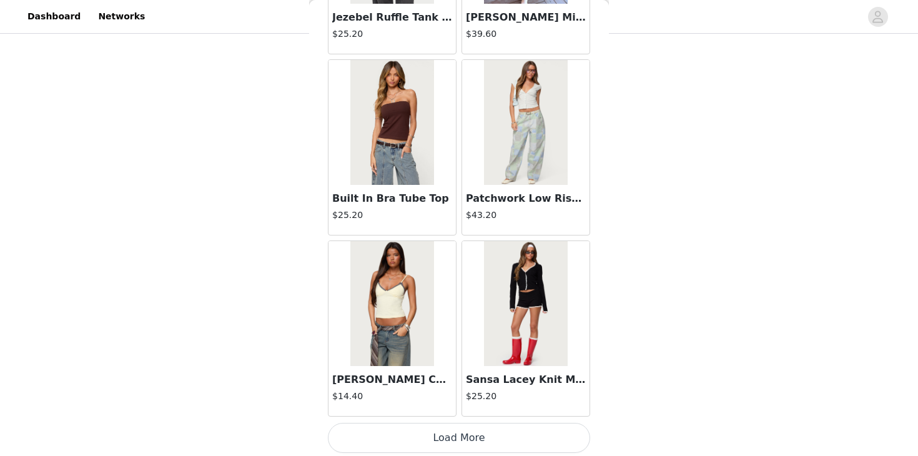
click at [419, 434] on button "Load More" at bounding box center [459, 438] width 262 height 30
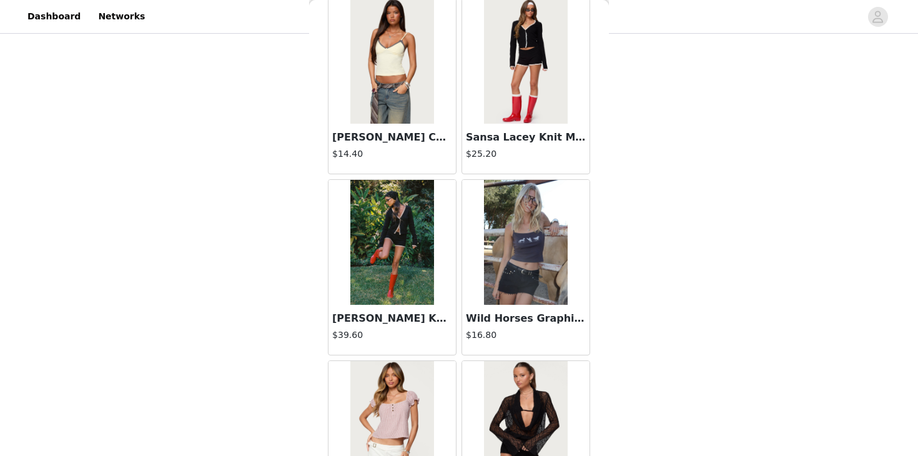
scroll to position [8936, 0]
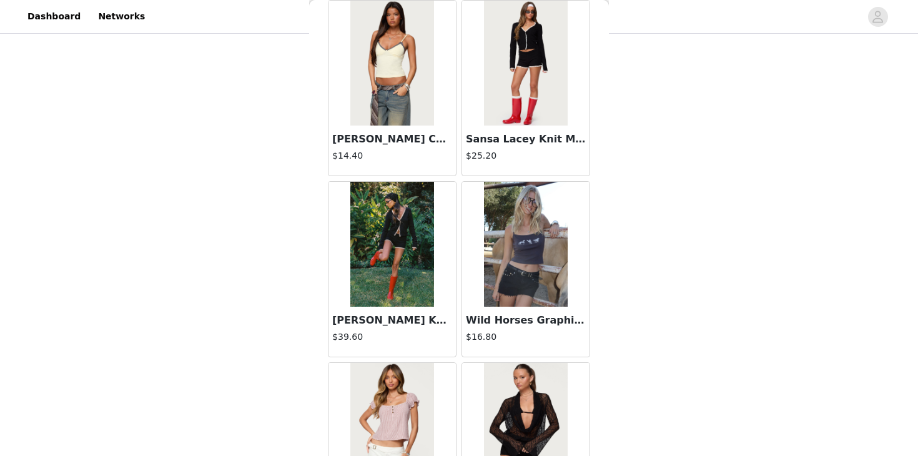
click at [380, 233] on img at bounding box center [391, 244] width 83 height 125
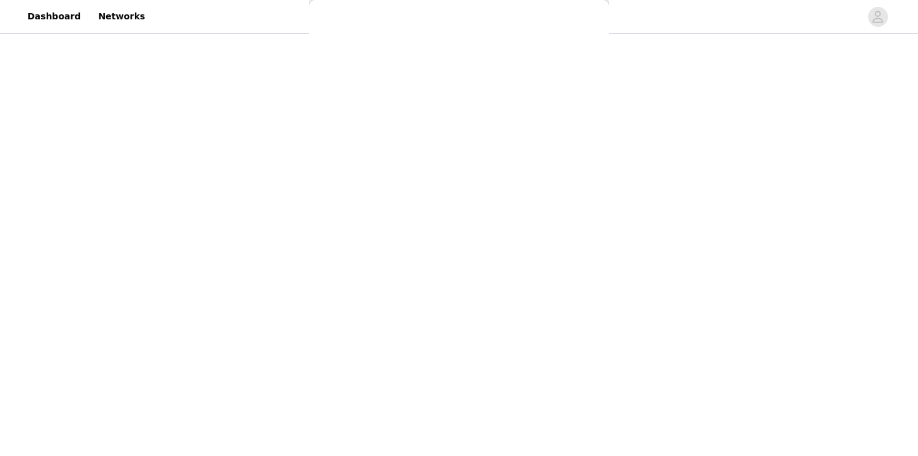
scroll to position [152, 0]
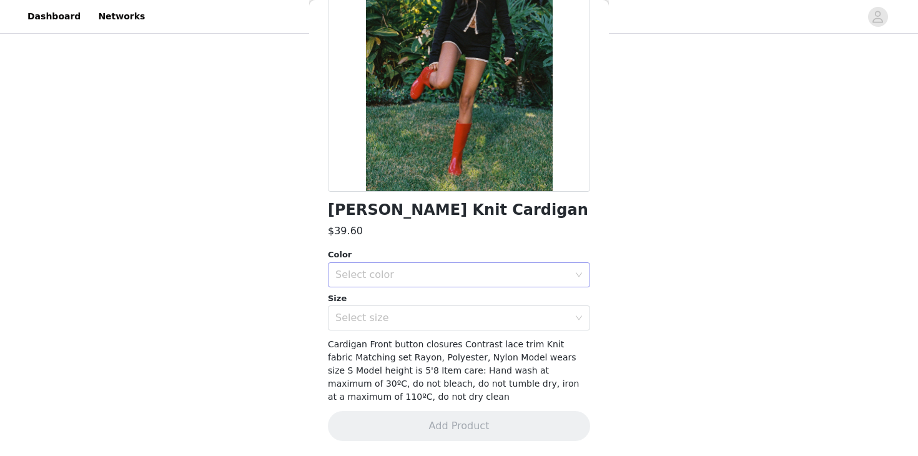
click at [378, 274] on div "Select color" at bounding box center [452, 275] width 234 height 12
click at [379, 296] on li "BLACK" at bounding box center [459, 302] width 262 height 20
click at [380, 307] on div "Select size" at bounding box center [454, 318] width 239 height 24
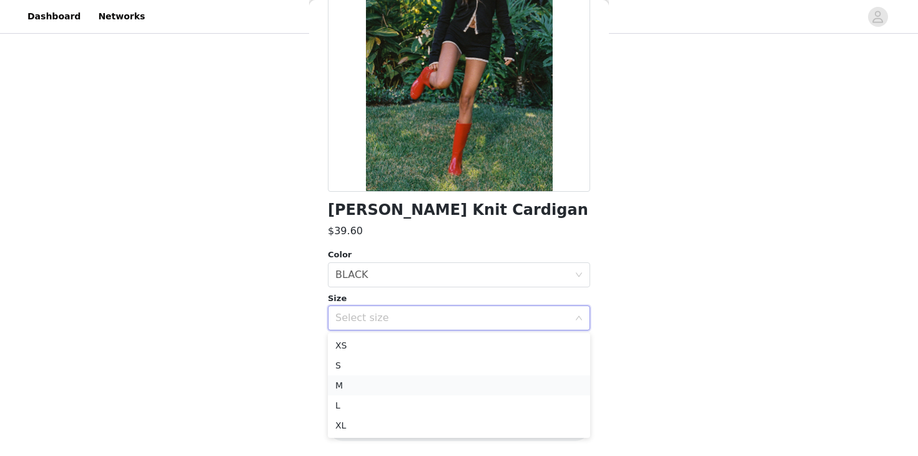
click at [378, 383] on li "M" at bounding box center [459, 385] width 262 height 20
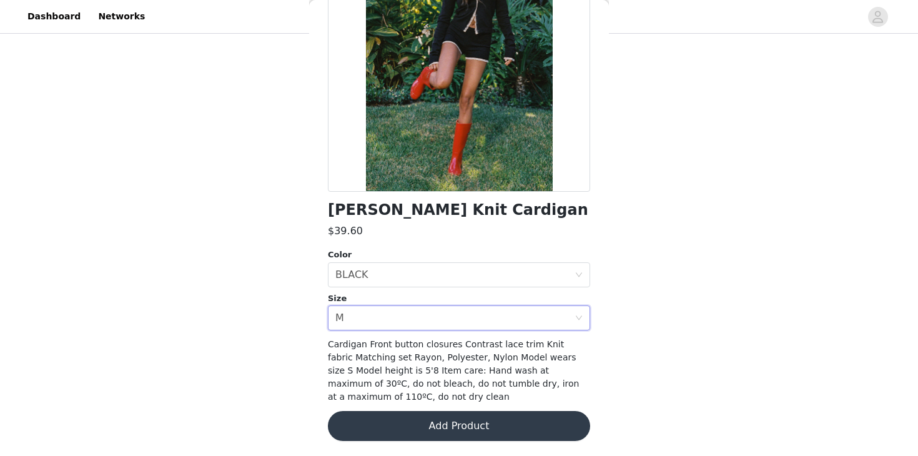
click at [409, 415] on button "Add Product" at bounding box center [459, 426] width 262 height 30
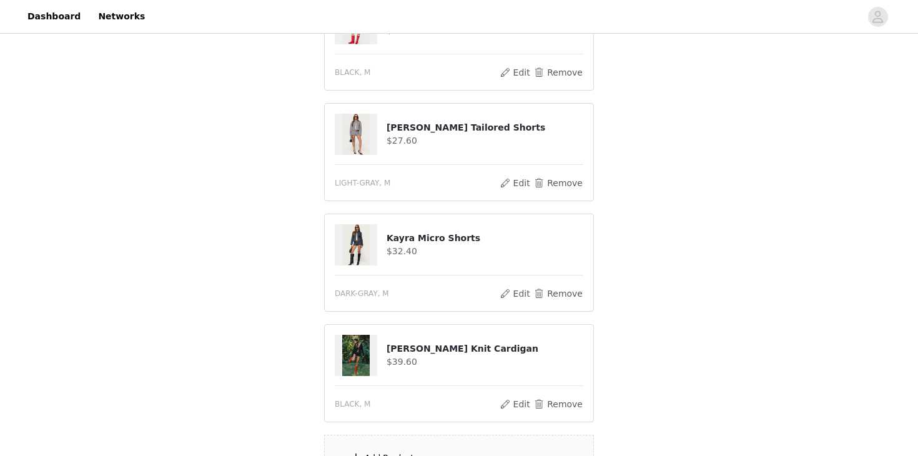
scroll to position [290, 0]
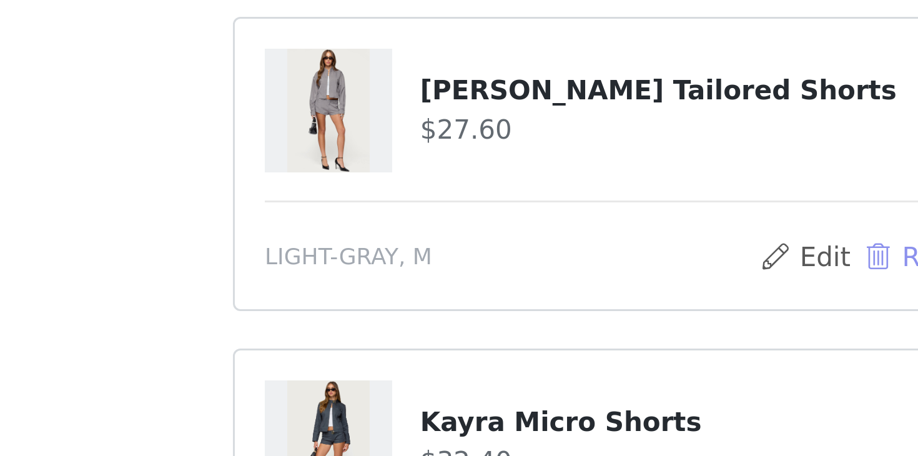
click at [541, 181] on button "Remove" at bounding box center [558, 183] width 50 height 15
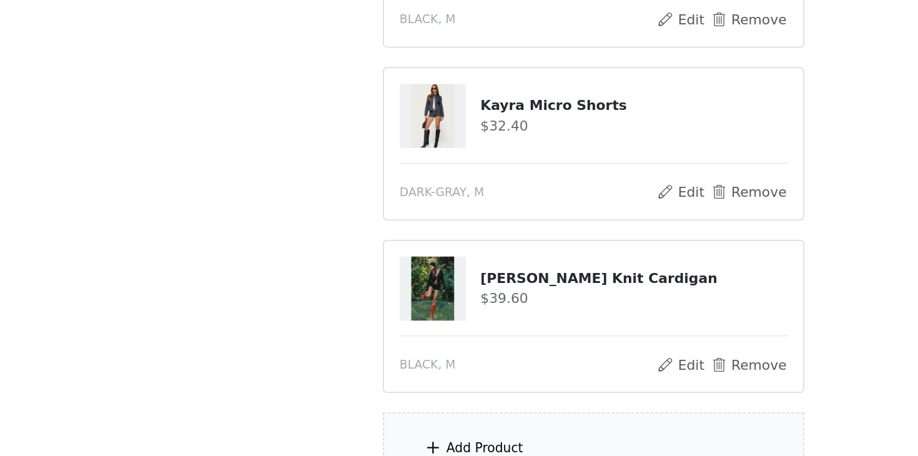
scroll to position [318, 0]
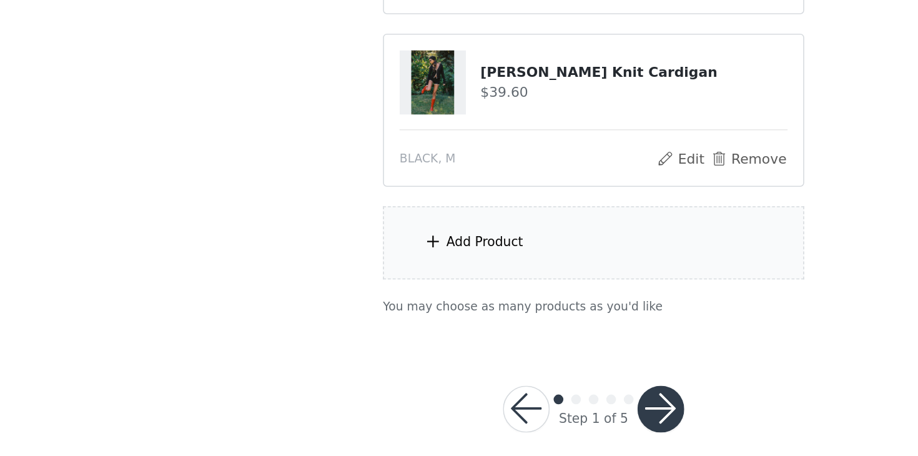
click at [425, 301] on div "Add Product" at bounding box center [459, 319] width 270 height 47
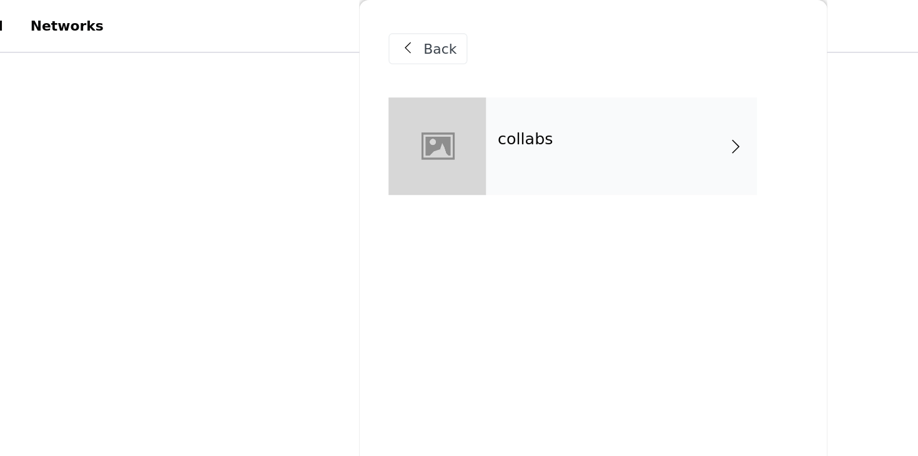
scroll to position [92, 0]
click at [418, 90] on h4 "collabs" at bounding box center [416, 89] width 36 height 11
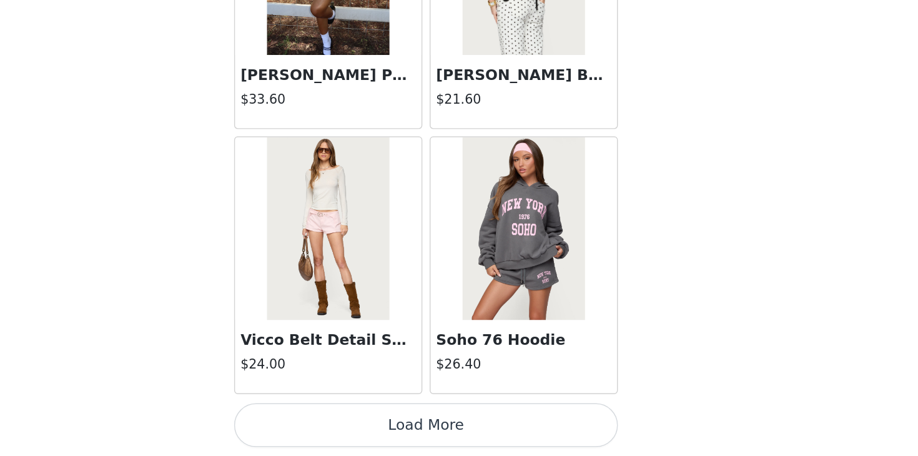
scroll to position [179, 0]
click at [457, 429] on button "Load More" at bounding box center [459, 435] width 262 height 30
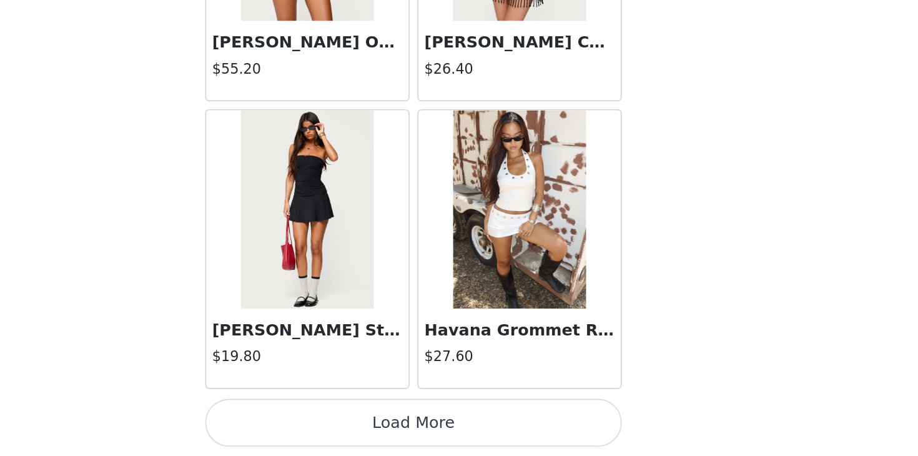
scroll to position [333, 0]
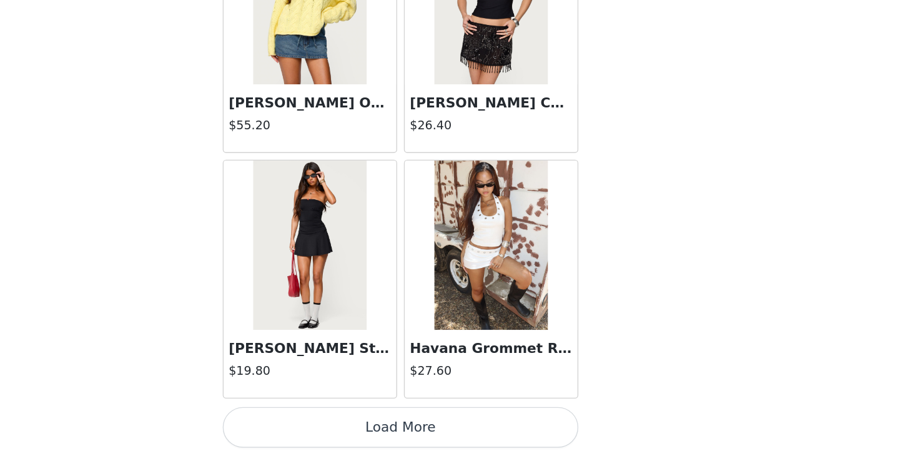
click at [422, 428] on button "Load More" at bounding box center [459, 435] width 262 height 30
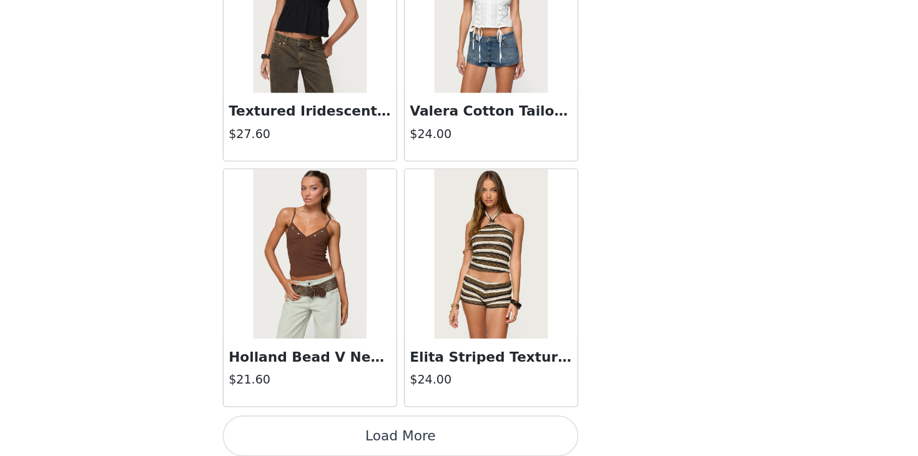
scroll to position [5077, 0]
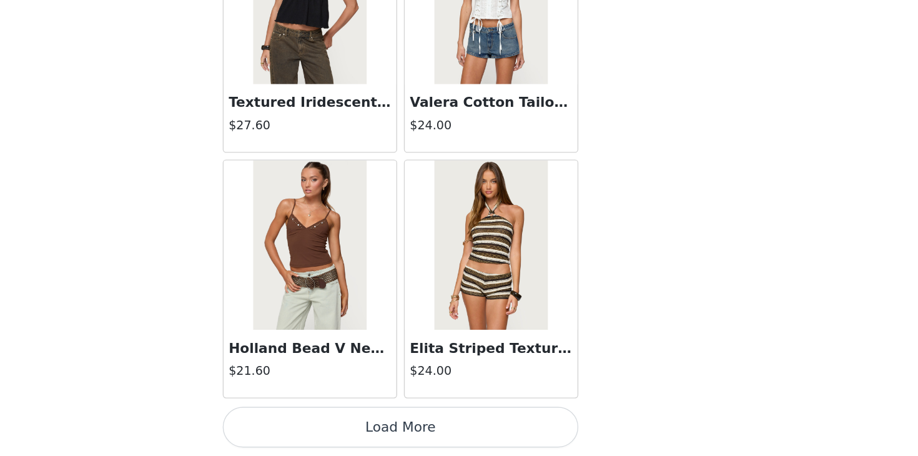
click at [471, 425] on button "Load More" at bounding box center [459, 435] width 262 height 30
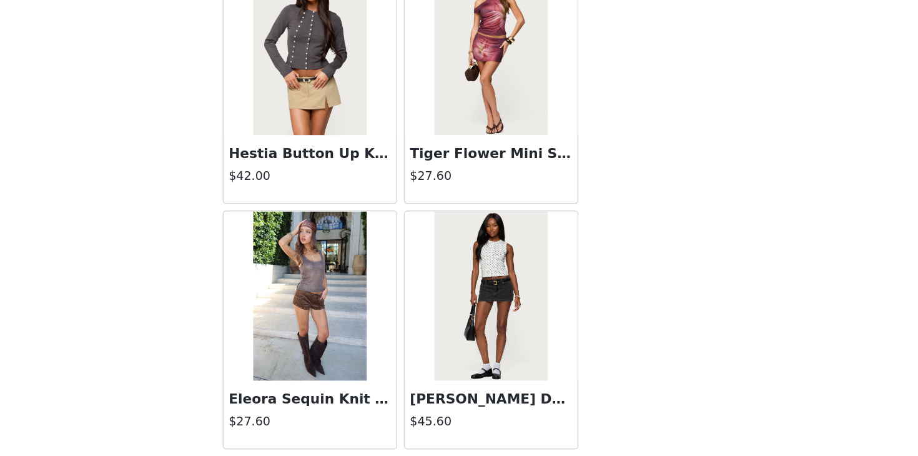
scroll to position [6888, 0]
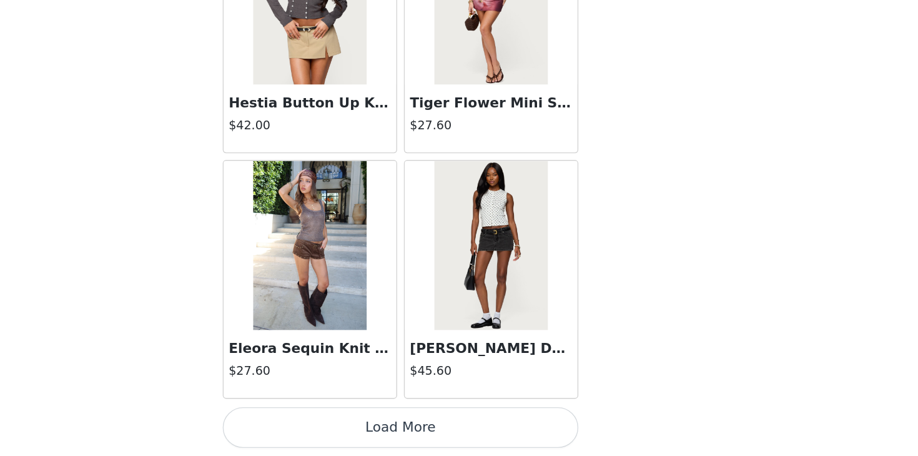
click at [453, 430] on button "Load More" at bounding box center [459, 435] width 262 height 30
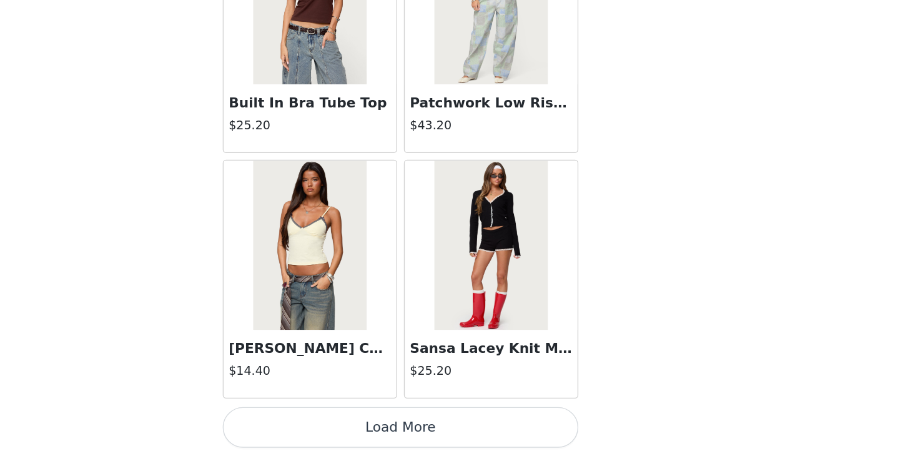
scroll to position [8696, 0]
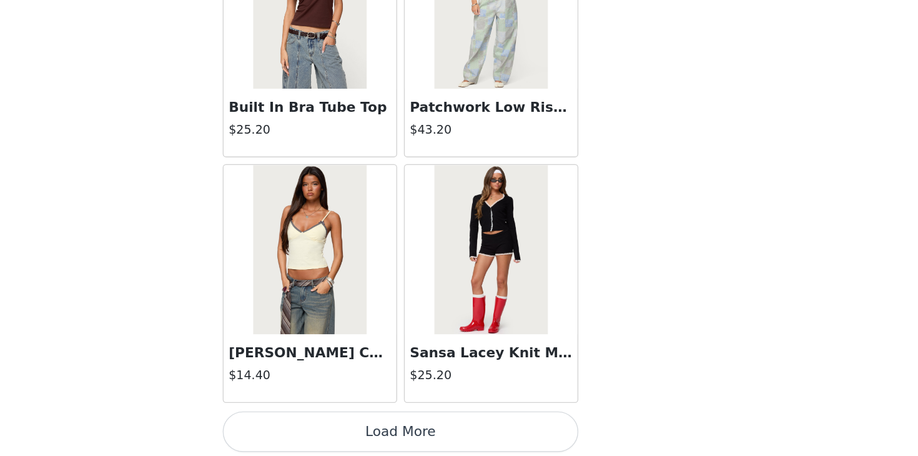
click at [448, 436] on button "Load More" at bounding box center [459, 438] width 262 height 30
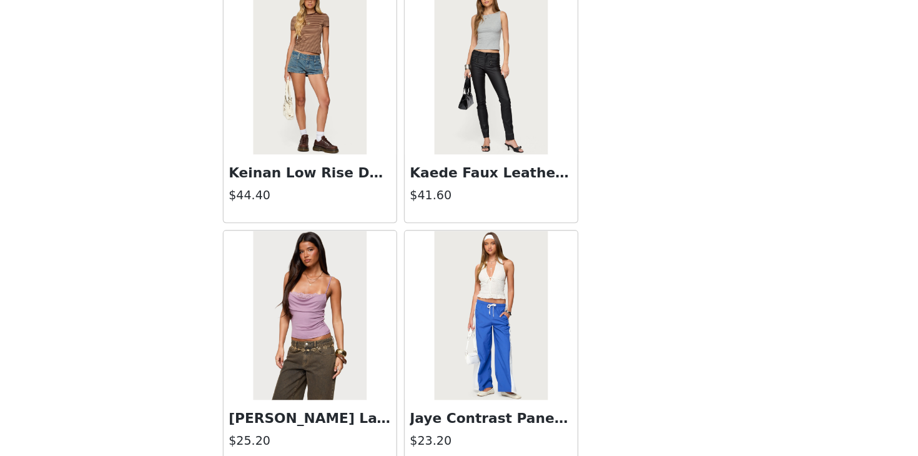
scroll to position [333, 0]
click at [588, 287] on div "Jaye Contrast Panel Track Pants $23.20" at bounding box center [526, 377] width 134 height 181
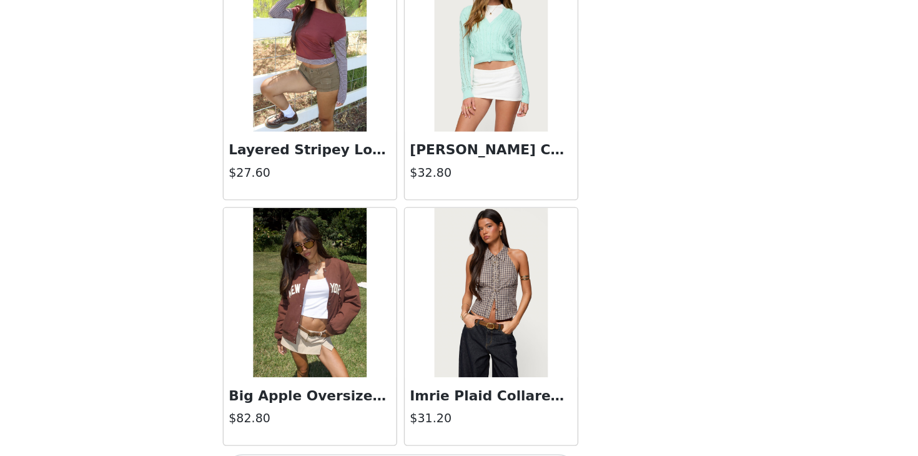
scroll to position [10510, 0]
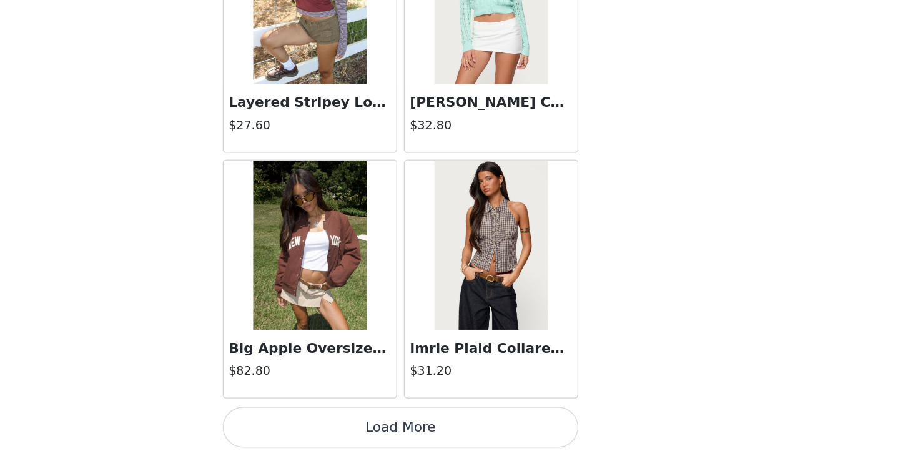
click at [501, 430] on button "Load More" at bounding box center [459, 435] width 262 height 30
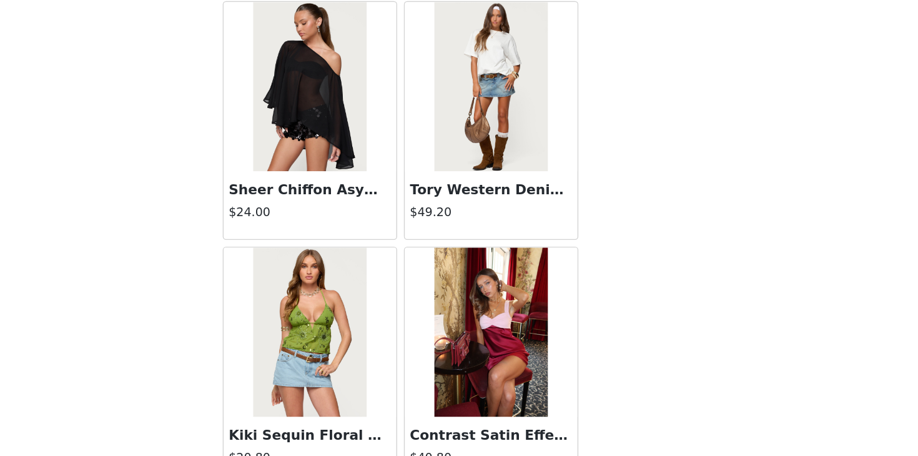
scroll to position [12076, 0]
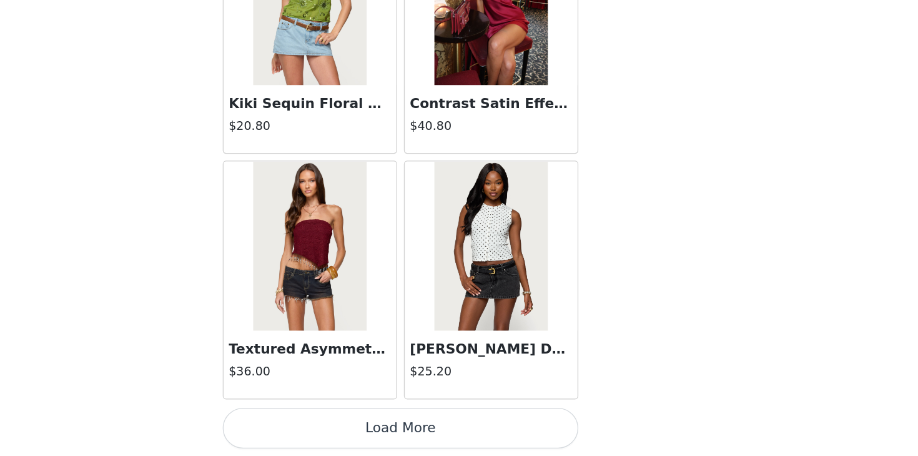
click at [448, 439] on button "Load More" at bounding box center [459, 435] width 262 height 30
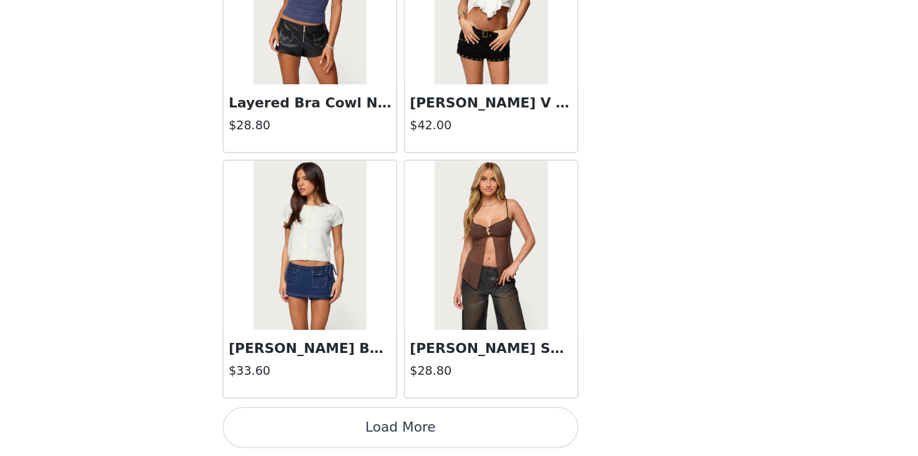
scroll to position [14131, 0]
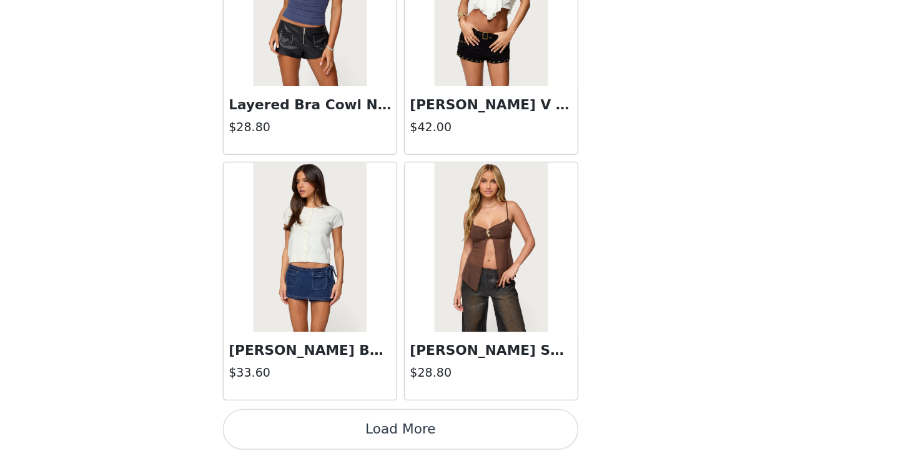
click at [461, 433] on button "Load More" at bounding box center [459, 436] width 262 height 30
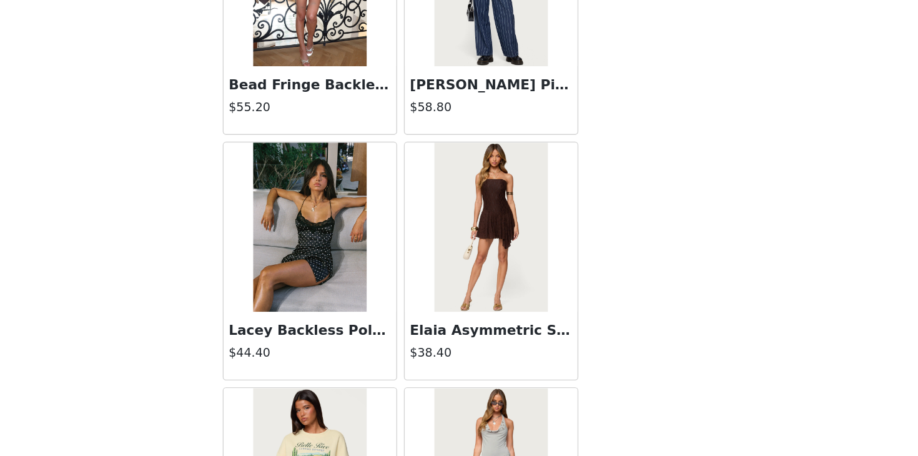
scroll to position [15239, 0]
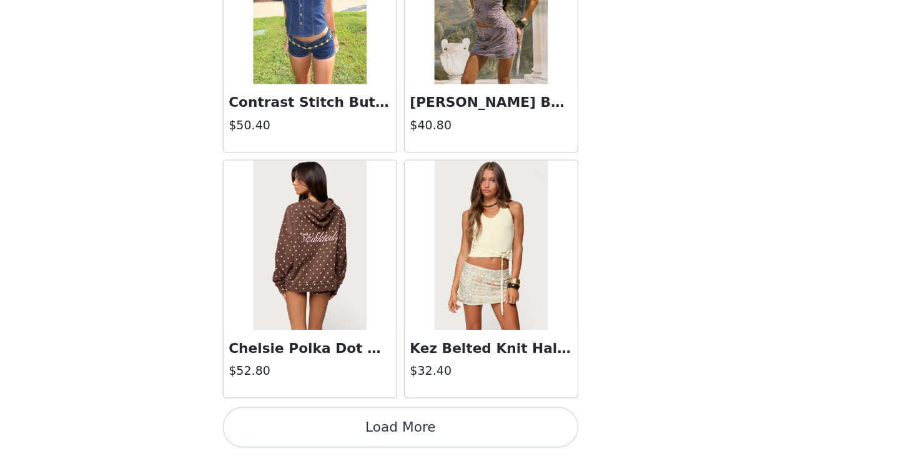
click at [445, 435] on button "Load More" at bounding box center [459, 435] width 262 height 30
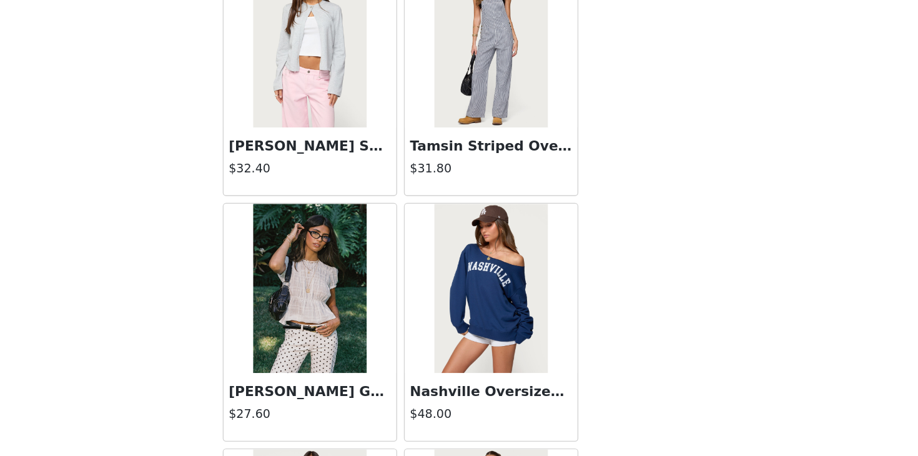
scroll to position [16343, 0]
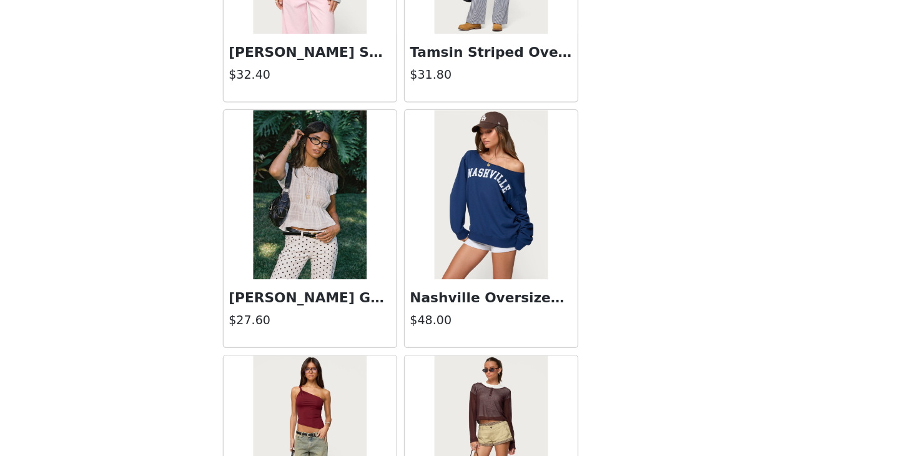
click at [395, 284] on img at bounding box center [391, 262] width 83 height 125
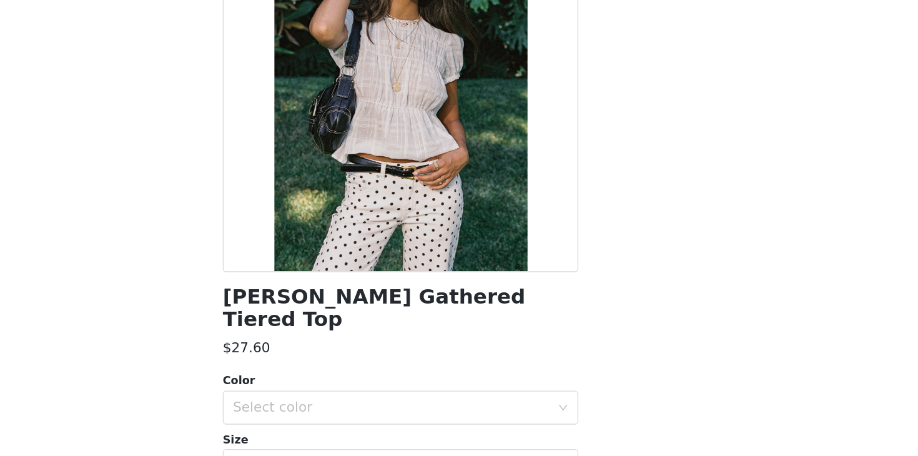
scroll to position [29, 0]
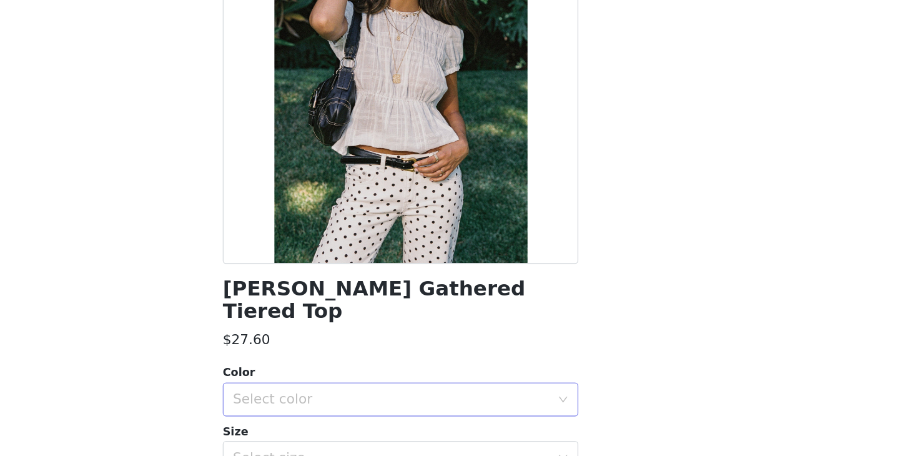
click at [439, 408] on div "Select color" at bounding box center [452, 414] width 234 height 12
click at [434, 420] on li "WHITE" at bounding box center [459, 425] width 262 height 20
click at [427, 451] on div "Select size" at bounding box center [452, 457] width 234 height 12
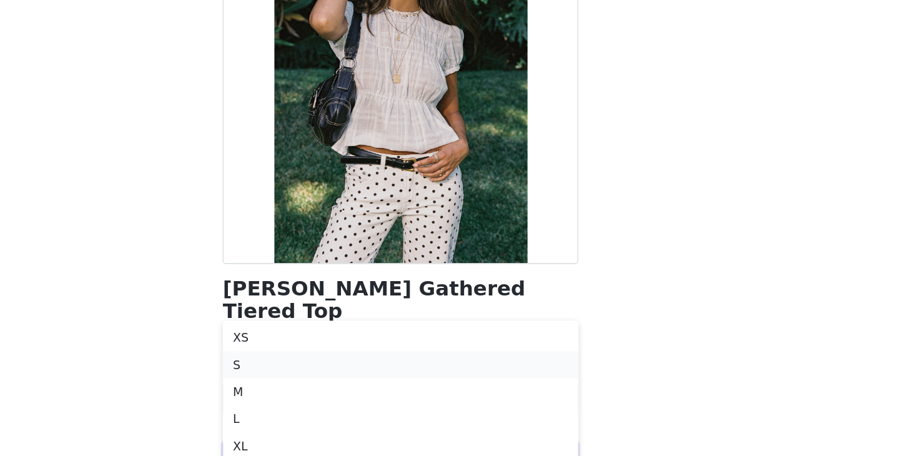
click at [429, 383] on li "S" at bounding box center [459, 388] width 262 height 20
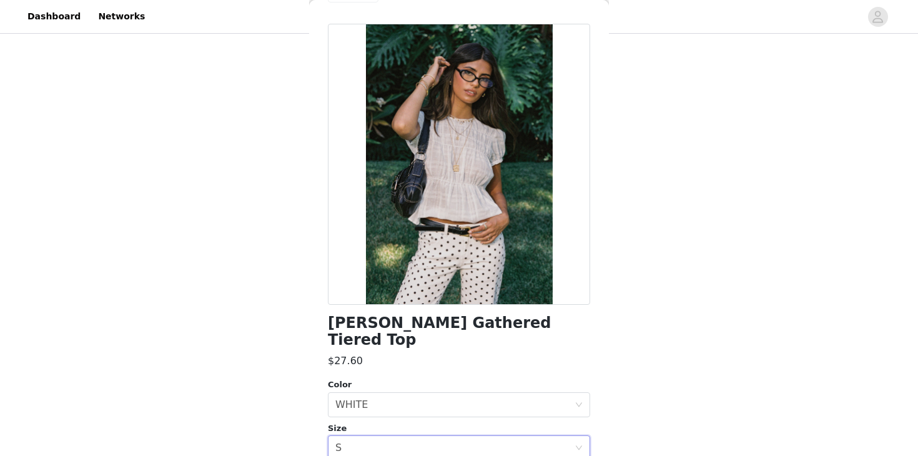
scroll to position [152, 0]
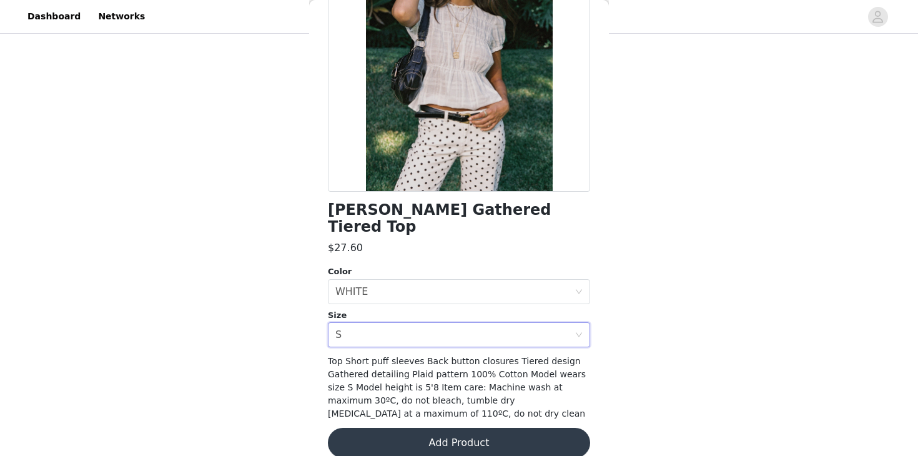
click at [433, 428] on button "Add Product" at bounding box center [459, 443] width 262 height 30
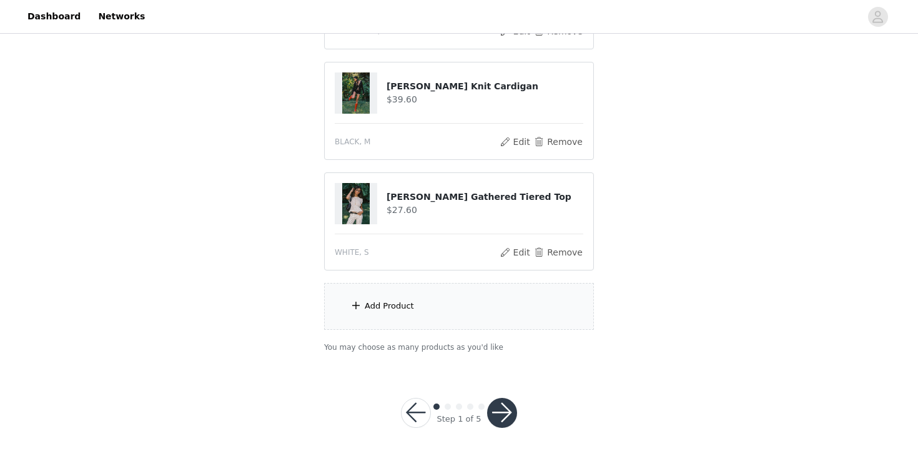
scroll to position [444, 0]
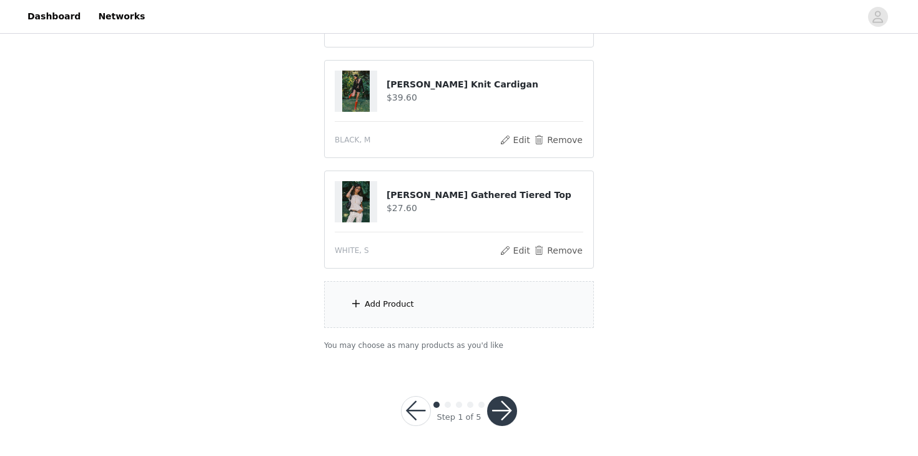
click at [500, 405] on button "button" at bounding box center [502, 411] width 30 height 30
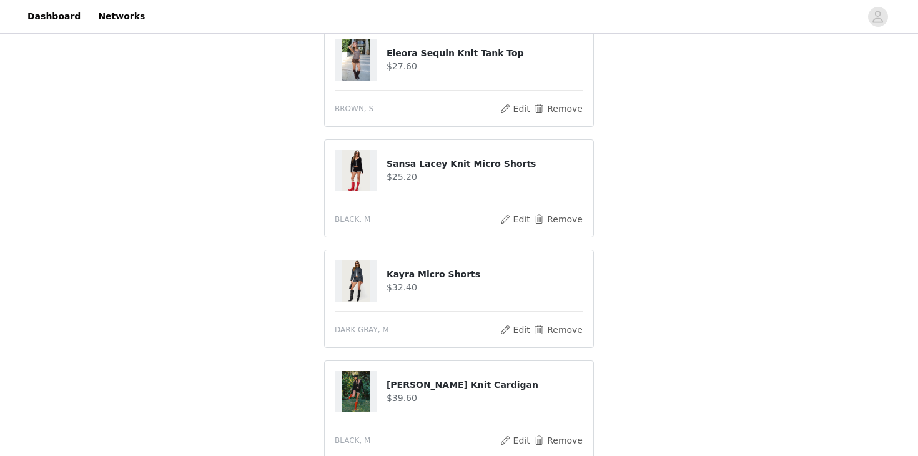
scroll to position [0, 0]
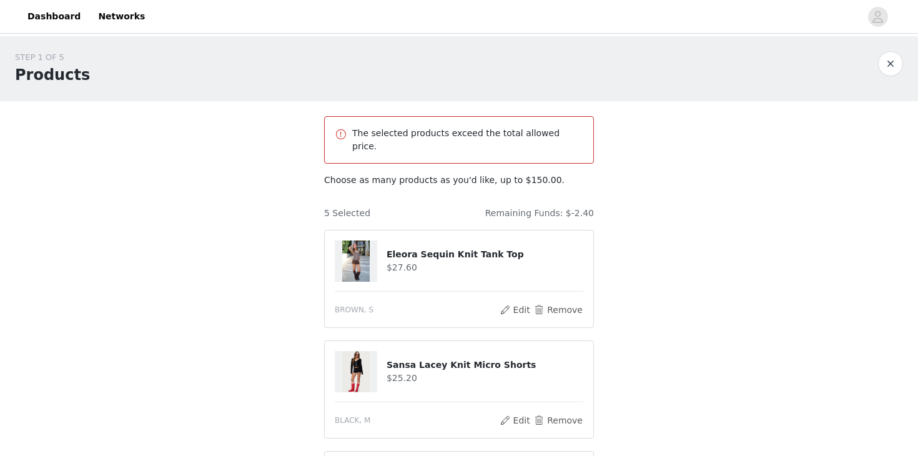
click at [428, 248] on h4 "Eleora Sequin Knit Tank Top" at bounding box center [485, 254] width 197 height 13
click at [350, 240] on img at bounding box center [355, 260] width 27 height 41
click at [403, 248] on h4 "Eleora Sequin Knit Tank Top" at bounding box center [485, 254] width 197 height 13
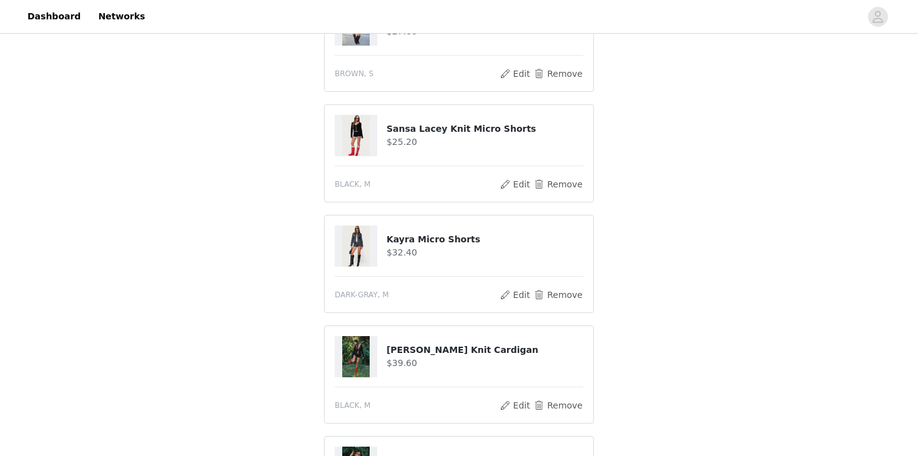
scroll to position [485, 0]
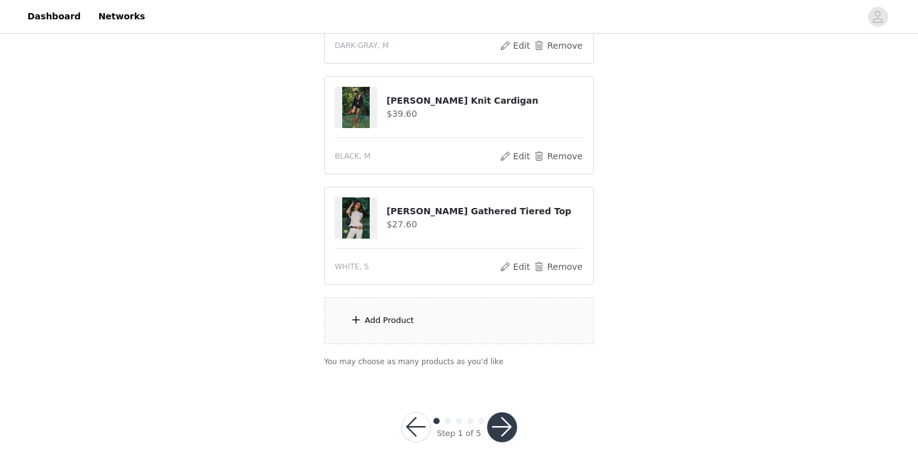
click at [423, 205] on h4 "[PERSON_NAME] Gathered Tiered Top" at bounding box center [485, 211] width 197 height 13
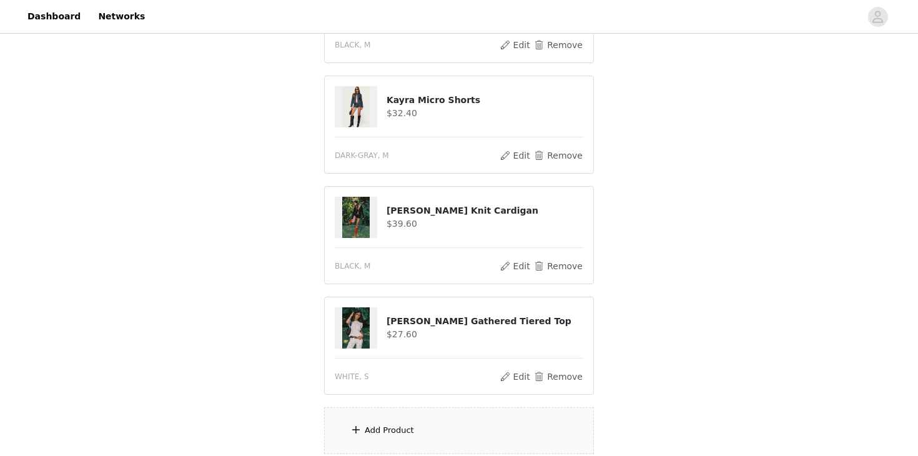
scroll to position [490, 0]
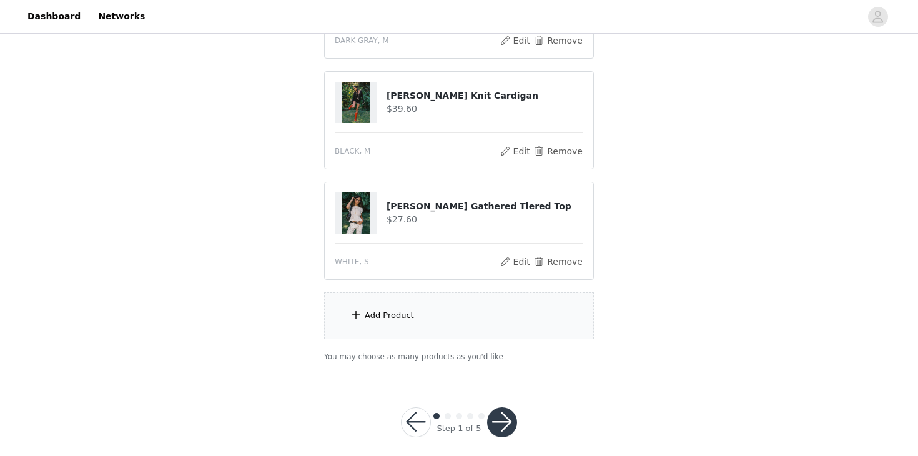
click at [404, 309] on div "Add Product" at bounding box center [389, 315] width 49 height 12
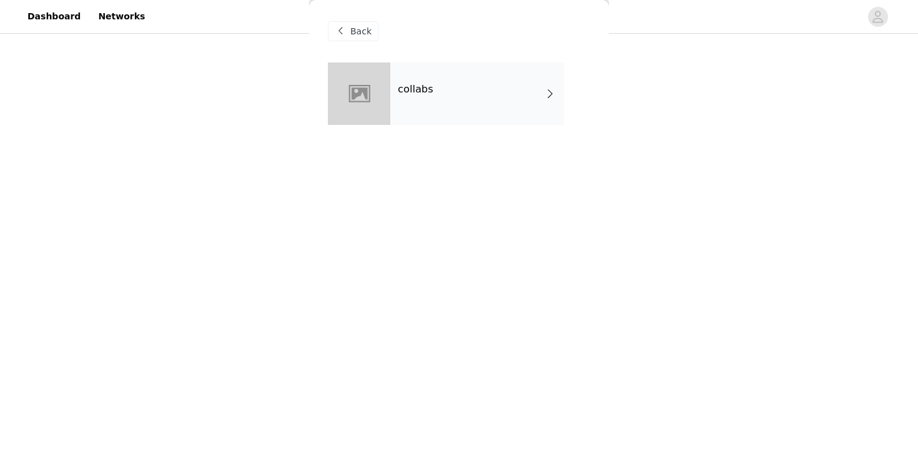
click at [444, 114] on div "collabs" at bounding box center [477, 93] width 174 height 62
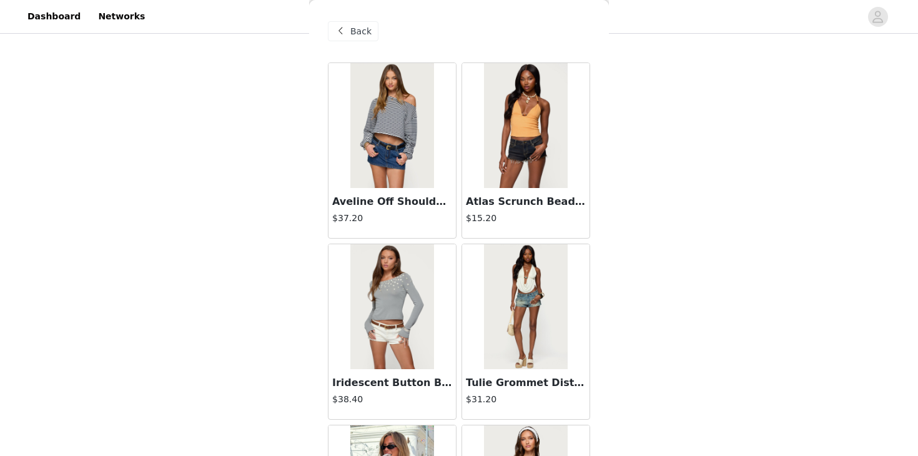
scroll to position [1455, 0]
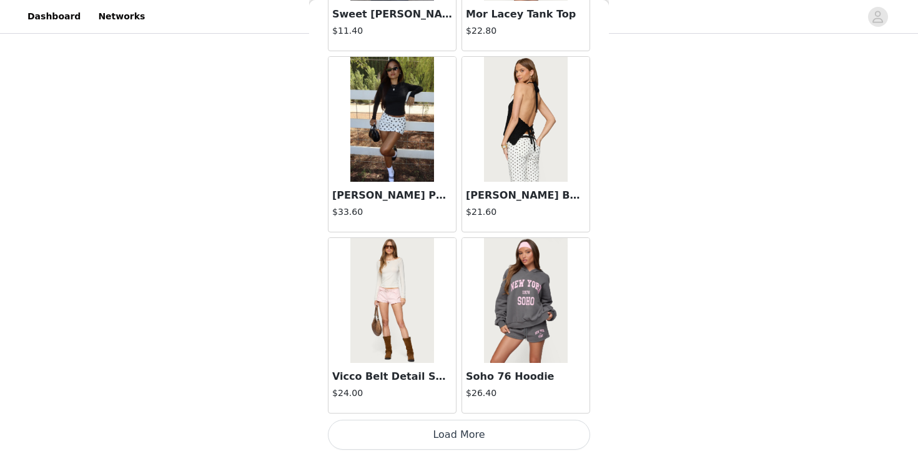
click at [407, 420] on button "Load More" at bounding box center [459, 435] width 262 height 30
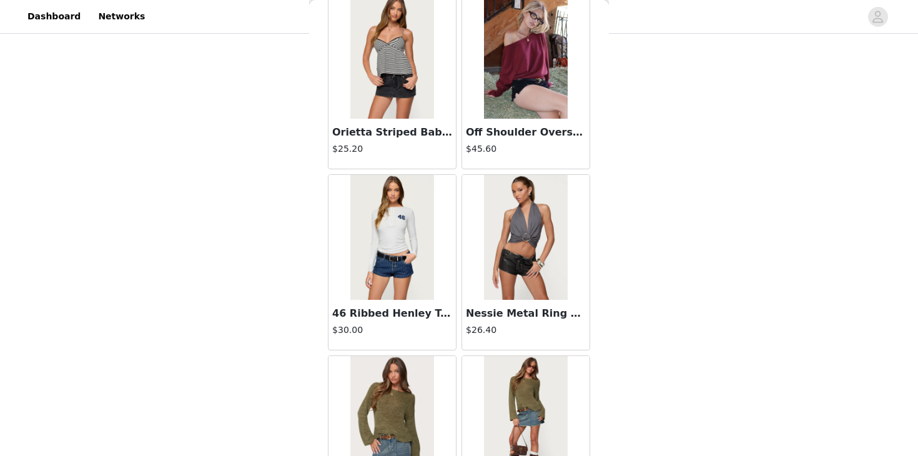
scroll to position [3266, 0]
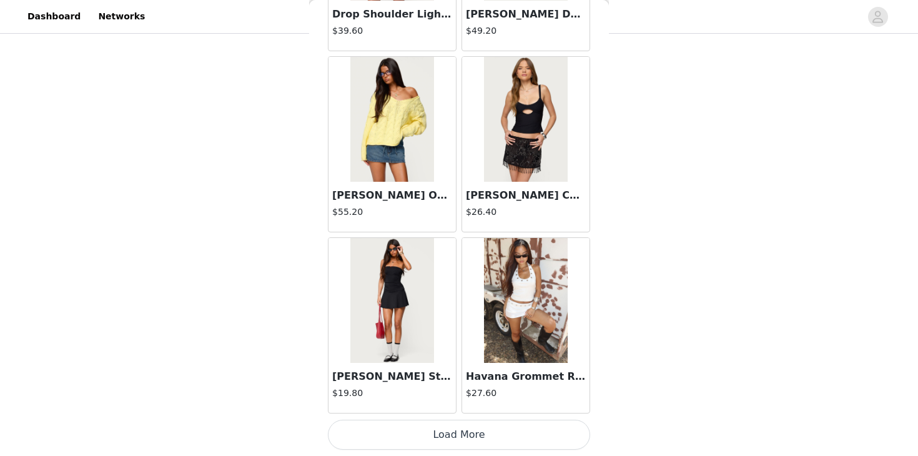
click at [392, 427] on button "Load More" at bounding box center [459, 435] width 262 height 30
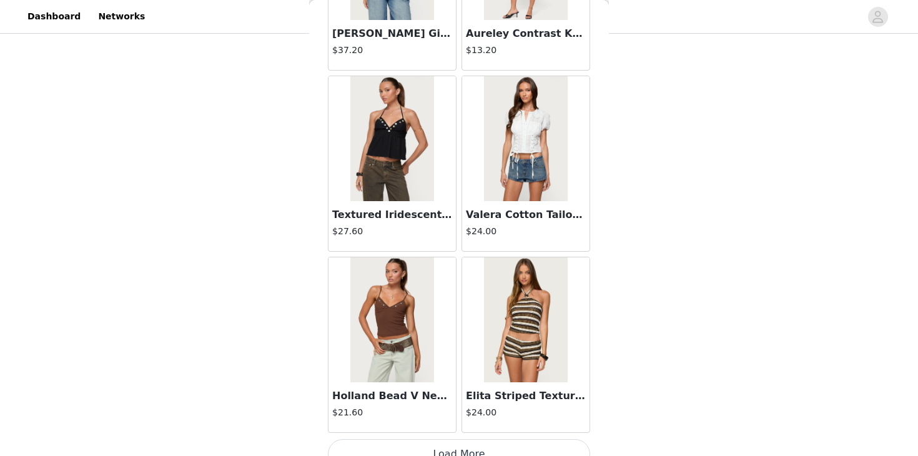
scroll to position [5077, 0]
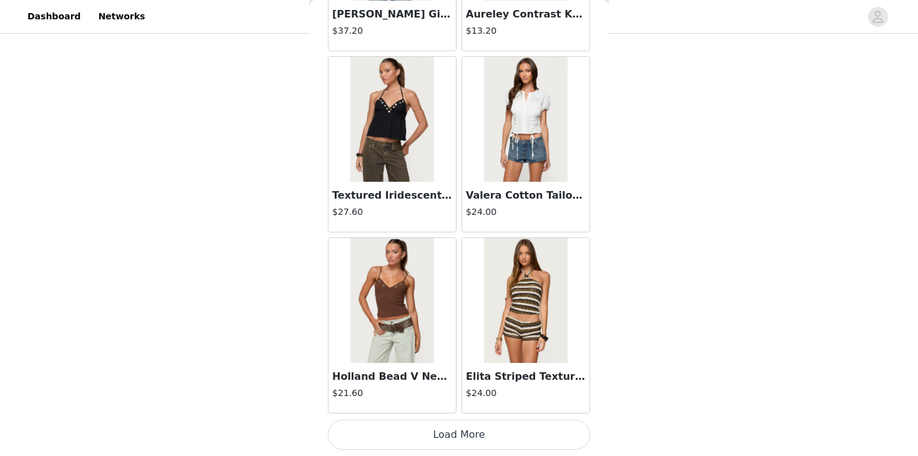
click at [434, 422] on button "Load More" at bounding box center [459, 435] width 262 height 30
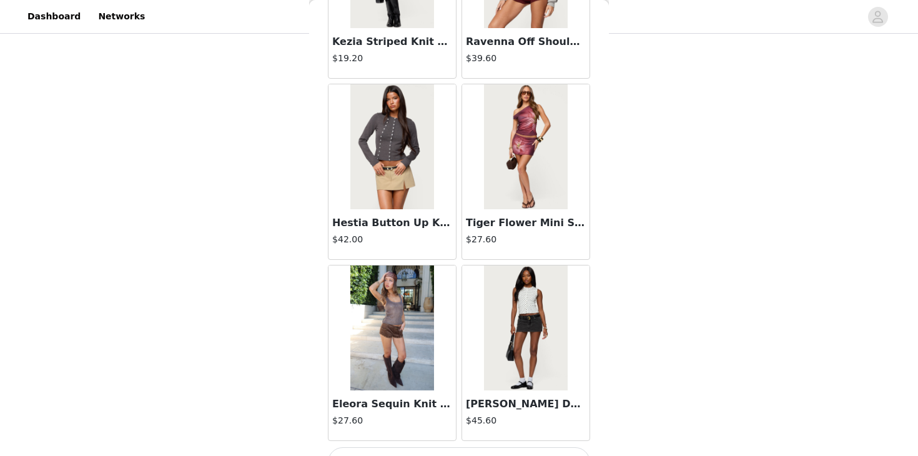
scroll to position [6888, 0]
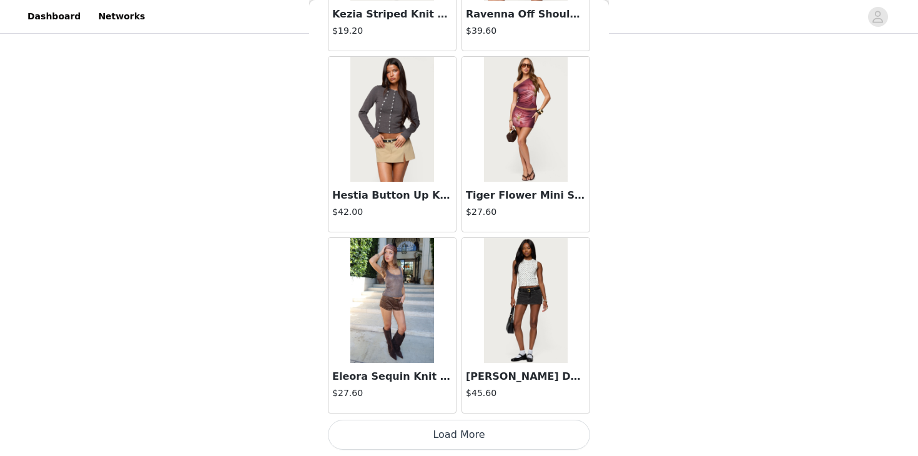
click at [470, 432] on button "Load More" at bounding box center [459, 435] width 262 height 30
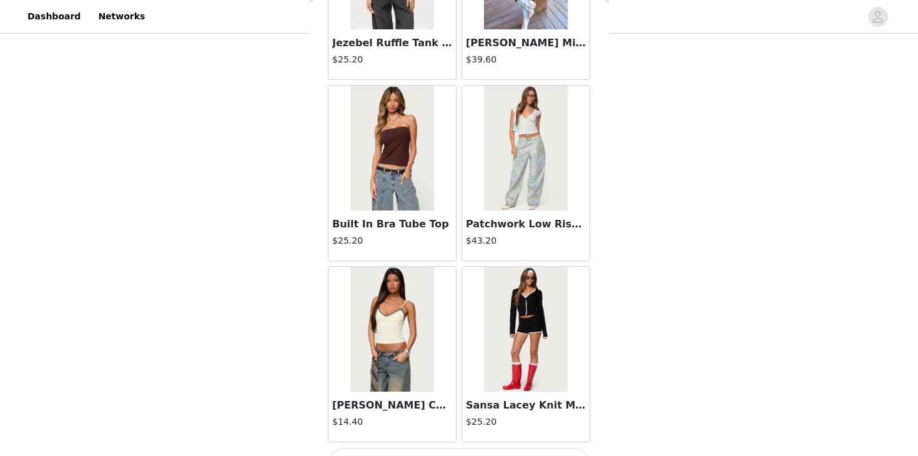
scroll to position [8699, 0]
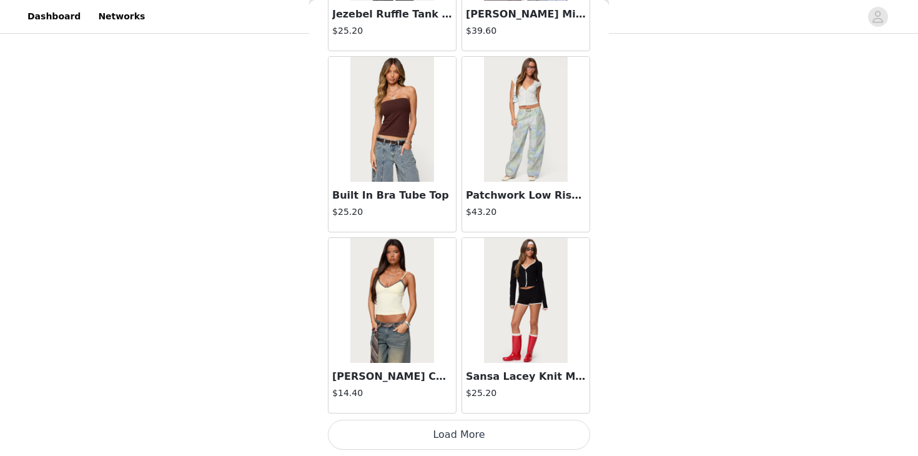
click at [448, 438] on button "Load More" at bounding box center [459, 435] width 262 height 30
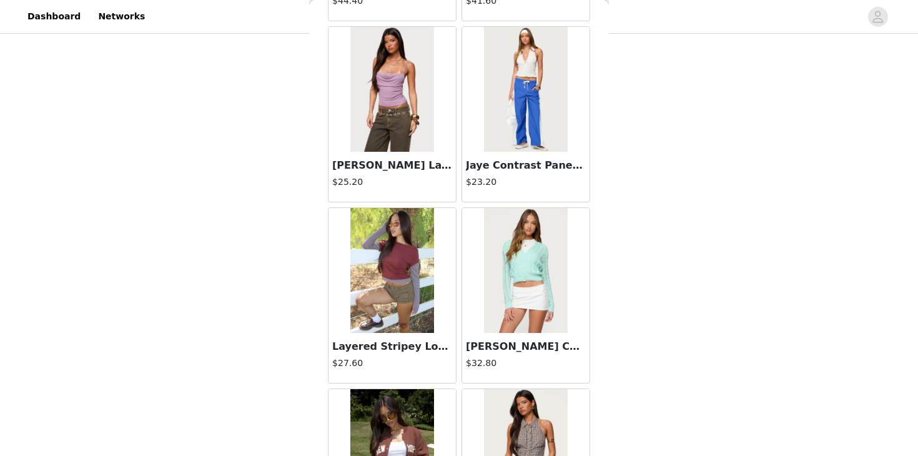
scroll to position [10510, 0]
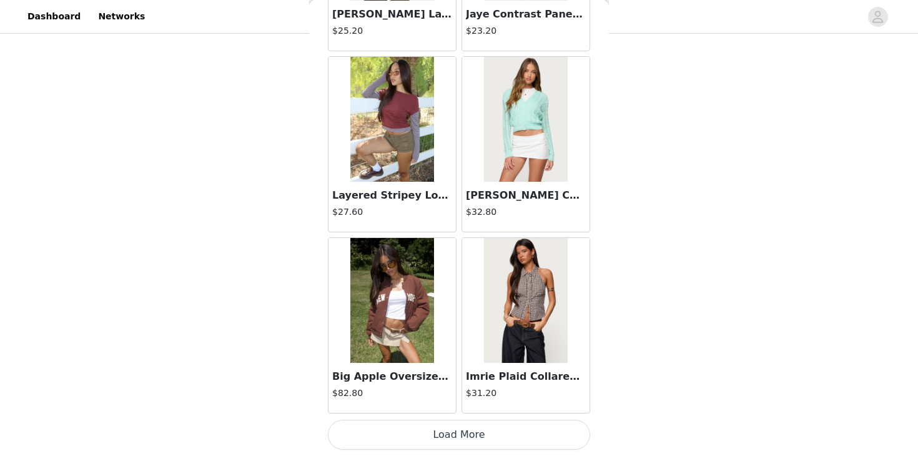
click at [456, 431] on button "Load More" at bounding box center [459, 435] width 262 height 30
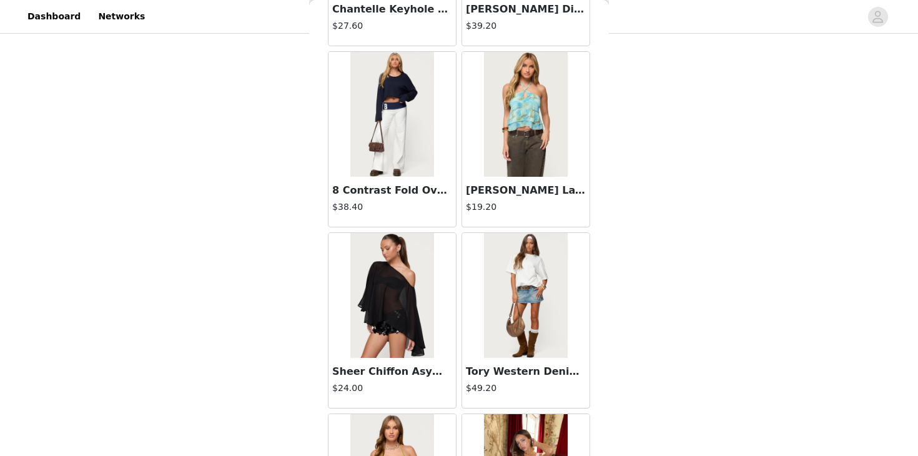
scroll to position [12321, 0]
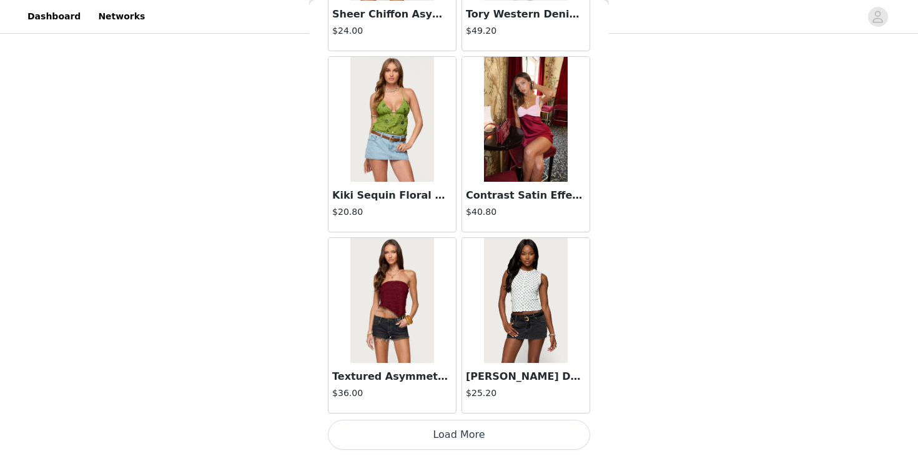
click at [438, 429] on button "Load More" at bounding box center [459, 435] width 262 height 30
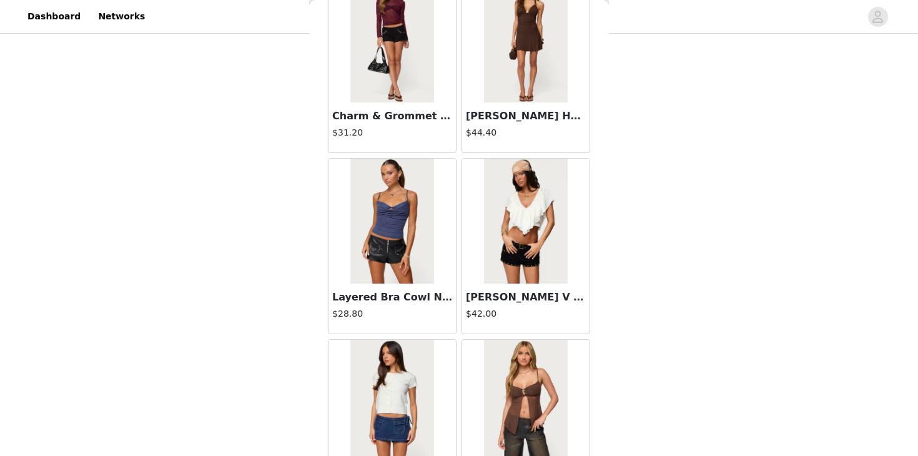
scroll to position [14132, 0]
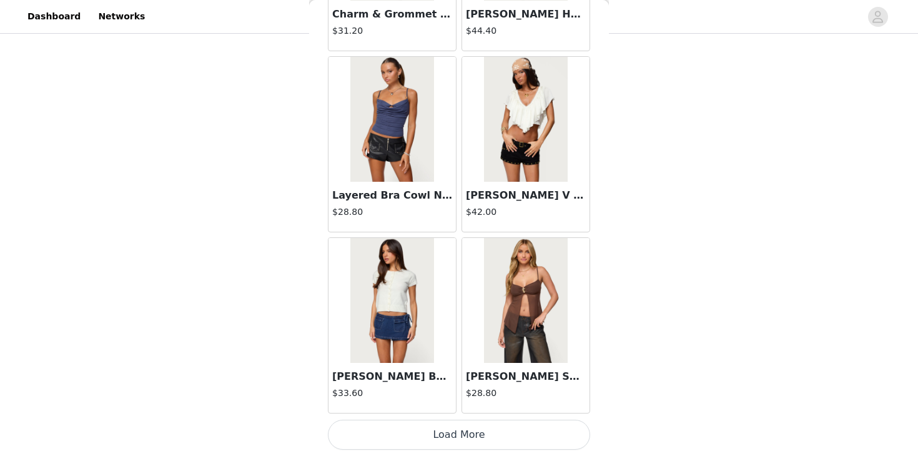
click at [427, 442] on button "Load More" at bounding box center [459, 435] width 262 height 30
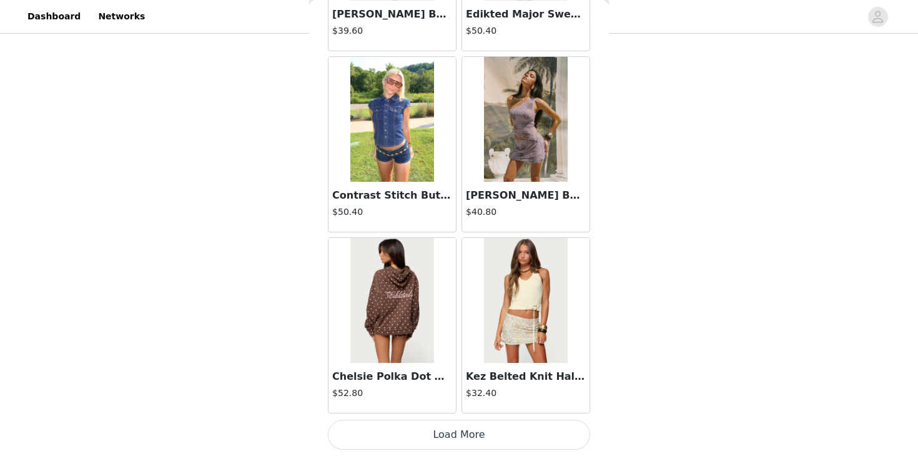
click at [434, 432] on button "Load More" at bounding box center [459, 435] width 262 height 30
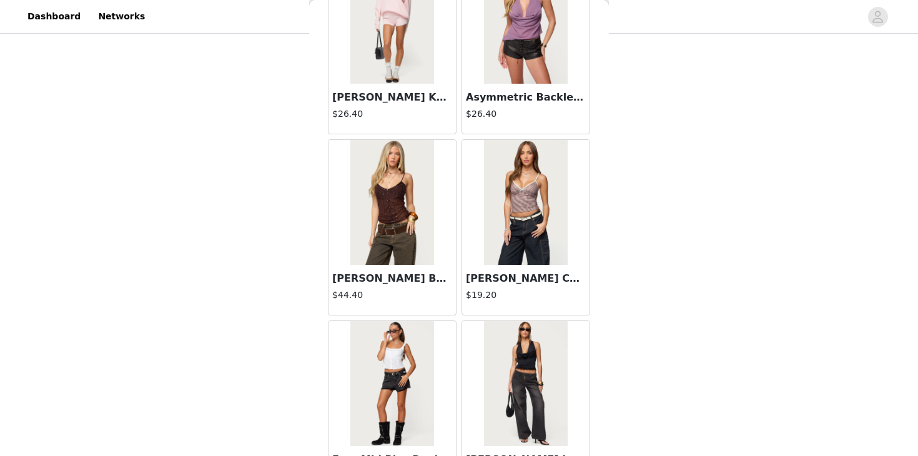
scroll to position [17754, 0]
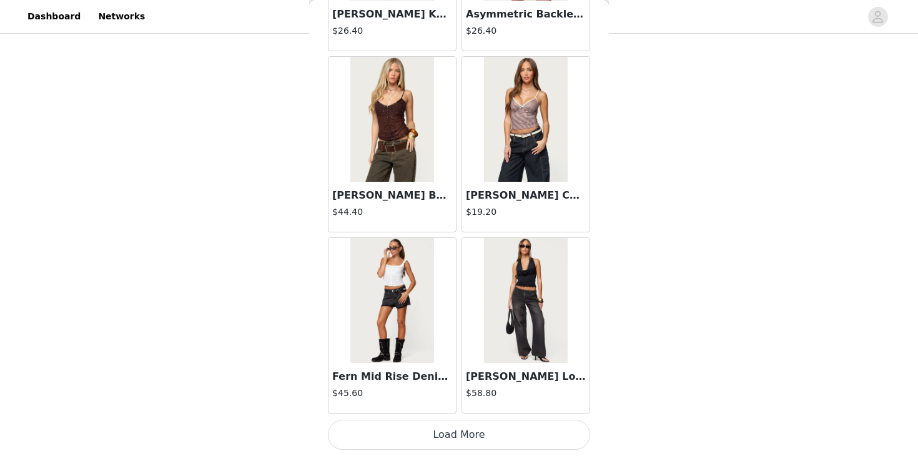
click at [426, 438] on button "Load More" at bounding box center [459, 435] width 262 height 30
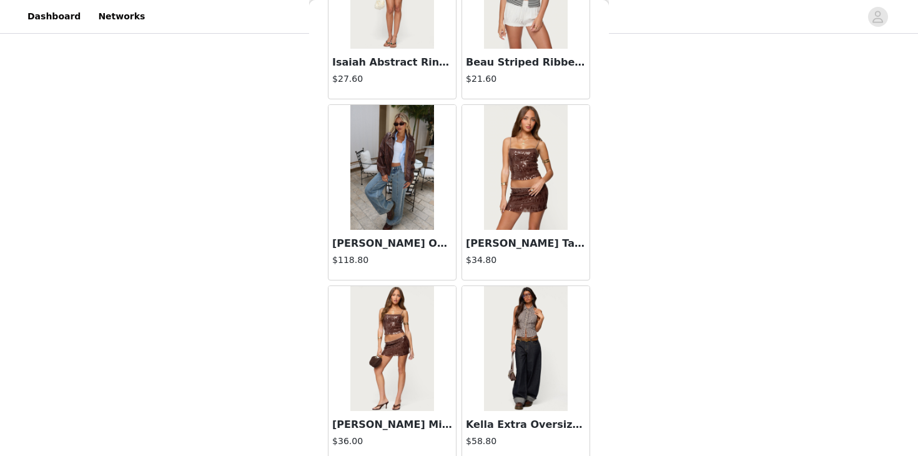
scroll to position [19565, 0]
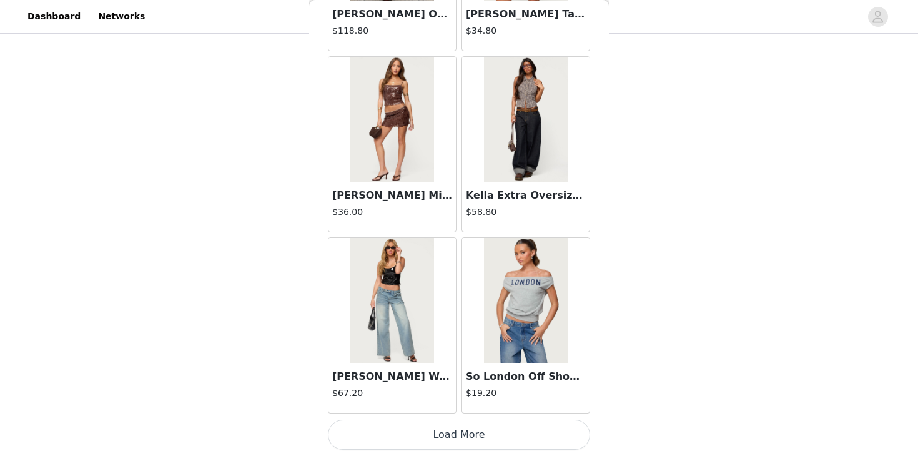
click at [434, 424] on button "Load More" at bounding box center [459, 435] width 262 height 30
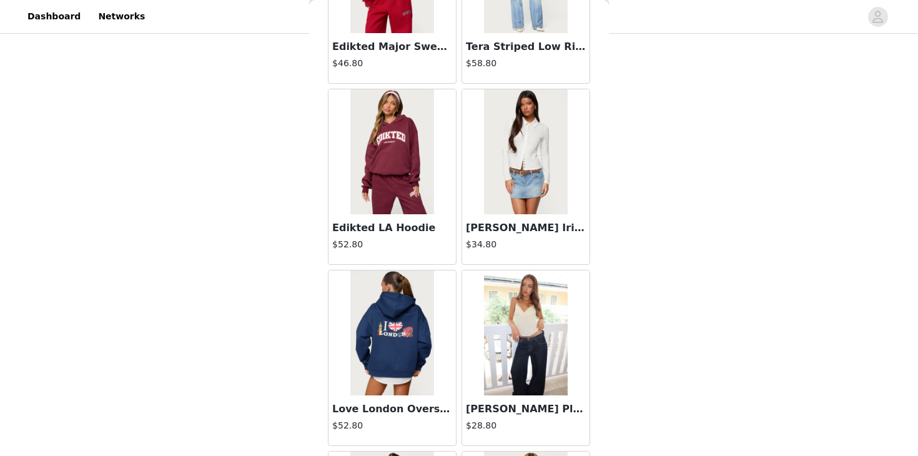
scroll to position [21376, 0]
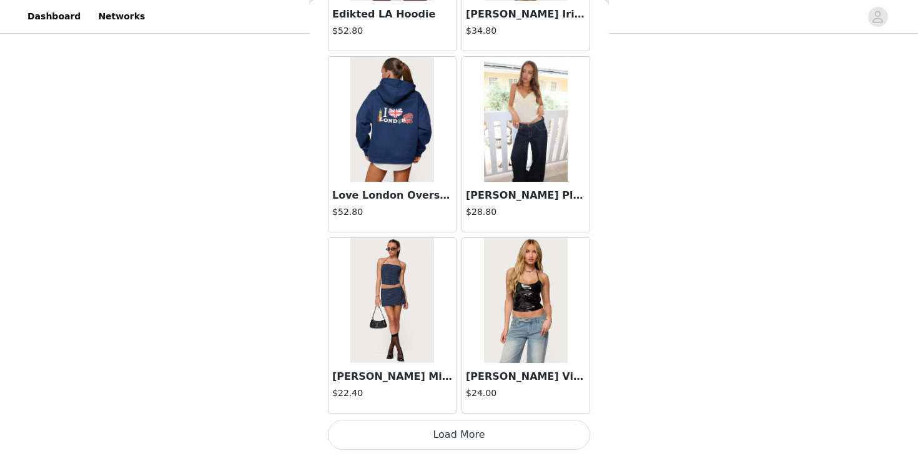
click at [431, 428] on button "Load More" at bounding box center [459, 435] width 262 height 30
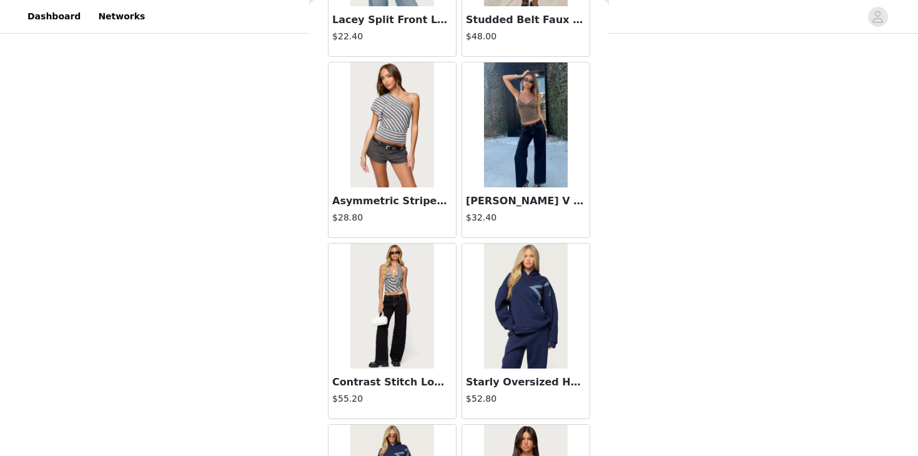
scroll to position [23187, 0]
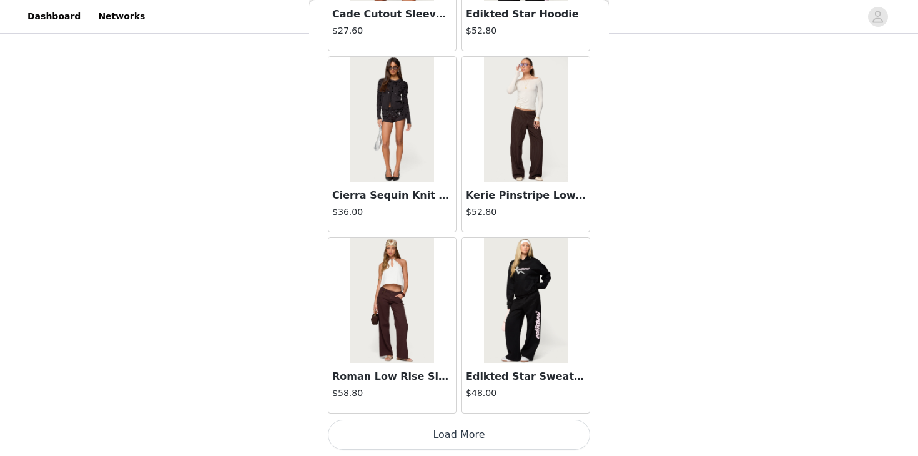
click at [428, 428] on button "Load More" at bounding box center [459, 435] width 262 height 30
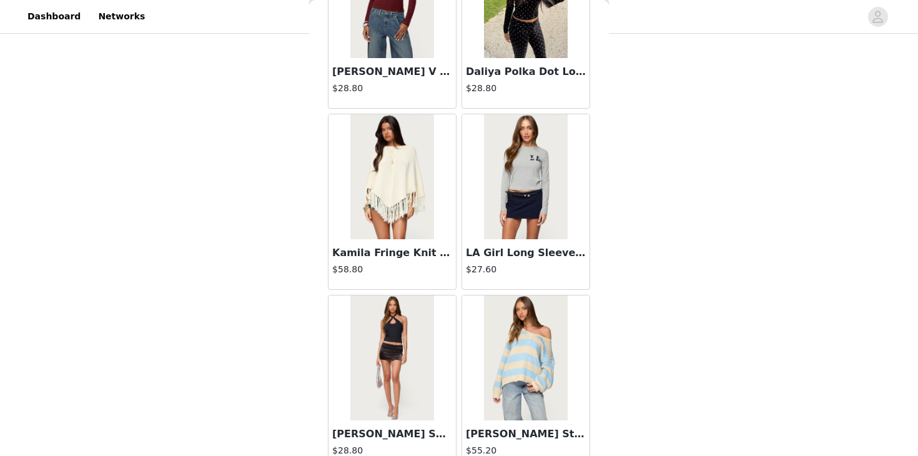
scroll to position [24998, 0]
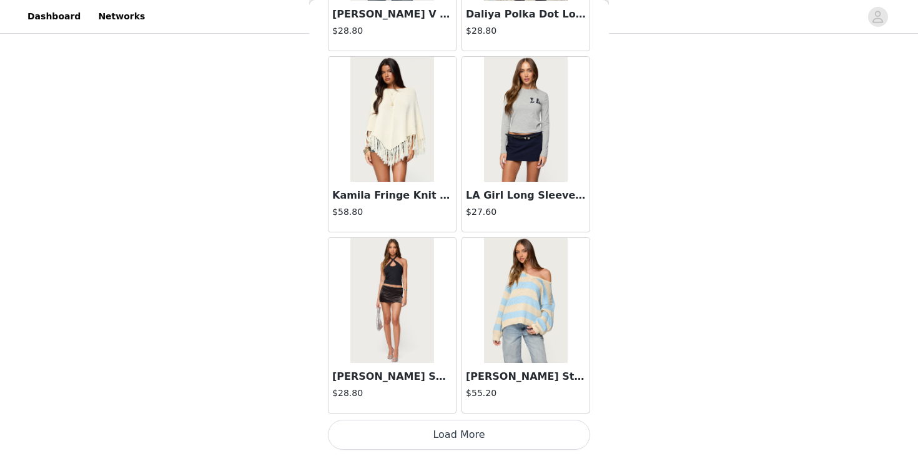
click at [435, 437] on button "Load More" at bounding box center [459, 435] width 262 height 30
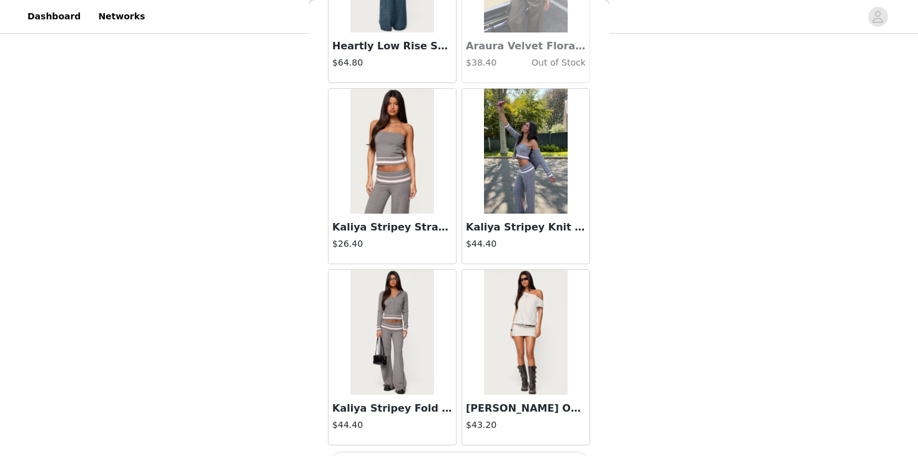
scroll to position [26809, 0]
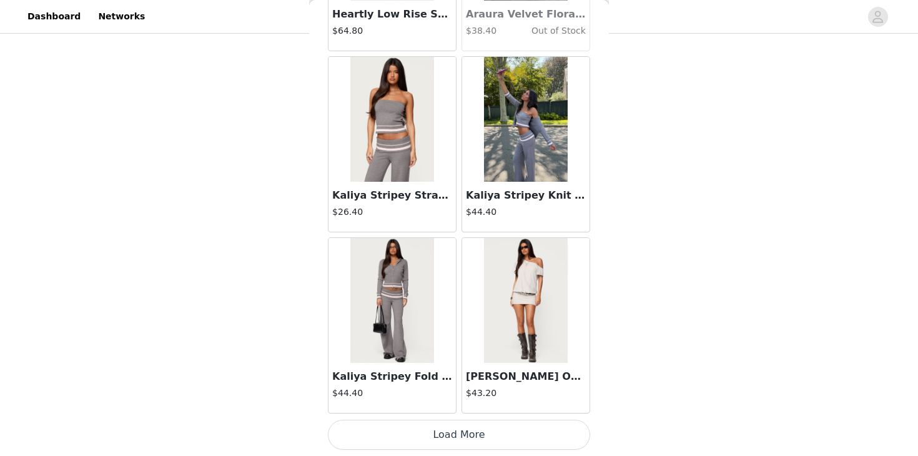
click at [450, 440] on button "Load More" at bounding box center [459, 435] width 262 height 30
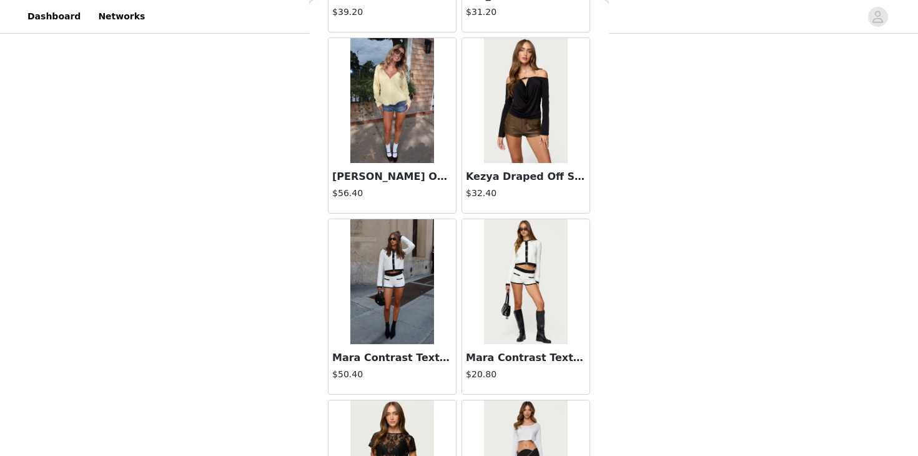
scroll to position [28620, 0]
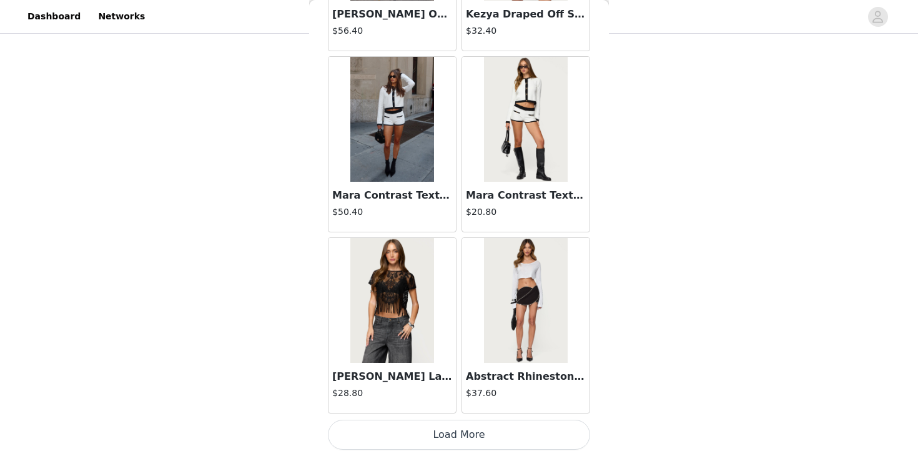
click at [437, 434] on button "Load More" at bounding box center [459, 435] width 262 height 30
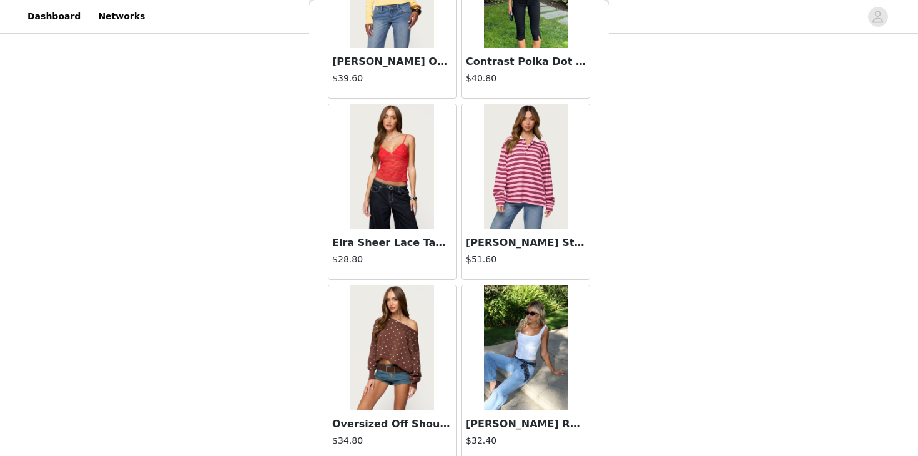
scroll to position [30431, 0]
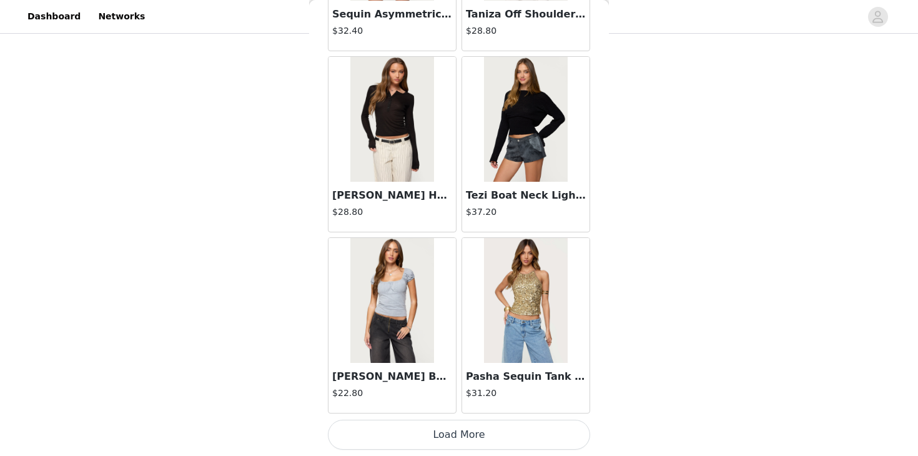
click at [446, 426] on button "Load More" at bounding box center [459, 435] width 262 height 30
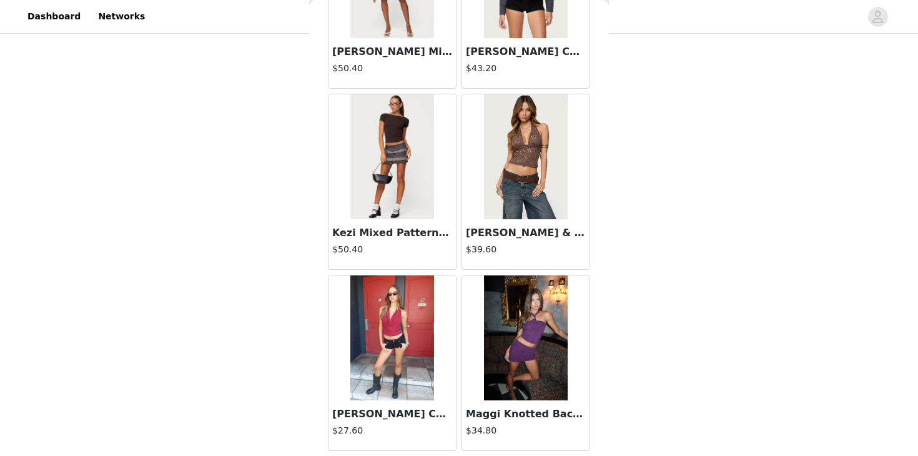
scroll to position [32243, 0]
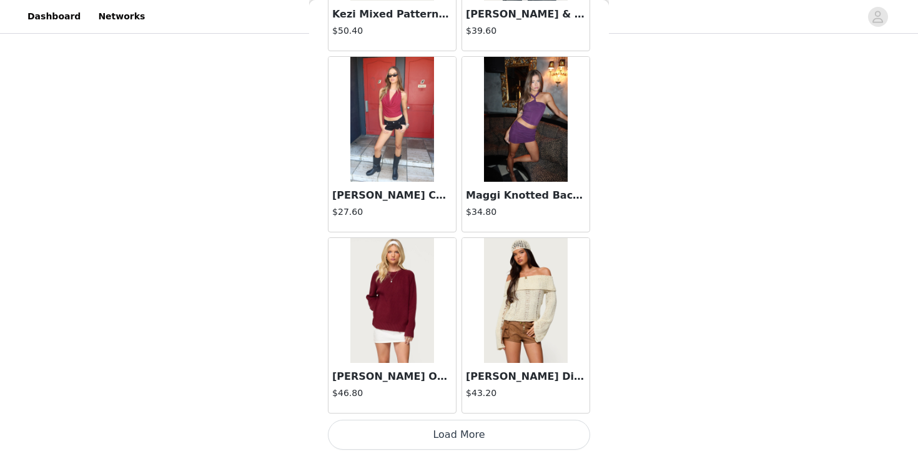
click at [448, 428] on button "Load More" at bounding box center [459, 435] width 262 height 30
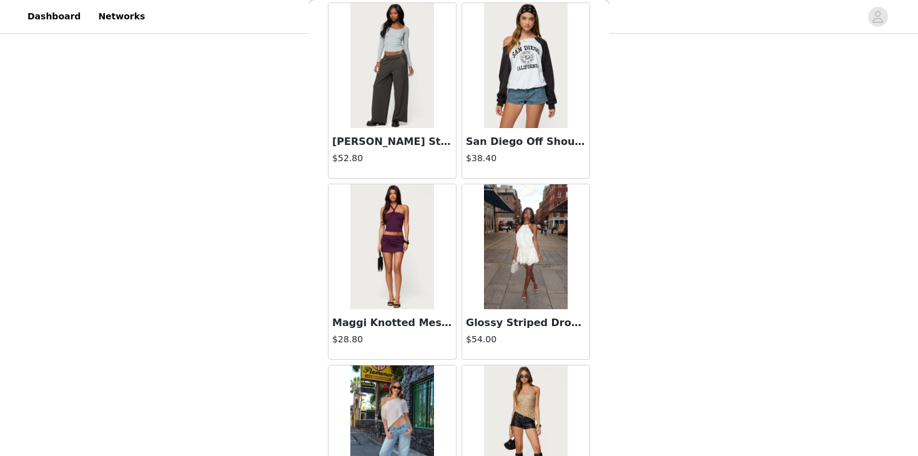
scroll to position [34054, 0]
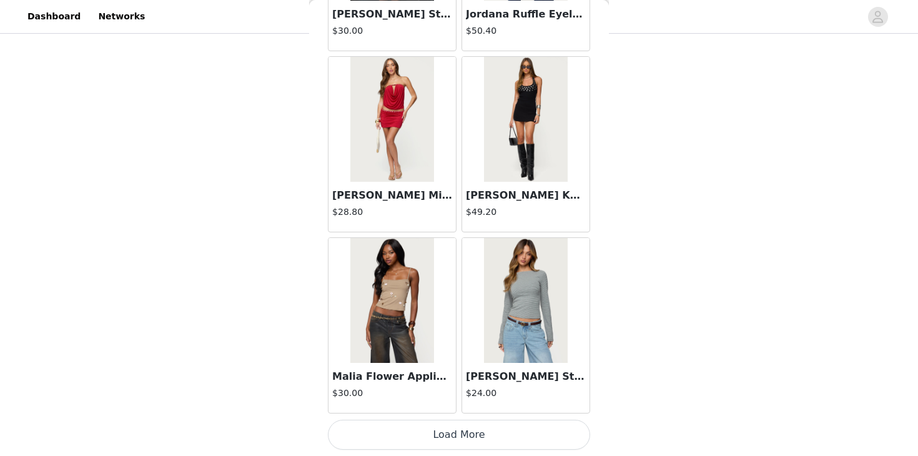
click at [445, 437] on button "Load More" at bounding box center [459, 435] width 262 height 30
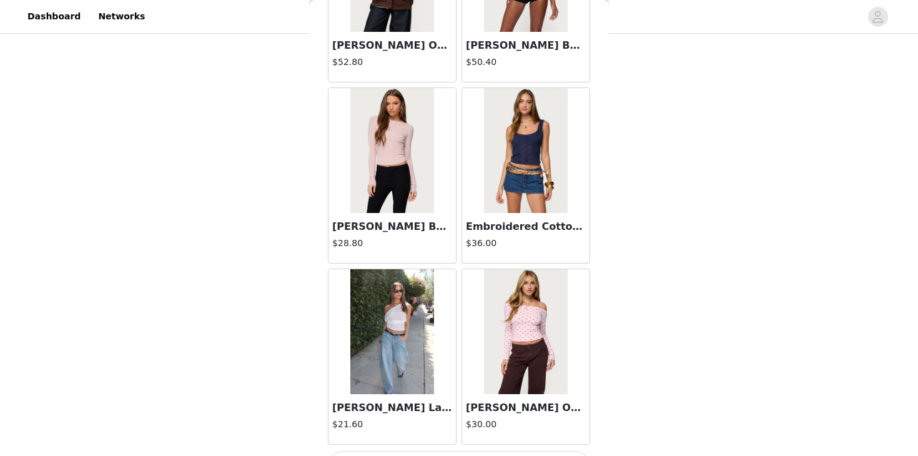
scroll to position [35865, 0]
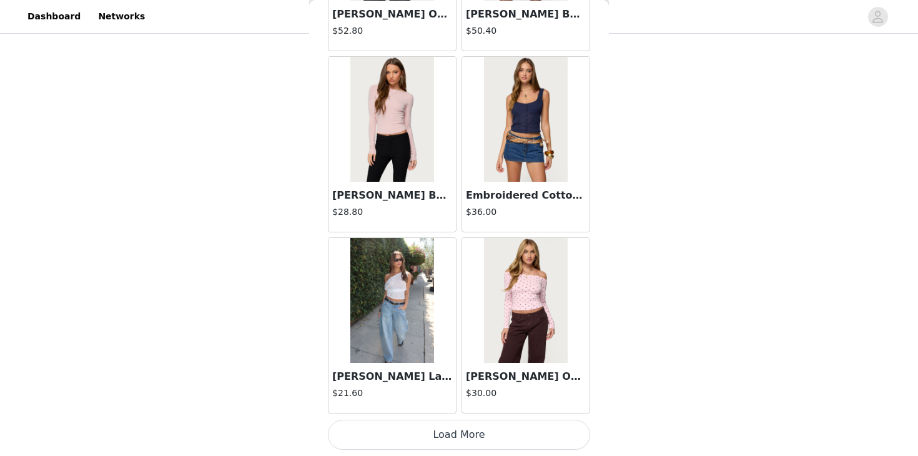
click at [435, 434] on button "Load More" at bounding box center [459, 435] width 262 height 30
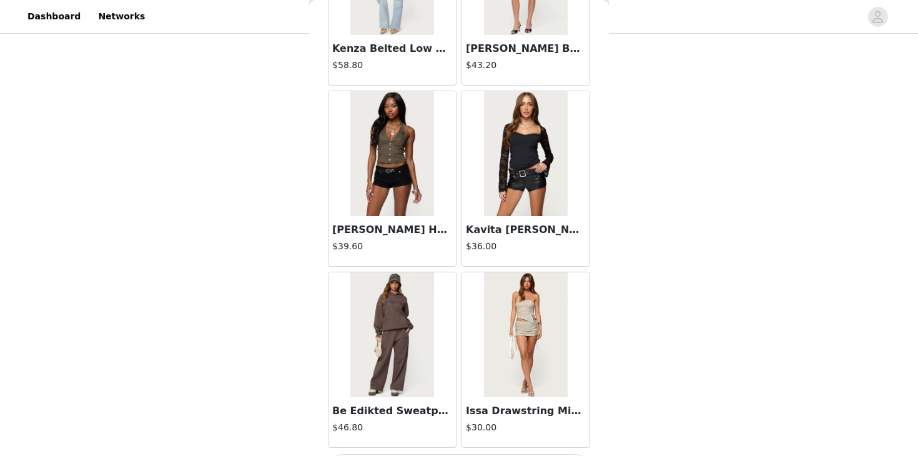
scroll to position [37676, 0]
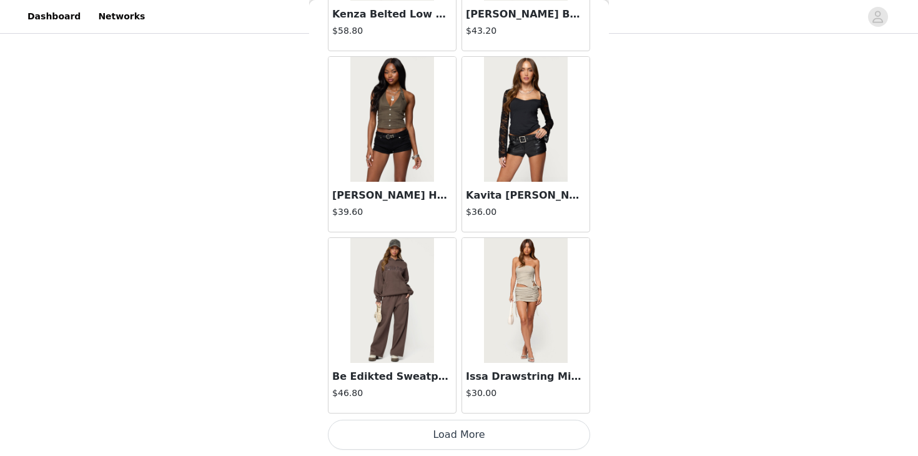
click at [430, 438] on button "Load More" at bounding box center [459, 435] width 262 height 30
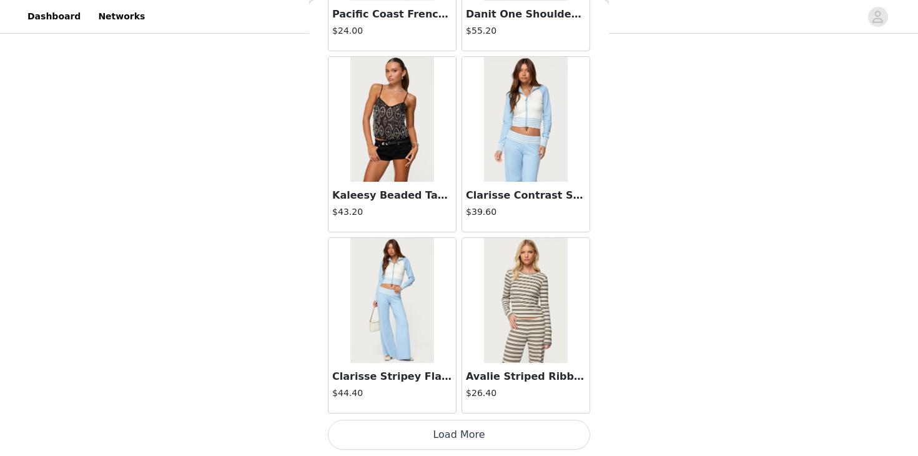
click at [426, 433] on button "Load More" at bounding box center [459, 435] width 262 height 30
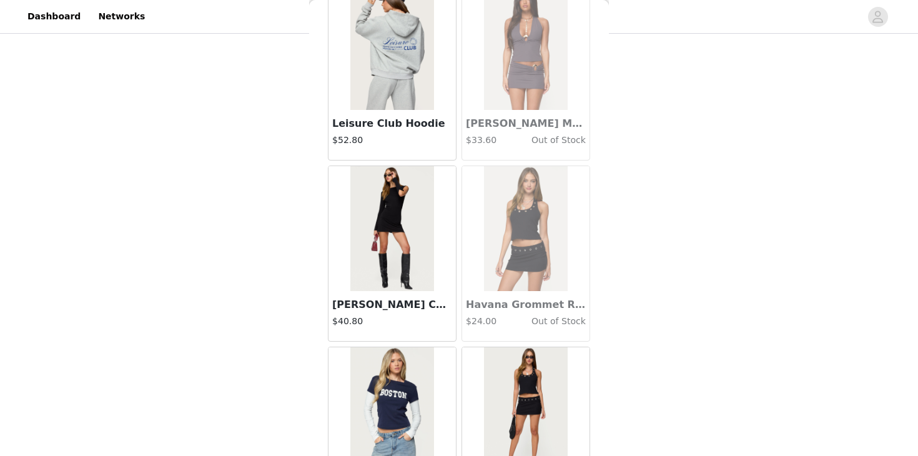
scroll to position [41298, 0]
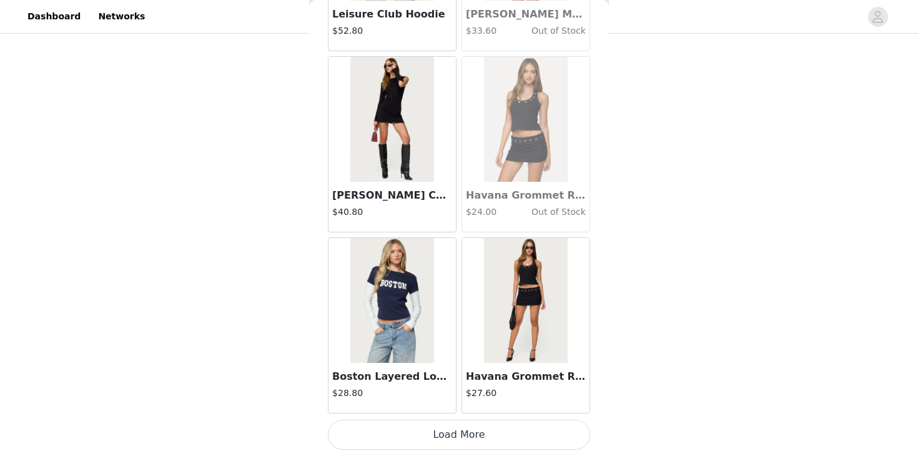
click at [442, 438] on button "Load More" at bounding box center [459, 435] width 262 height 30
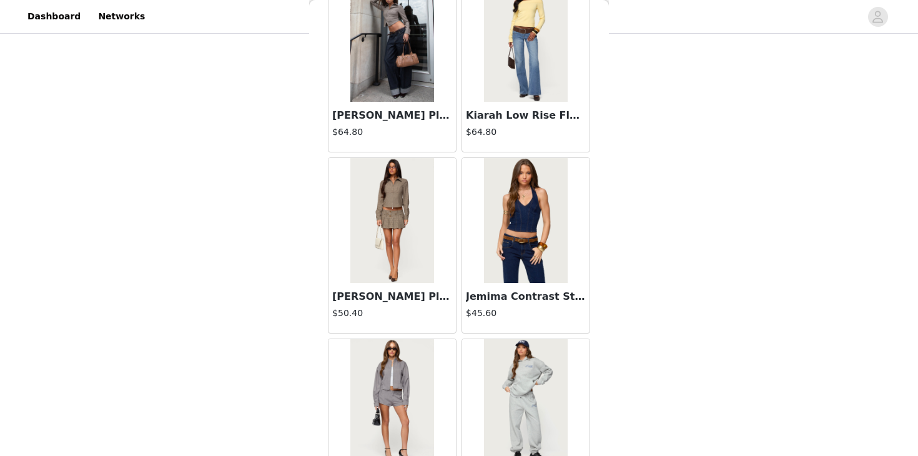
scroll to position [42888, 0]
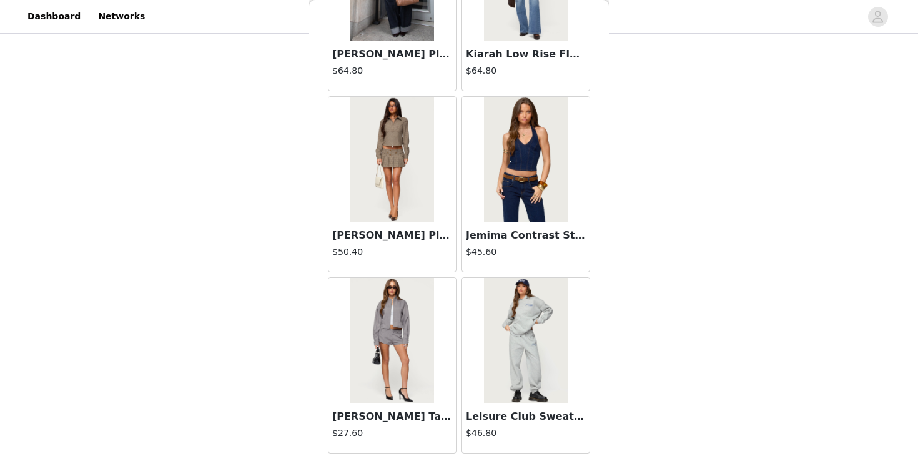
click at [400, 376] on img at bounding box center [391, 340] width 83 height 125
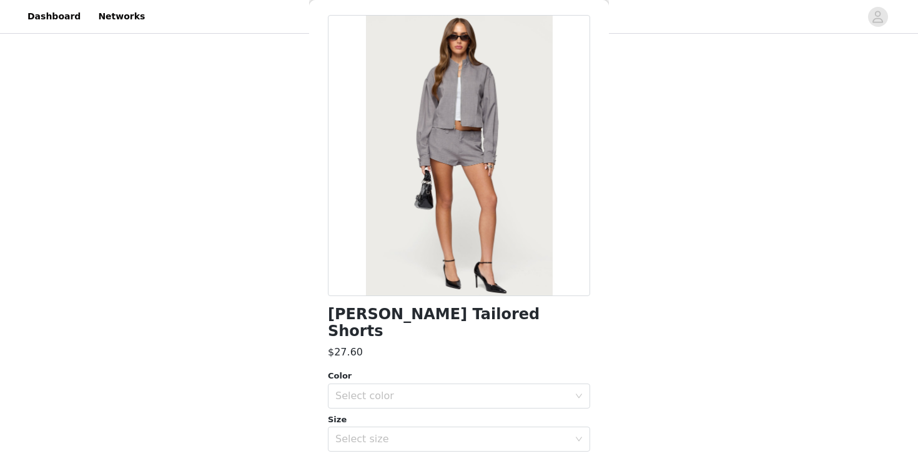
scroll to position [139, 0]
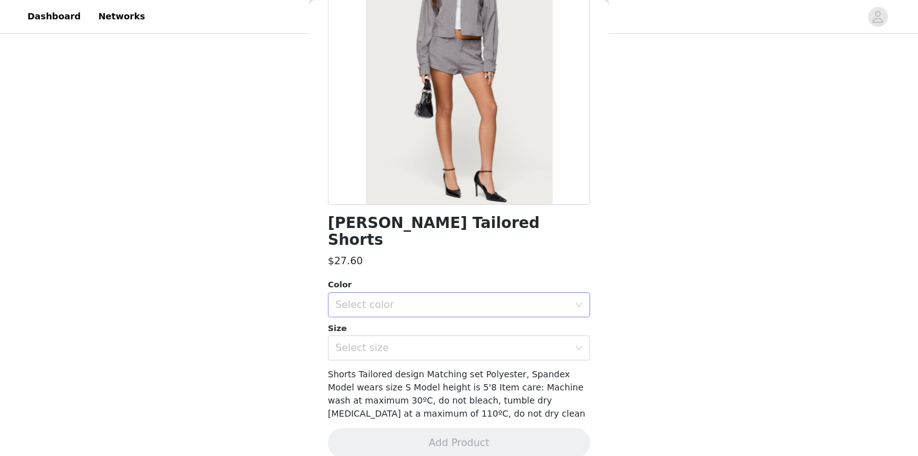
click at [442, 293] on div "Select color" at bounding box center [454, 305] width 239 height 24
click at [413, 315] on li "LIGHT-GRAY" at bounding box center [459, 315] width 262 height 20
click at [412, 342] on div "Select size" at bounding box center [452, 348] width 234 height 12
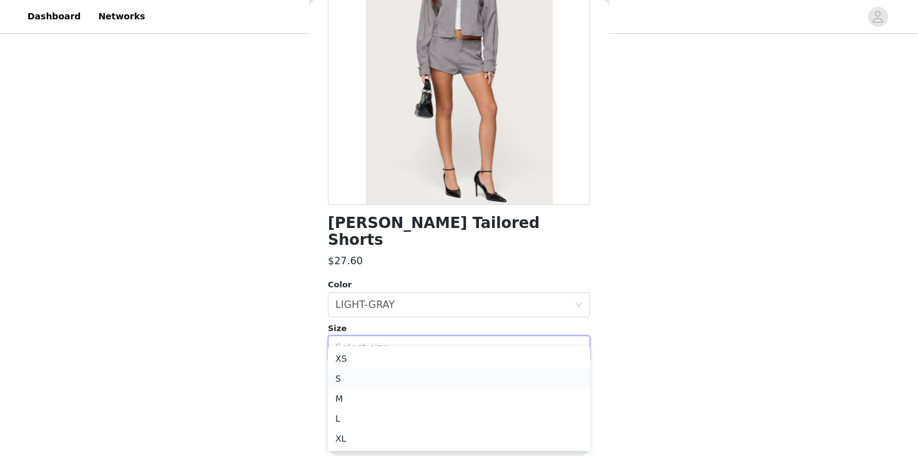
click at [395, 377] on li "S" at bounding box center [459, 378] width 262 height 20
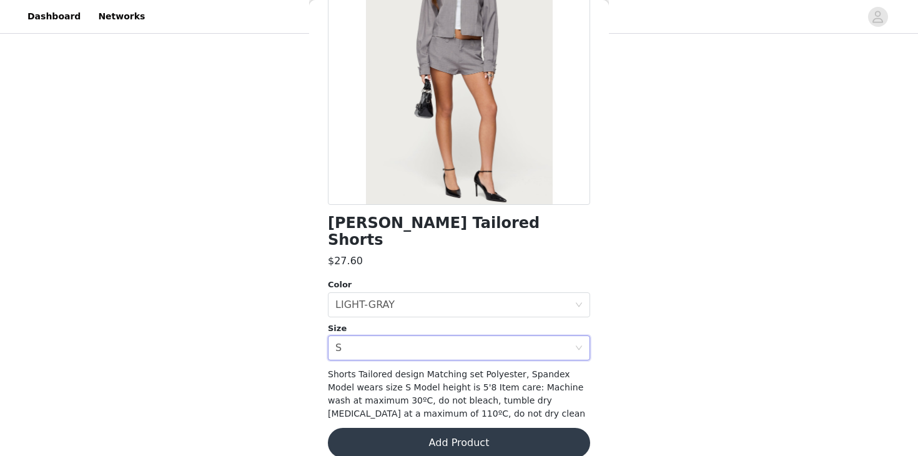
click at [402, 428] on button "Add Product" at bounding box center [459, 443] width 262 height 30
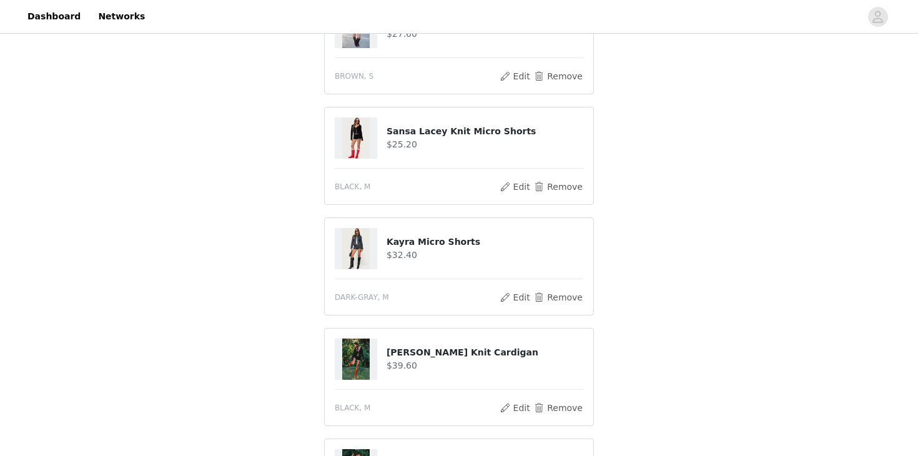
scroll to position [287, 0]
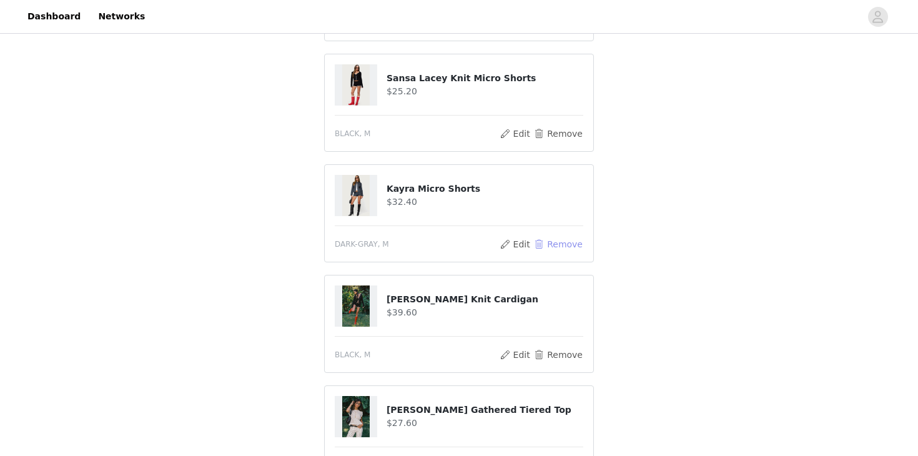
click at [570, 237] on button "Remove" at bounding box center [558, 244] width 50 height 15
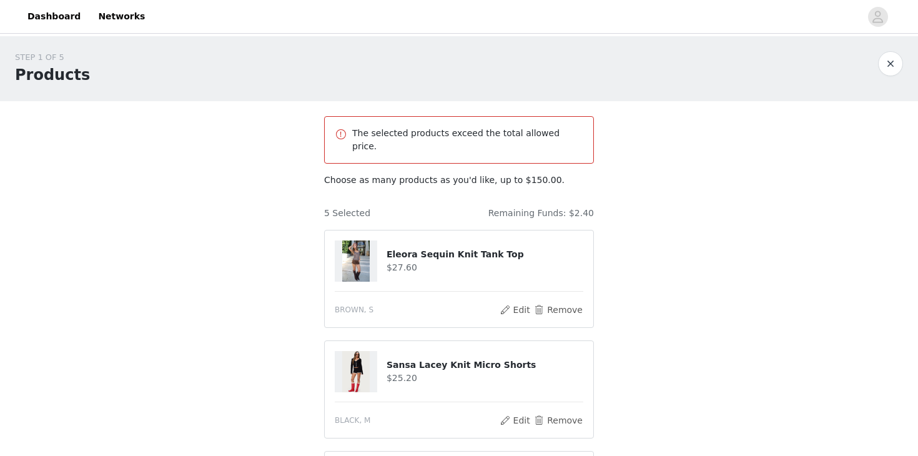
scroll to position [490, 0]
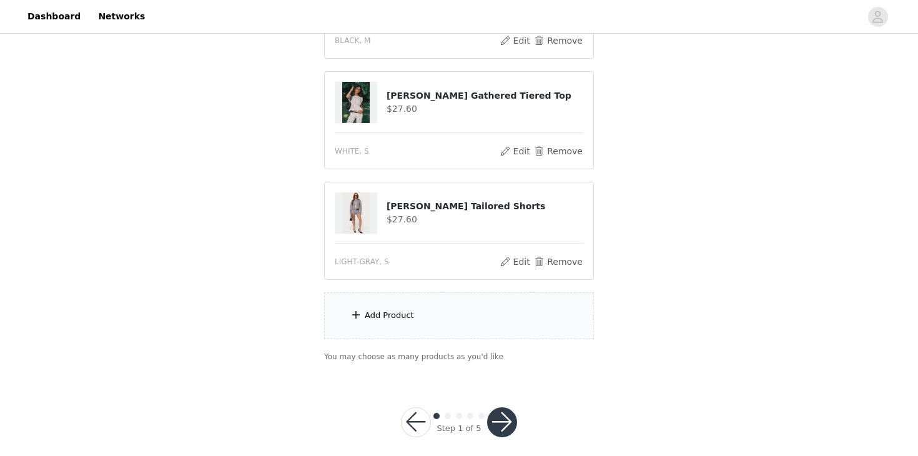
click at [491, 409] on button "button" at bounding box center [502, 422] width 30 height 30
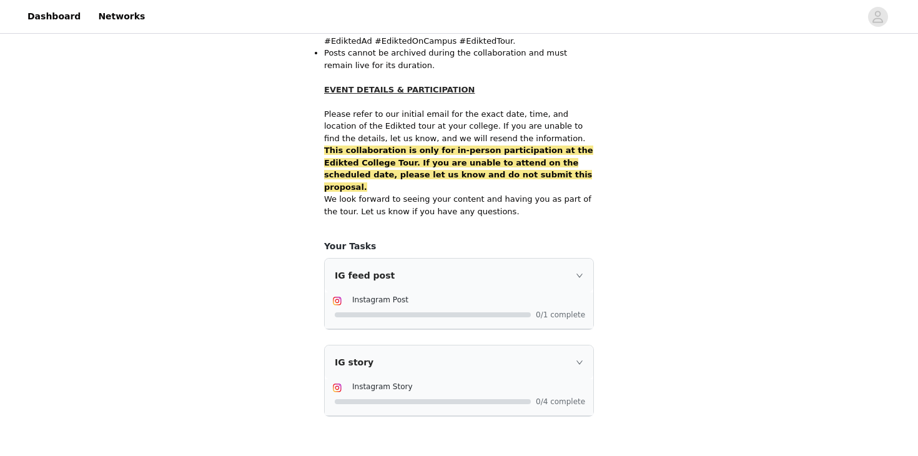
scroll to position [834, 0]
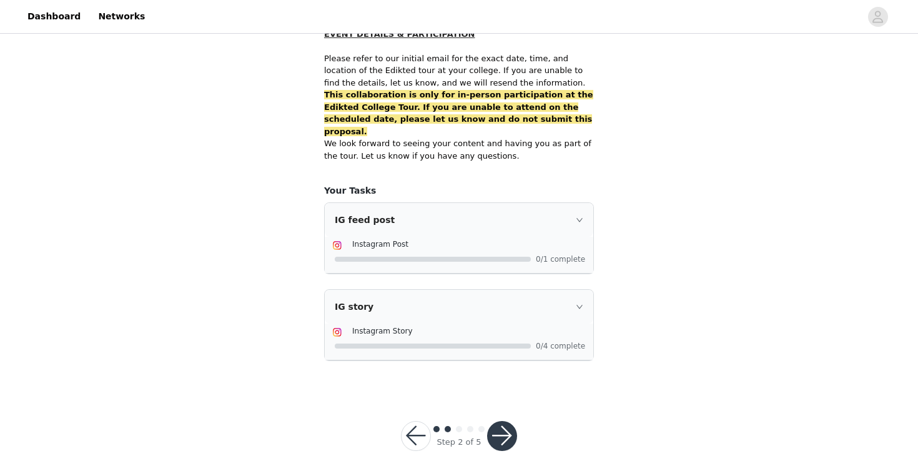
click at [507, 421] on button "button" at bounding box center [502, 436] width 30 height 30
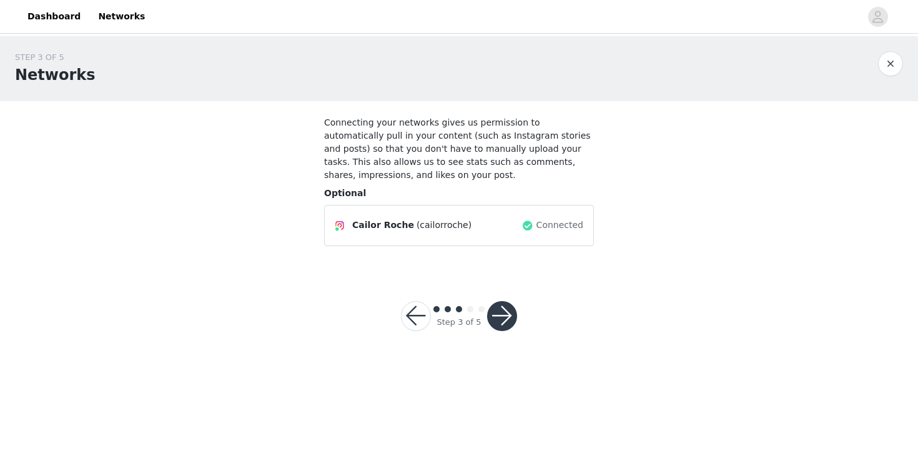
click at [513, 320] on button "button" at bounding box center [502, 316] width 30 height 30
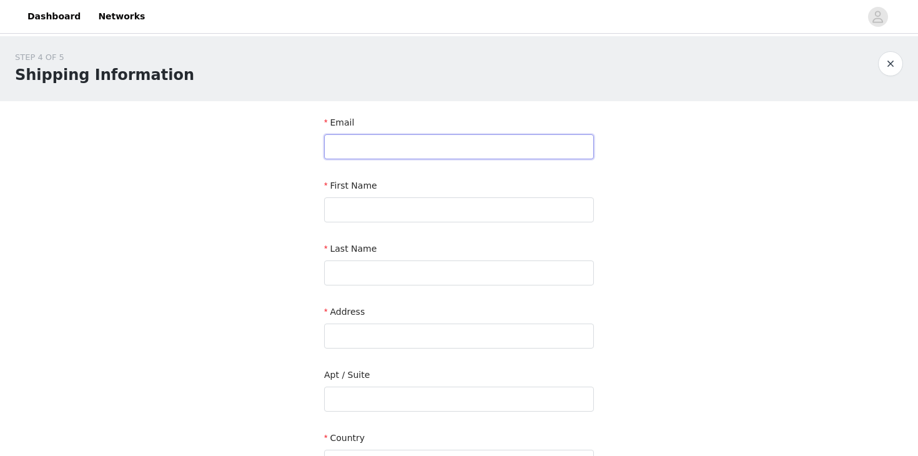
click at [456, 151] on input "text" at bounding box center [459, 146] width 270 height 25
type input "[EMAIL_ADDRESS][DOMAIN_NAME]"
click at [418, 214] on input "text" at bounding box center [459, 209] width 270 height 25
type input "Cailor"
click at [342, 269] on input "text" at bounding box center [459, 272] width 270 height 25
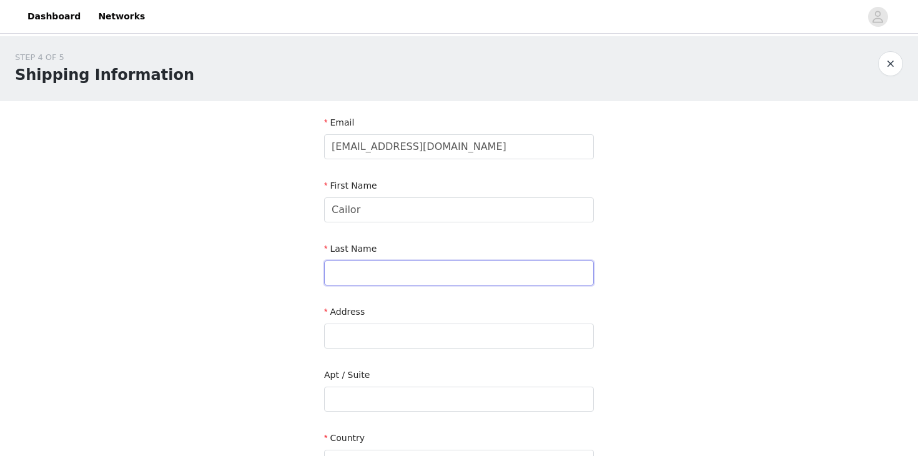
type input "Roche"
type input "615 [PERSON_NAME] Dr"
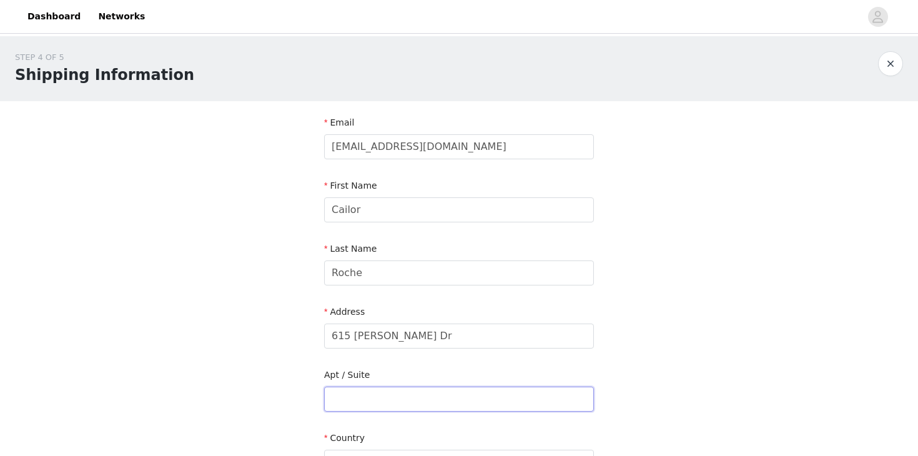
type input "615 [PERSON_NAME] Dr"
type input "Aurora"
type input "44202"
type input "2163107743"
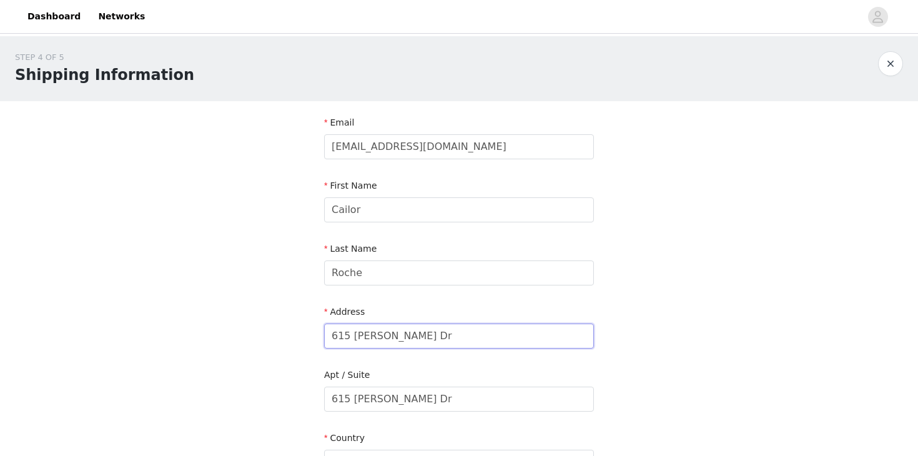
click at [414, 328] on input "615 [PERSON_NAME] Dr" at bounding box center [459, 335] width 270 height 25
click at [393, 335] on input "615 [PERSON_NAME] Dr" at bounding box center [459, 335] width 270 height 25
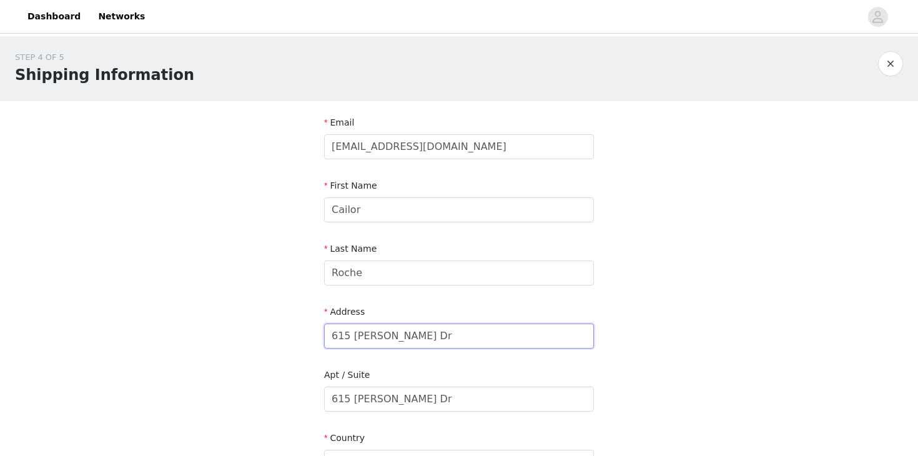
click at [393, 335] on input "615 [PERSON_NAME] Dr" at bounding box center [459, 335] width 270 height 25
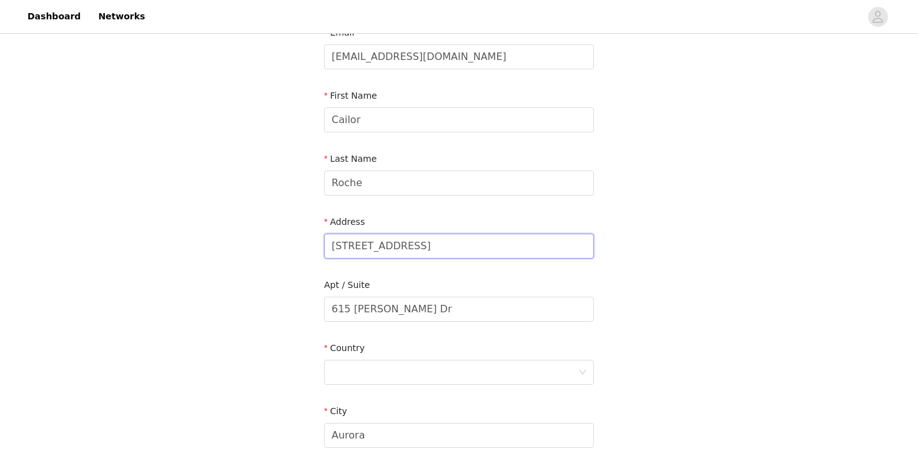
scroll to position [106, 0]
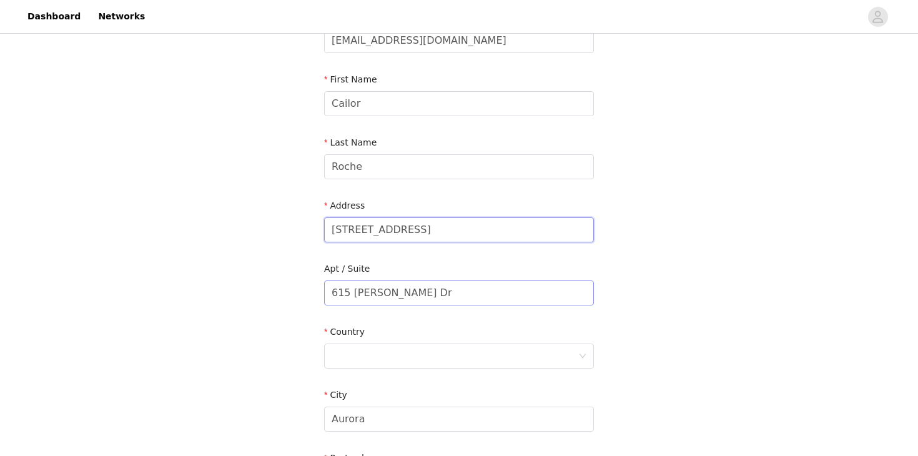
type input "[STREET_ADDRESS]"
click at [391, 297] on input "615 [PERSON_NAME] Dr" at bounding box center [459, 292] width 270 height 25
type input "[PERSON_NAME] 136"
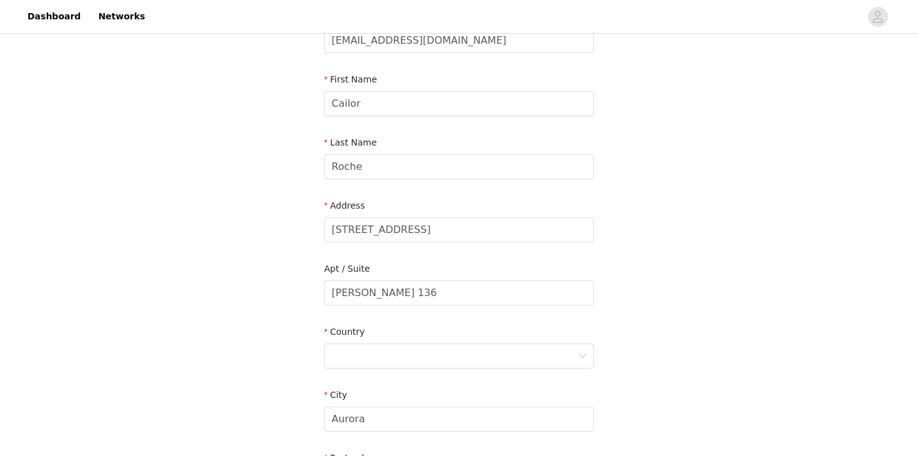
click at [388, 331] on div "Country" at bounding box center [459, 334] width 270 height 18
click at [389, 345] on div at bounding box center [455, 356] width 247 height 24
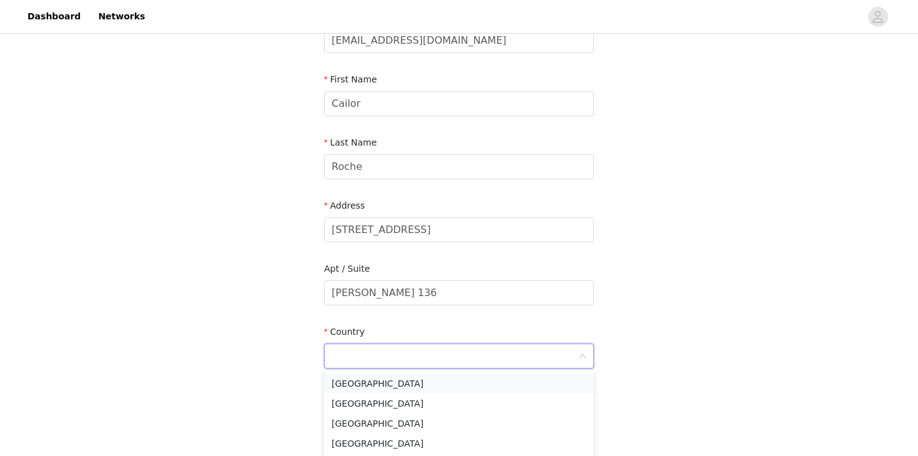
click at [387, 380] on li "[GEOGRAPHIC_DATA]" at bounding box center [459, 383] width 270 height 20
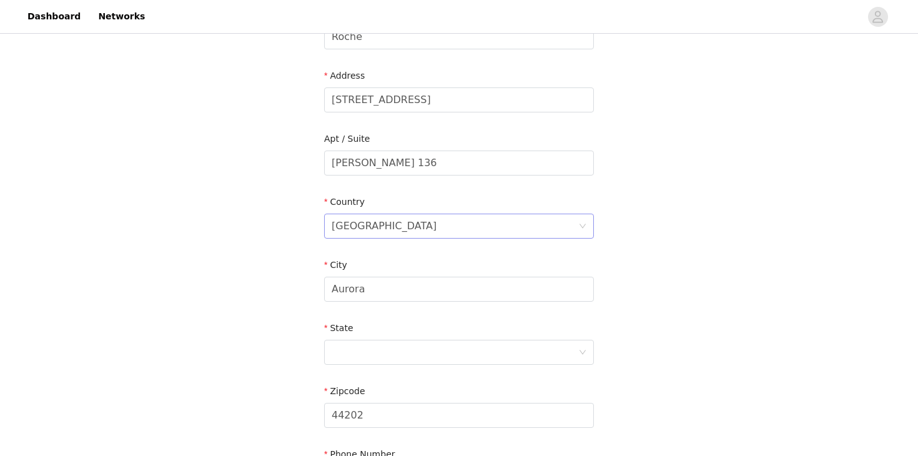
scroll to position [268, 0]
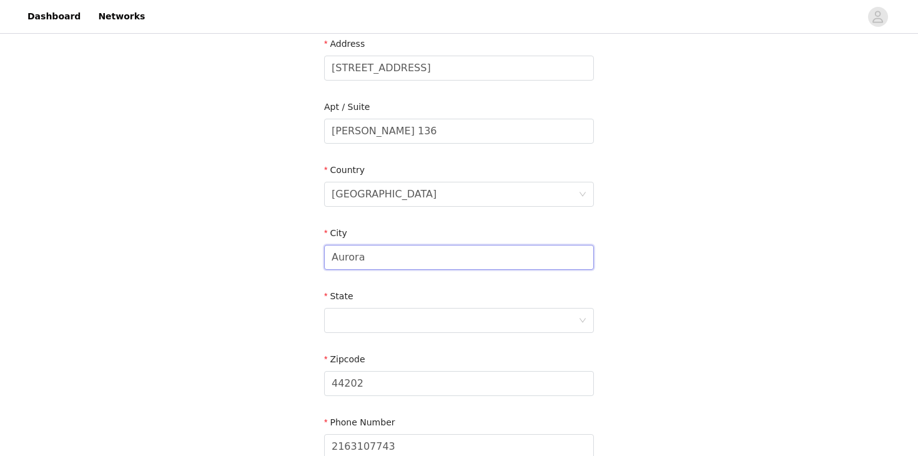
click at [396, 245] on input "Aurora" at bounding box center [459, 257] width 270 height 25
type input "[GEOGRAPHIC_DATA]"
click at [355, 316] on div at bounding box center [455, 320] width 247 height 24
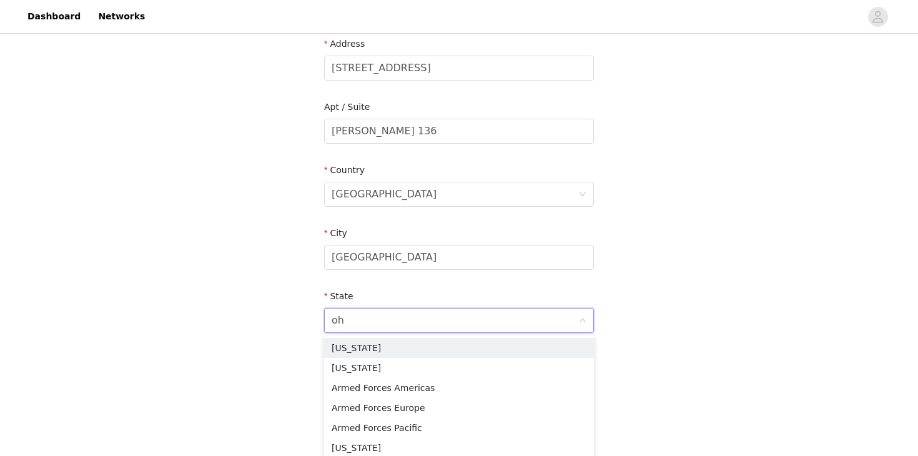
type input "ohi"
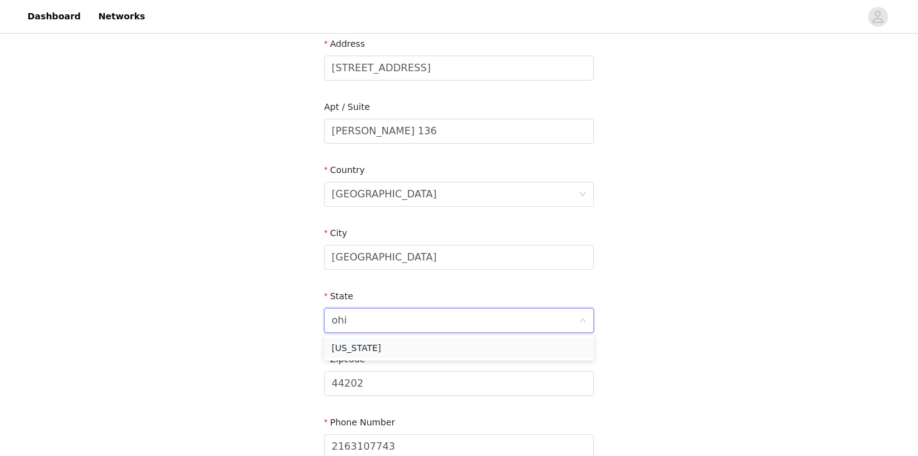
click at [355, 348] on li "[US_STATE]" at bounding box center [459, 348] width 270 height 20
click at [362, 383] on input "44202" at bounding box center [459, 383] width 270 height 25
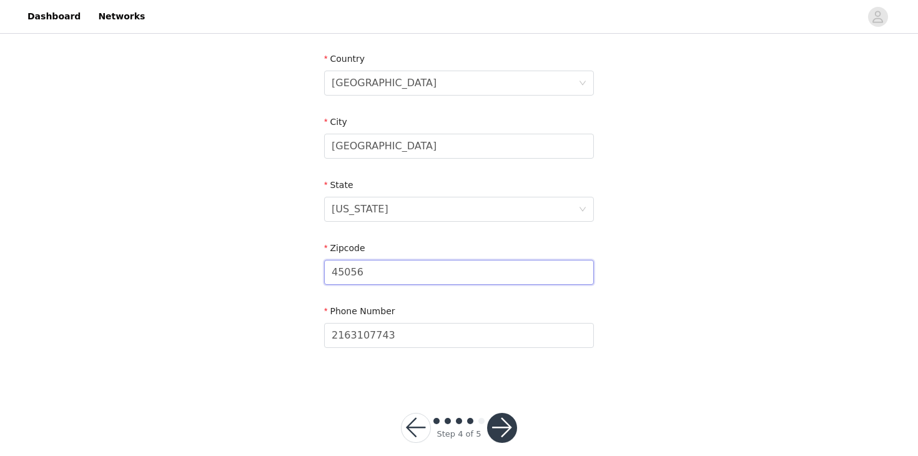
scroll to position [395, 0]
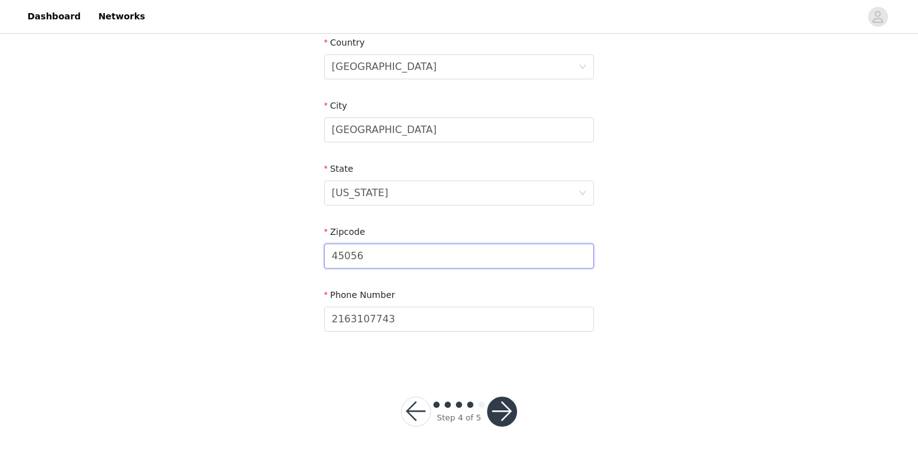
type input "45056"
click at [477, 410] on div at bounding box center [459, 405] width 56 height 12
click at [499, 413] on button "button" at bounding box center [502, 412] width 30 height 30
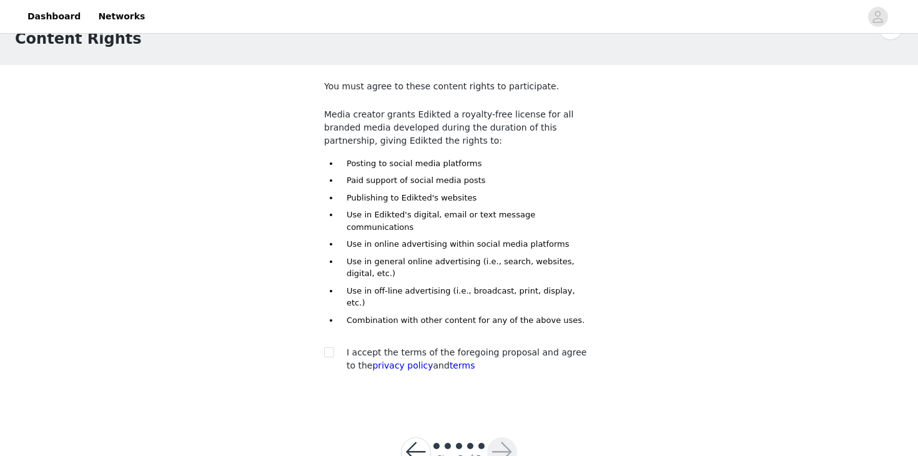
scroll to position [37, 0]
click at [327, 346] on input "checkbox" at bounding box center [328, 350] width 9 height 9
checkbox input "true"
click at [498, 436] on button "button" at bounding box center [502, 451] width 30 height 30
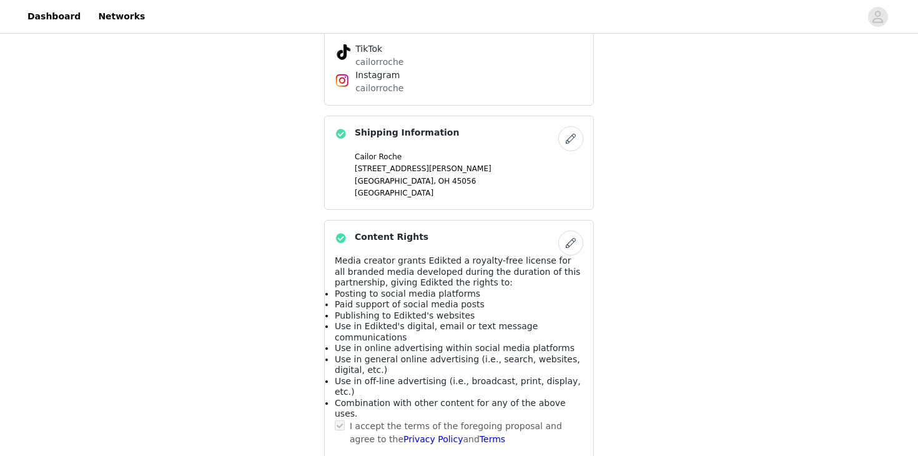
scroll to position [831, 0]
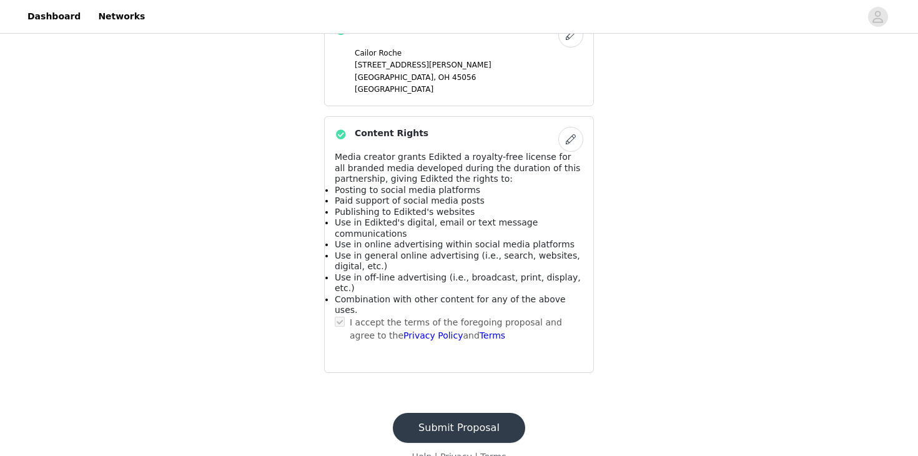
click at [470, 413] on button "Submit Proposal" at bounding box center [459, 428] width 132 height 30
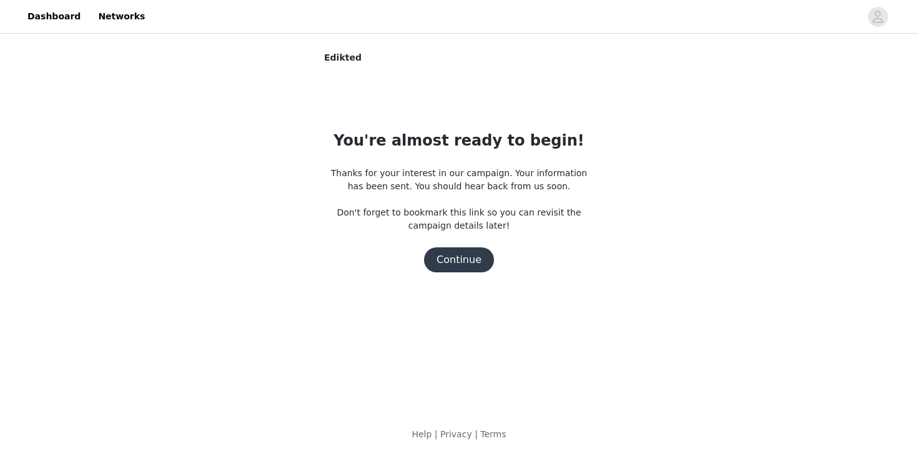
click at [461, 268] on button "Continue" at bounding box center [459, 259] width 70 height 25
